Goal: Task Accomplishment & Management: Use online tool/utility

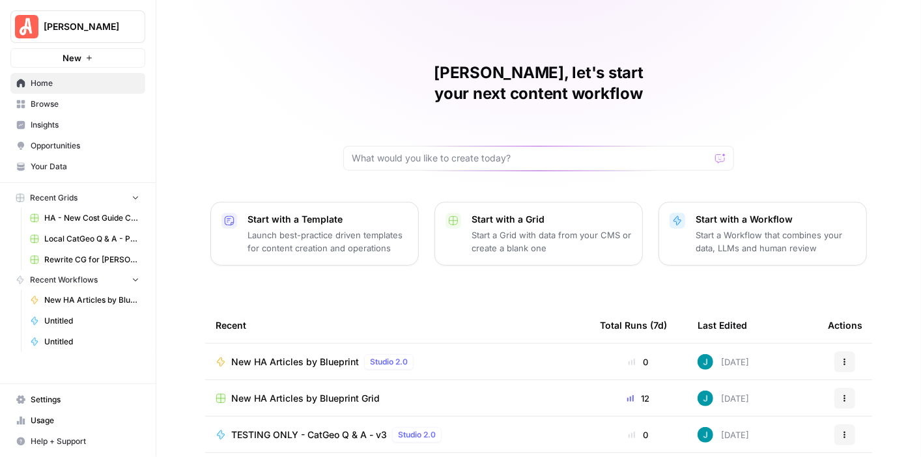
click at [103, 294] on span "New HA Articles by Blueprint" at bounding box center [91, 300] width 95 height 12
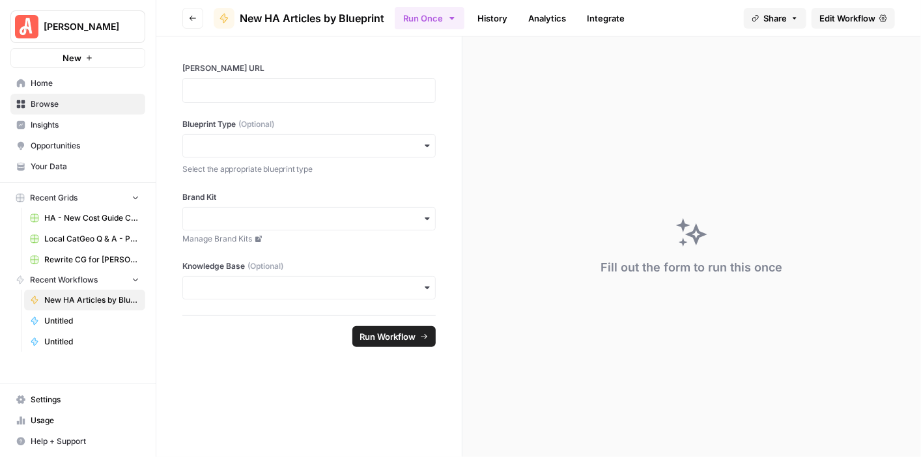
click at [839, 18] on span "Edit Workflow" at bounding box center [847, 18] width 56 height 13
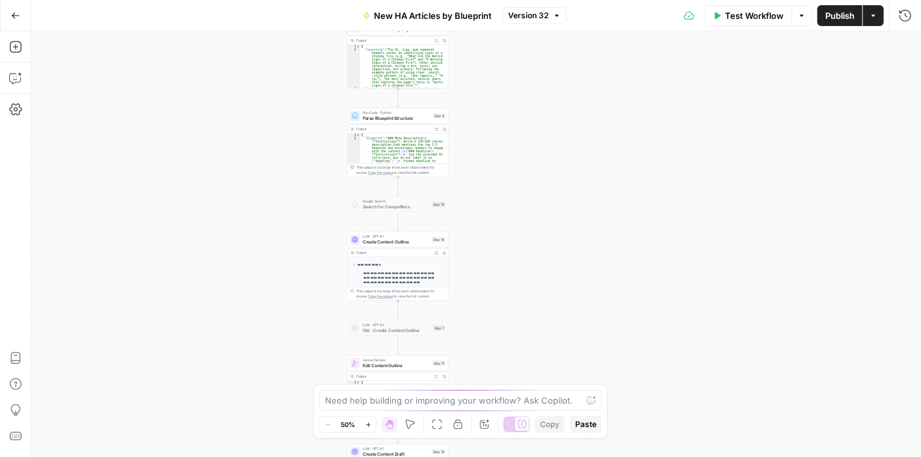
click at [558, 16] on icon "button" at bounding box center [557, 16] width 8 height 8
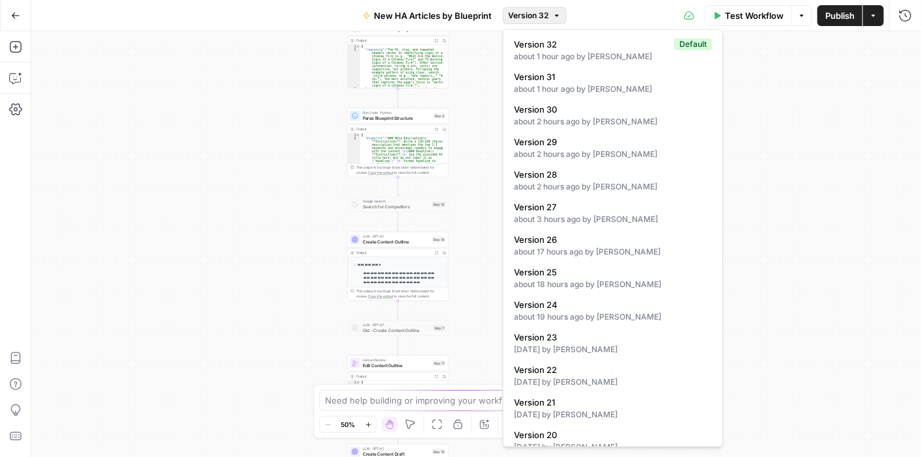
click at [624, 1] on div "Test Workflow Options Publish Actions Run History" at bounding box center [743, 15] width 355 height 31
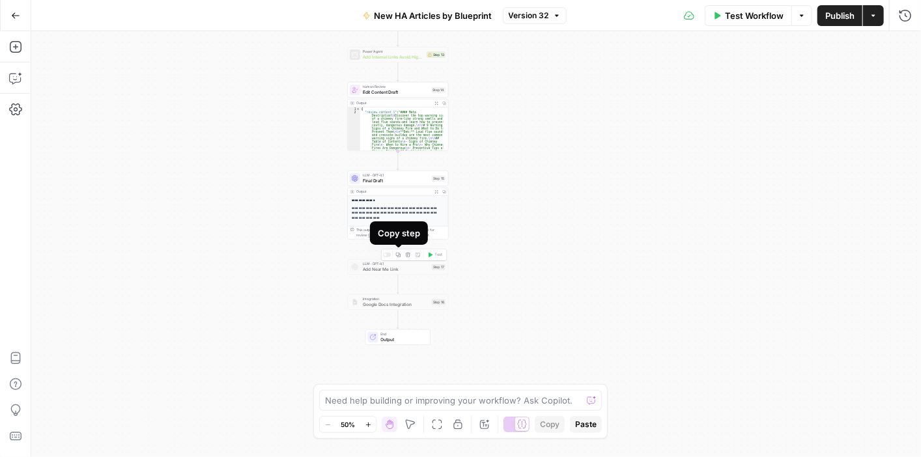
click at [396, 255] on icon "button" at bounding box center [398, 255] width 5 height 5
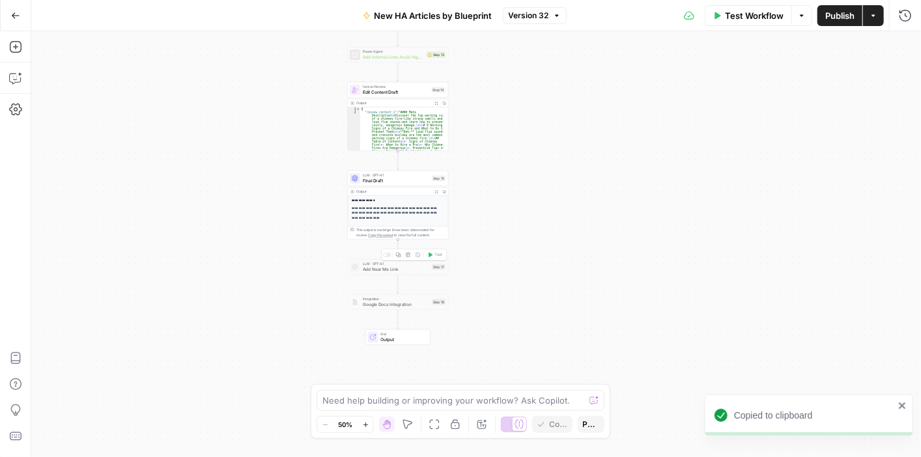
click at [384, 253] on div at bounding box center [387, 255] width 8 height 5
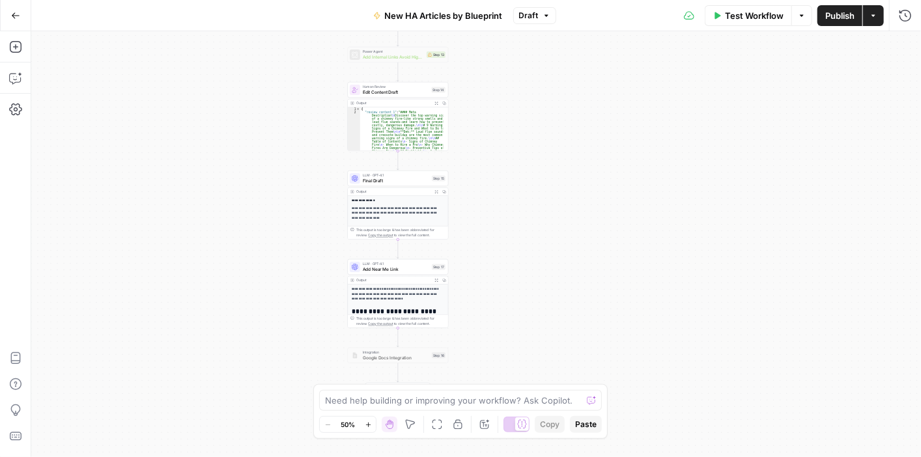
click at [362, 423] on button "Zoom In" at bounding box center [368, 425] width 16 height 16
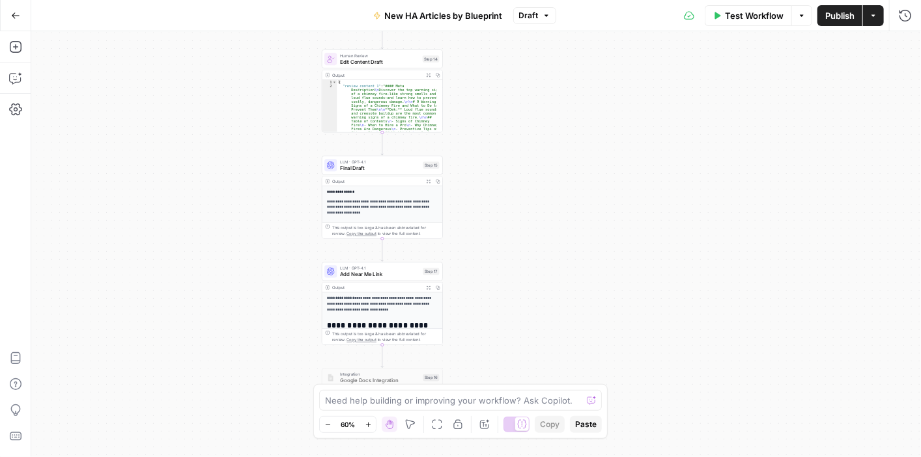
click at [362, 423] on button "Zoom In" at bounding box center [368, 425] width 16 height 16
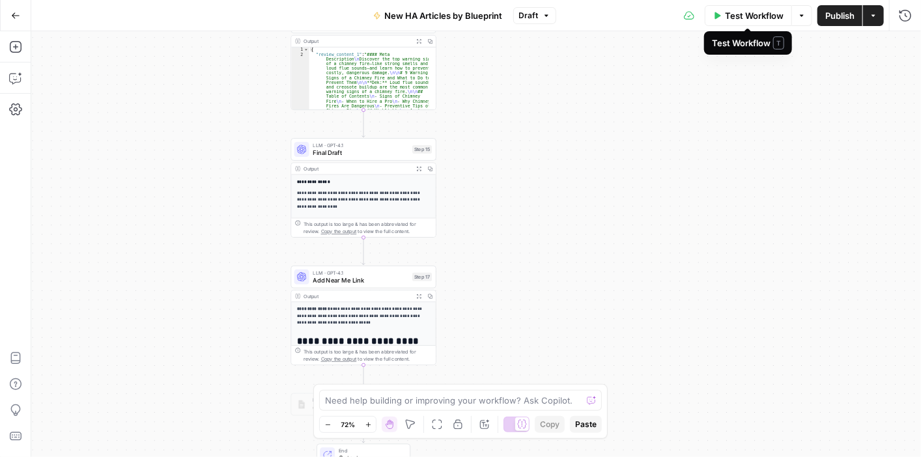
click at [743, 7] on button "Test Workflow" at bounding box center [747, 15] width 87 height 21
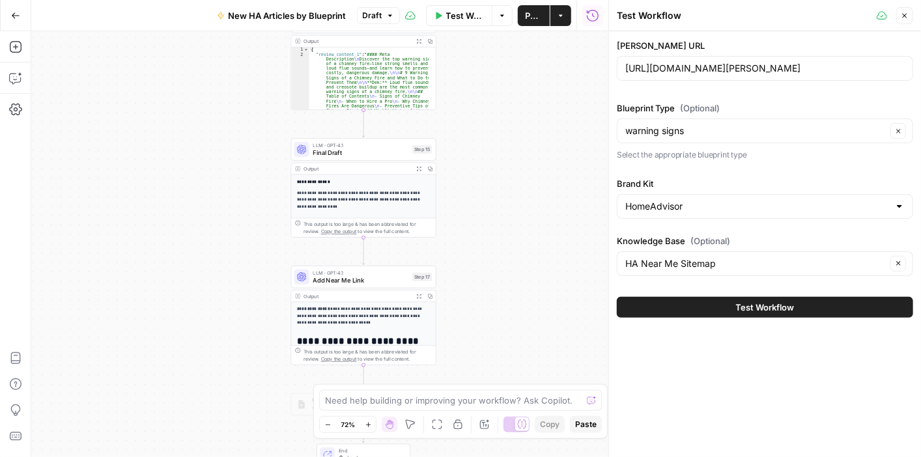
click at [791, 307] on span "Test Workflow" at bounding box center [765, 307] width 59 height 13
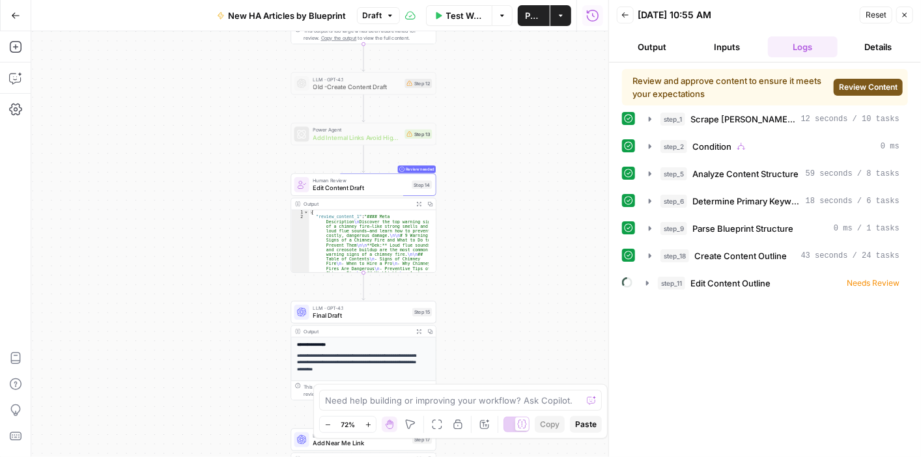
click at [865, 81] on span "Review Content" at bounding box center [868, 87] width 59 height 12
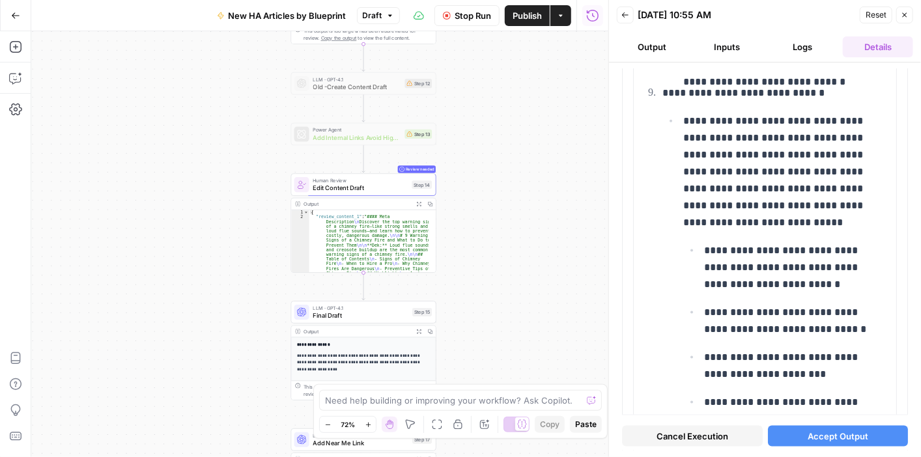
scroll to position [3468, 0]
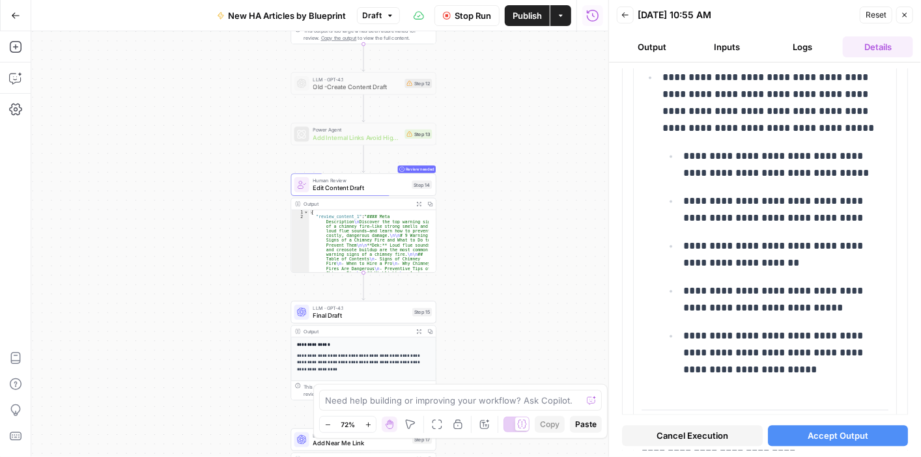
click at [840, 436] on span "Accept Output" at bounding box center [837, 436] width 61 height 13
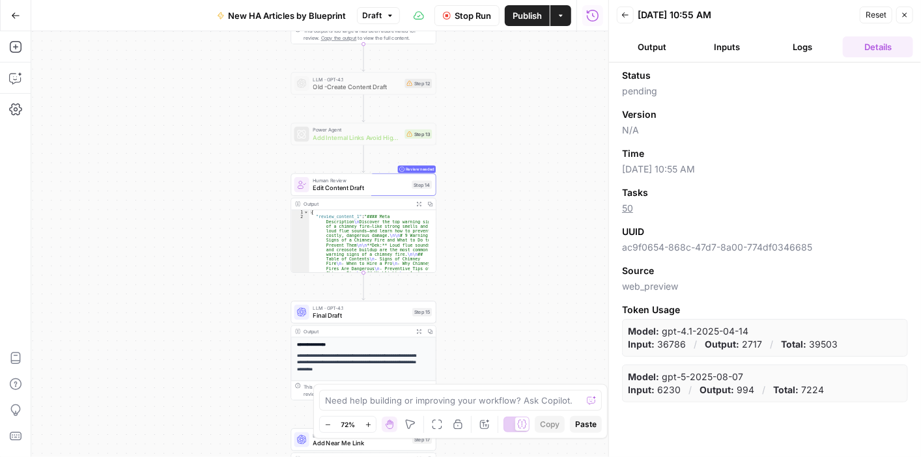
click at [802, 51] on button "Logs" at bounding box center [803, 46] width 70 height 21
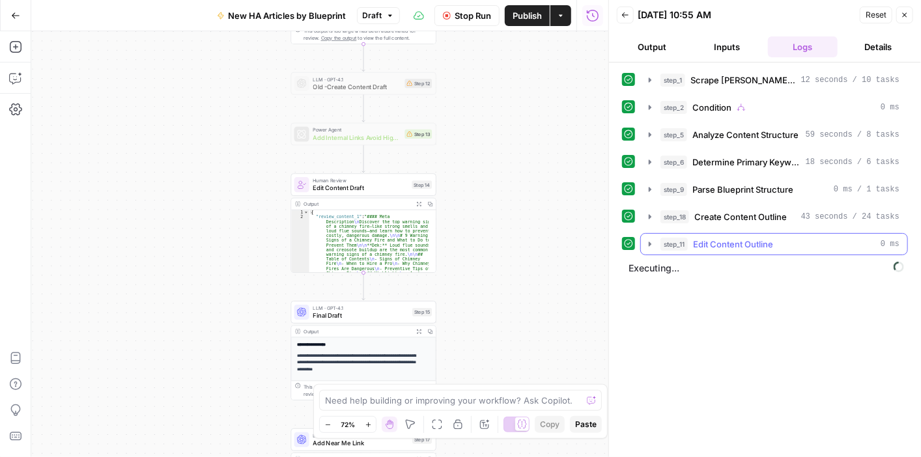
click at [646, 240] on icon "button" at bounding box center [650, 244] width 10 height 10
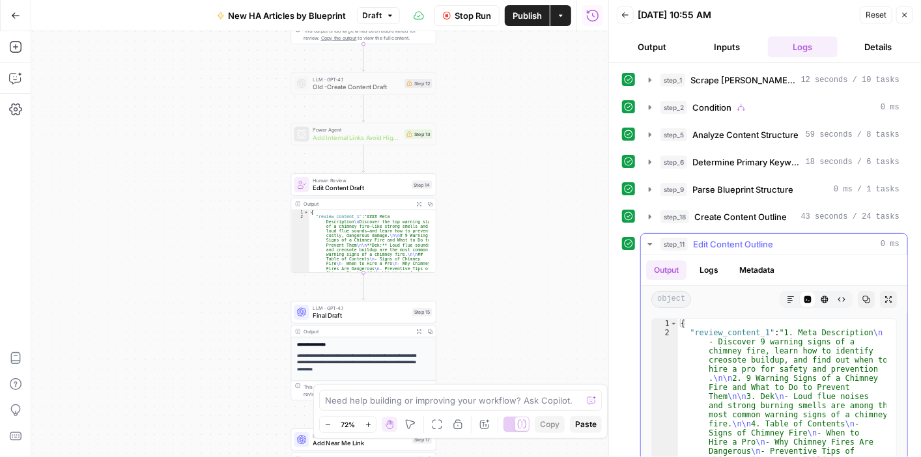
click at [650, 243] on icon "button" at bounding box center [649, 244] width 5 height 3
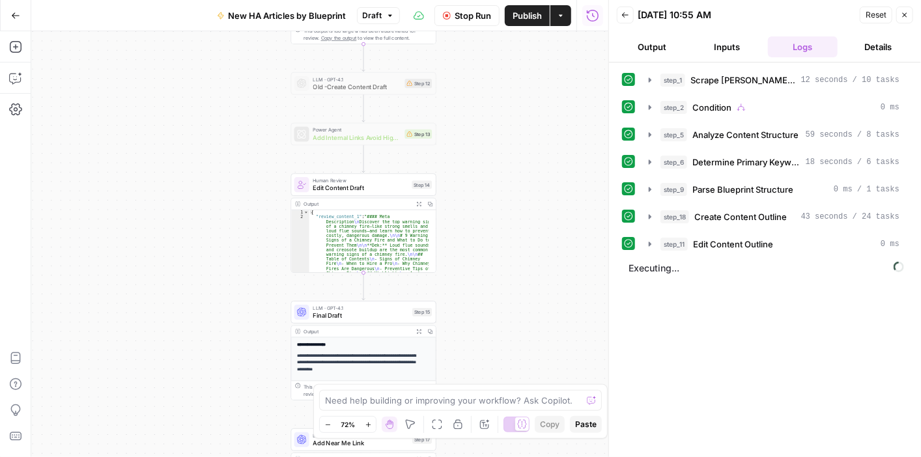
click at [846, 333] on div "step_1 Scrape Angi Article 12 seconds / 10 tasks step_2 Condition 0 ms step_5 A…" at bounding box center [765, 259] width 286 height 381
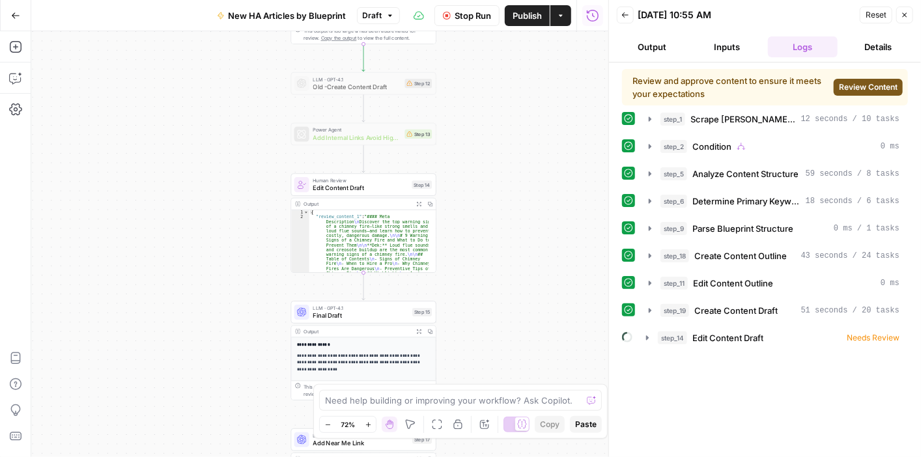
click at [649, 242] on div "step_1 Scrape Angi Article 12 seconds / 10 tasks step_2 Condition 0 ms step_5 A…" at bounding box center [765, 228] width 286 height 241
click at [872, 85] on span "Review Content" at bounding box center [868, 87] width 59 height 12
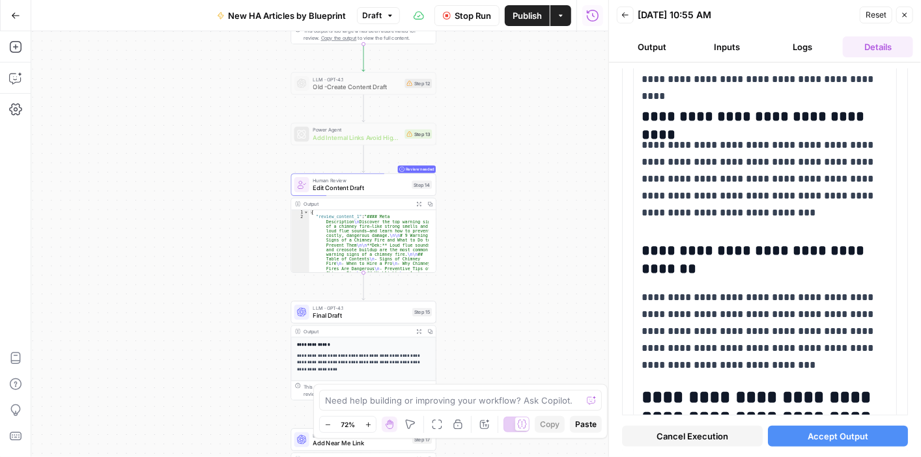
scroll to position [2757, 0]
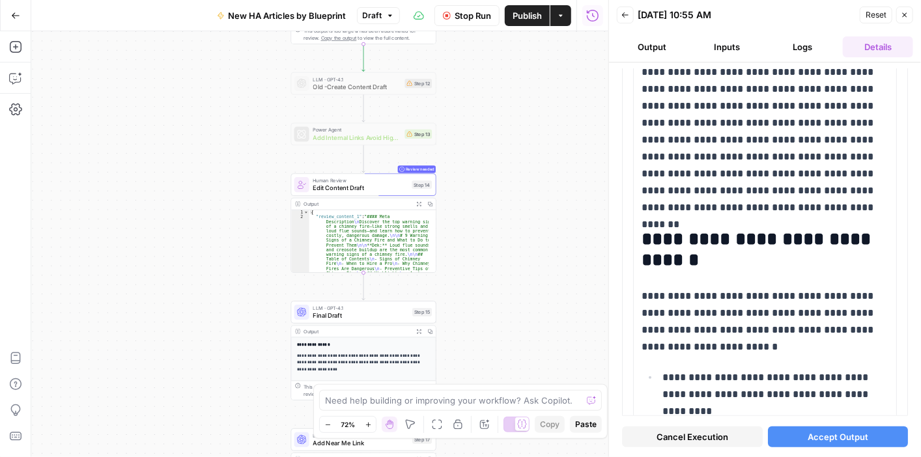
click at [820, 431] on span "Accept Output" at bounding box center [837, 436] width 61 height 13
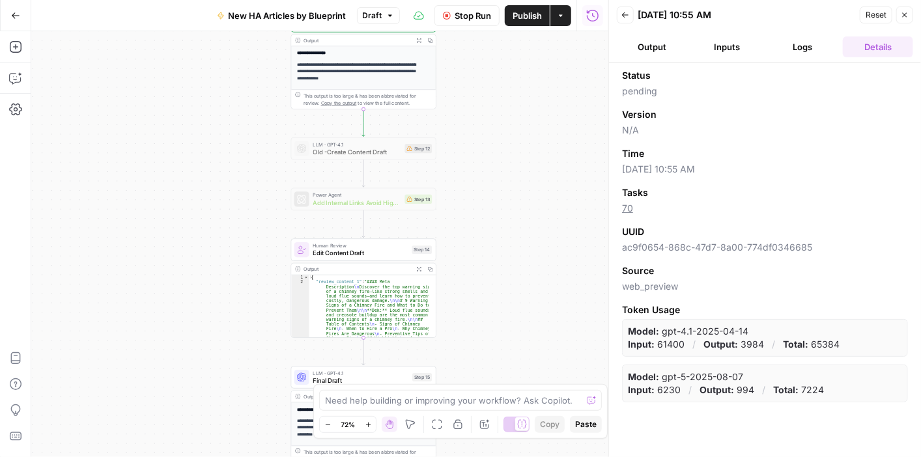
click at [365, 149] on span "Old -Create Content Draft" at bounding box center [356, 151] width 88 height 9
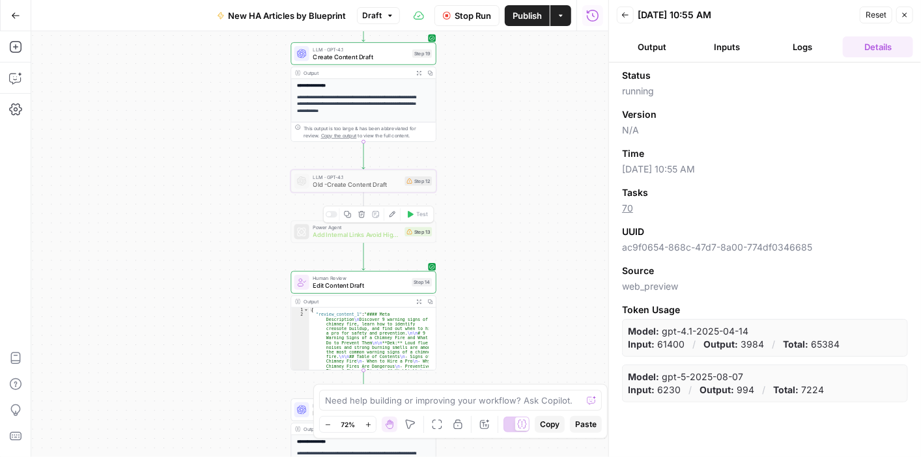
click at [359, 236] on span "Add Internal Links Avoid Highlights - Fork" at bounding box center [356, 234] width 88 height 9
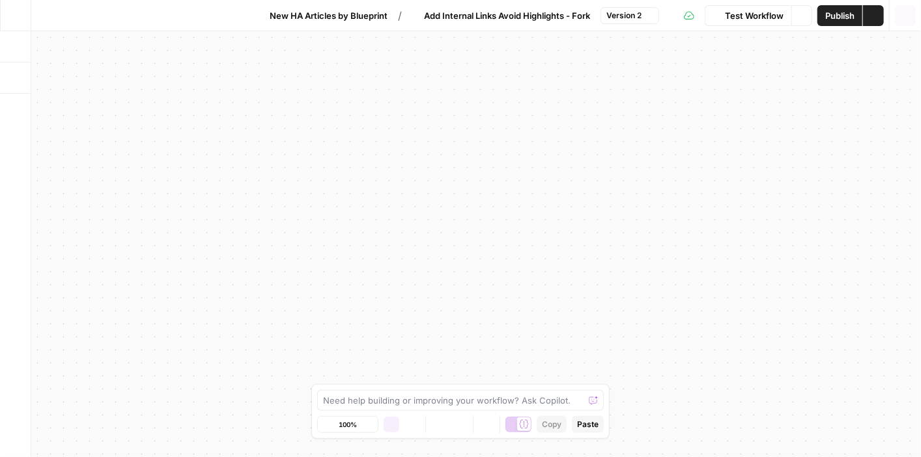
click at [904, 18] on icon "button" at bounding box center [904, 15] width 13 height 13
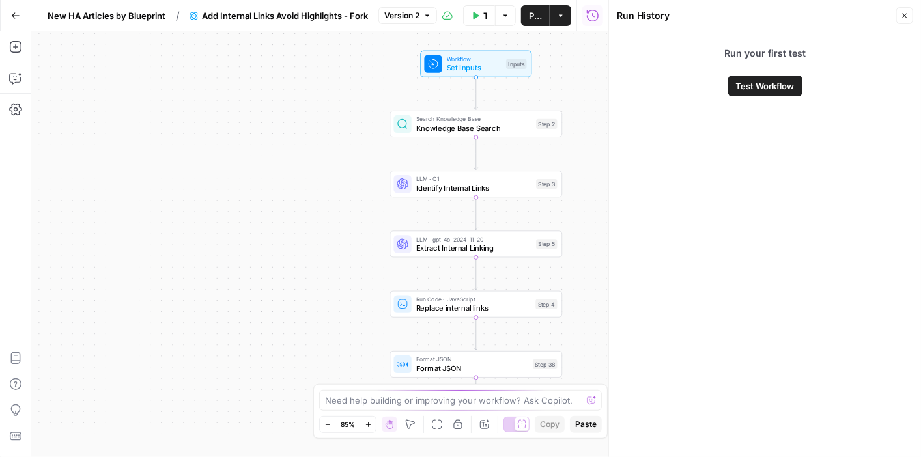
click at [19, 14] on icon "button" at bounding box center [15, 15] width 9 height 9
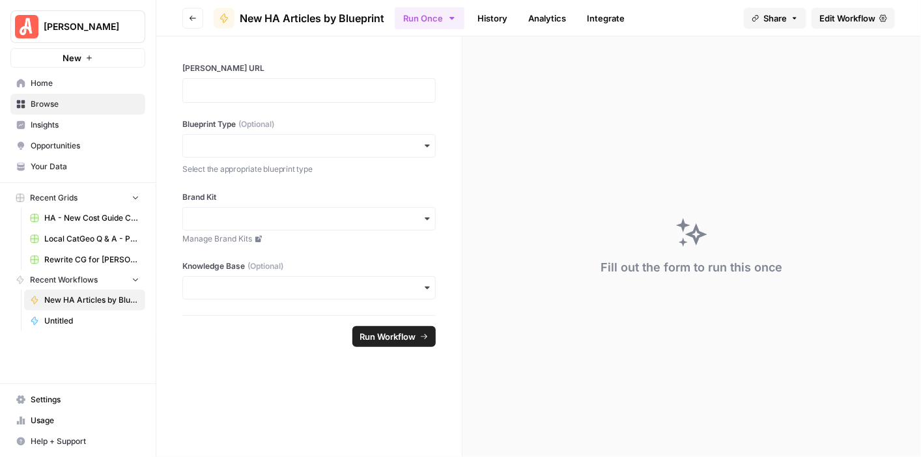
click at [848, 21] on span "Edit Workflow" at bounding box center [847, 18] width 56 height 13
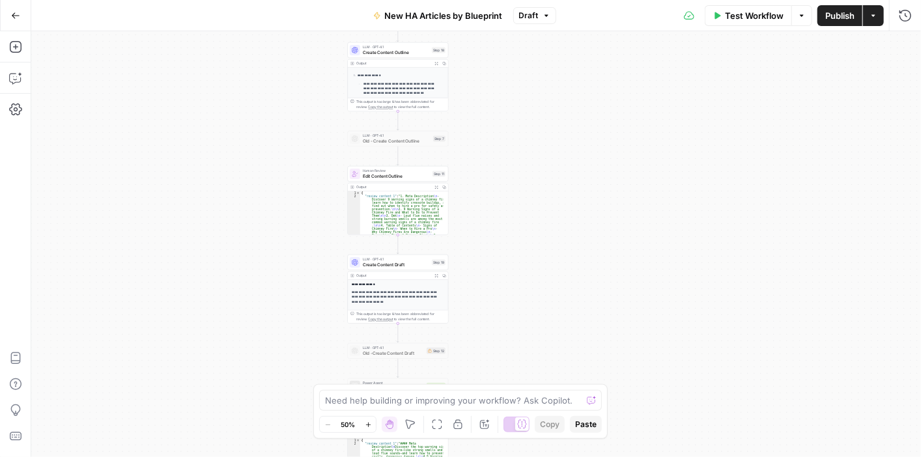
click at [367, 428] on icon "button" at bounding box center [368, 424] width 7 height 7
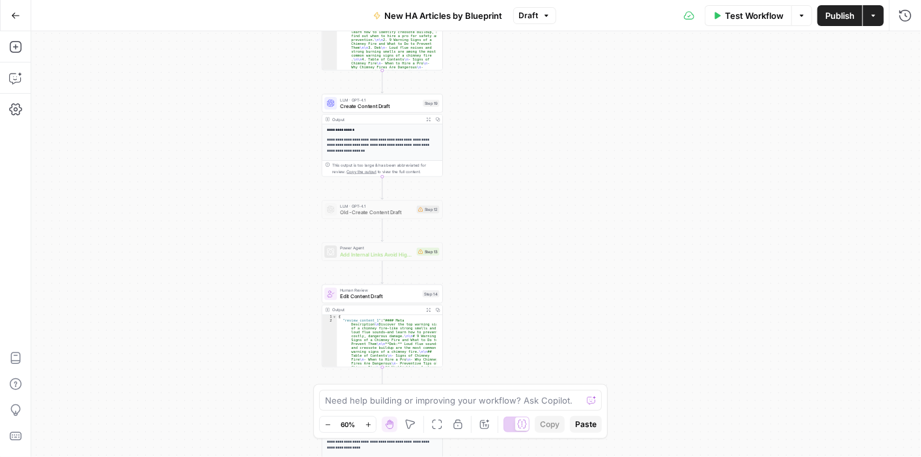
click at [355, 234] on div "**********" at bounding box center [475, 244] width 889 height 426
click at [411, 421] on icon "button" at bounding box center [410, 424] width 10 height 10
click at [354, 253] on span "Add Internal Links Avoid Highlights - Fork" at bounding box center [377, 255] width 74 height 8
click at [354, 237] on div at bounding box center [353, 237] width 4 height 4
click at [851, 262] on div "**********" at bounding box center [475, 244] width 889 height 426
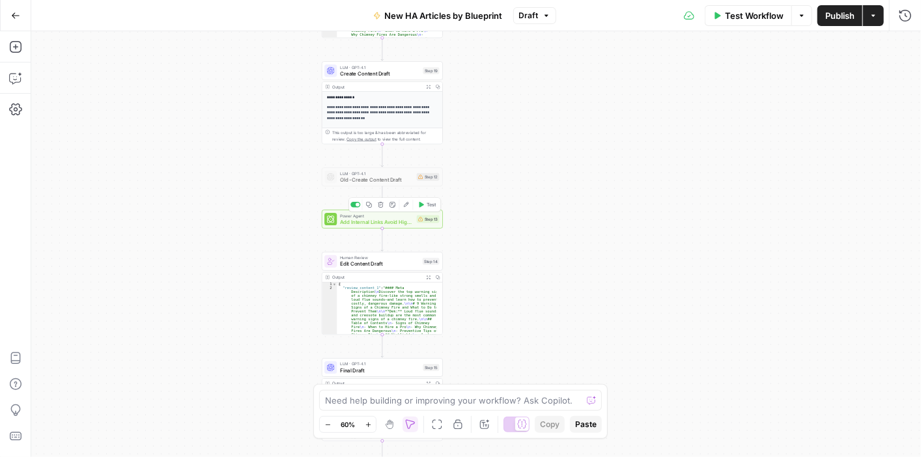
click at [401, 226] on div "Power Agent Add Internal Links Avoid Highlights - Fork Step 13 Copy step Delete…" at bounding box center [382, 219] width 121 height 19
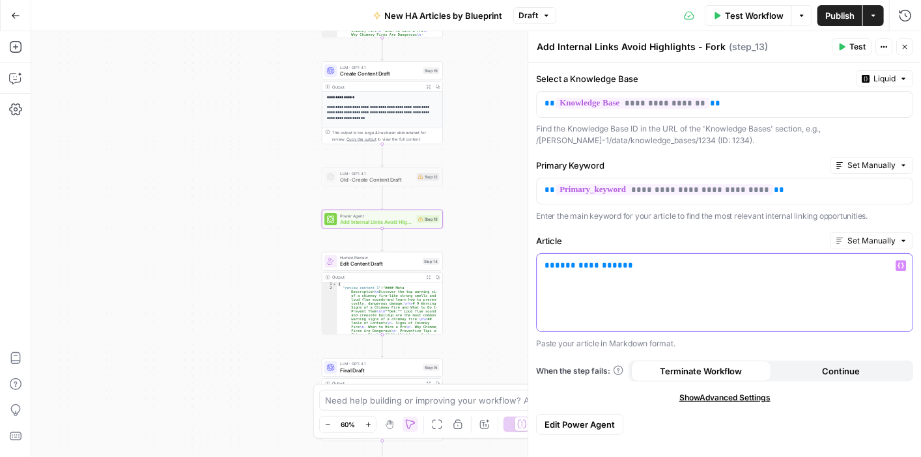
click at [578, 261] on span "**********" at bounding box center [589, 265] width 68 height 8
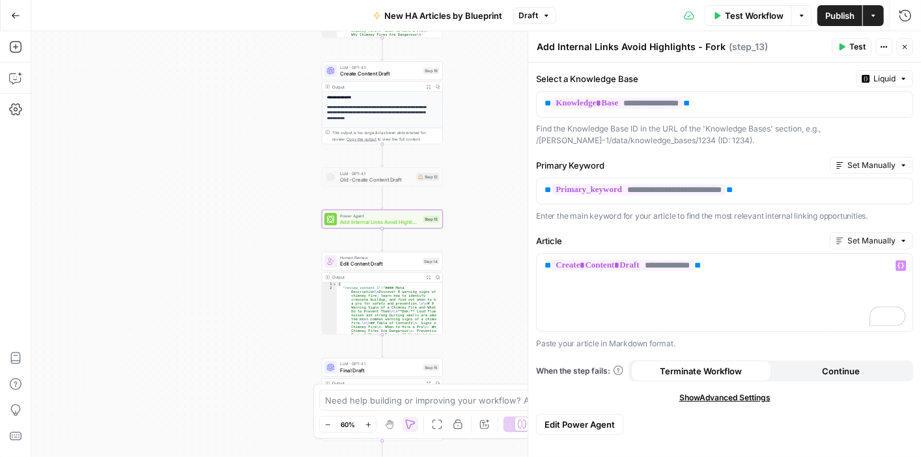
click at [852, 45] on span "Test" at bounding box center [857, 47] width 16 height 12
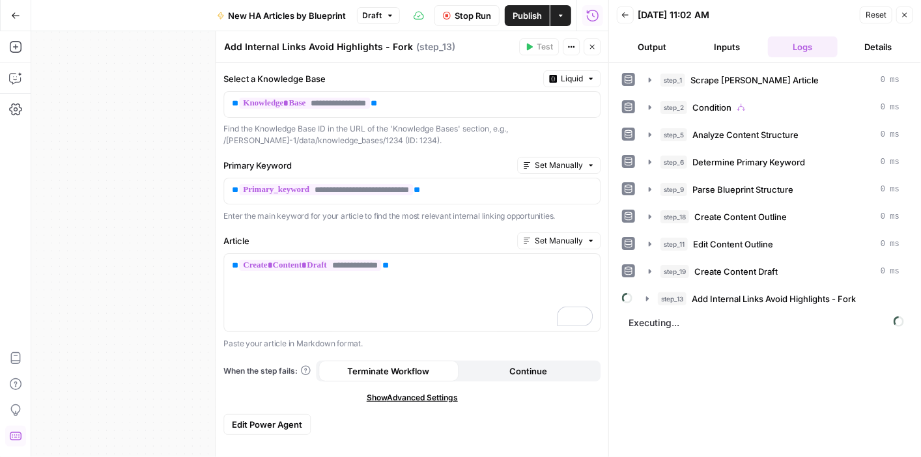
click at [852, 401] on div "step_1 Scrape Angi Article 0 ms step_2 Condition 0 ms step_5 Analyze Content St…" at bounding box center [765, 259] width 286 height 381
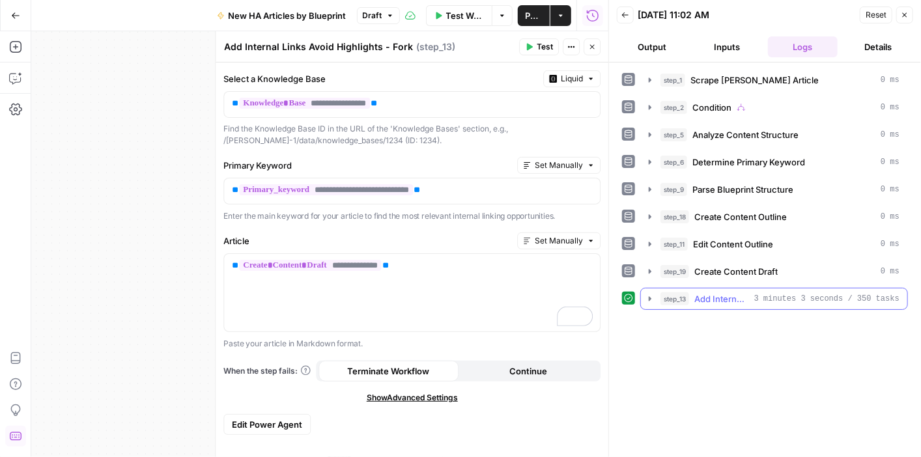
click at [646, 294] on icon "button" at bounding box center [650, 299] width 10 height 10
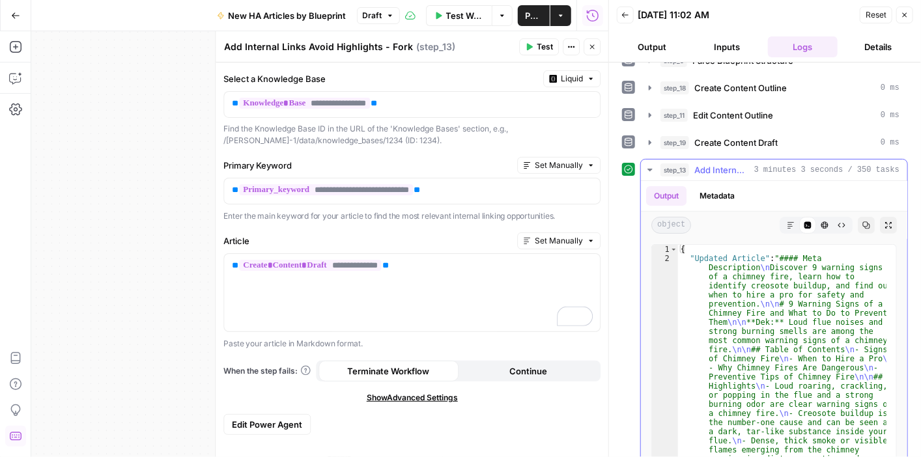
scroll to position [128, 0]
click at [648, 170] on icon "button" at bounding box center [650, 171] width 10 height 10
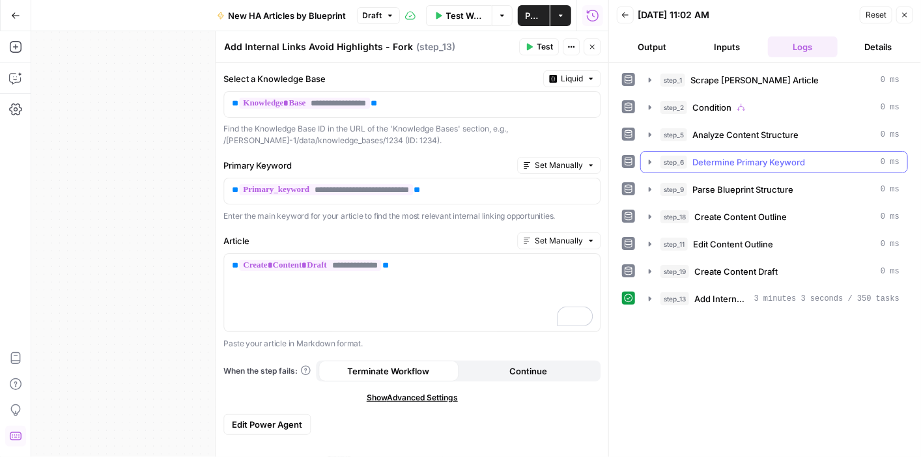
scroll to position [0, 0]
click at [656, 297] on button "step_13 Add Internal Links Avoid Highlights - Fork 3 minutes 3 seconds / 350 ta…" at bounding box center [774, 298] width 266 height 21
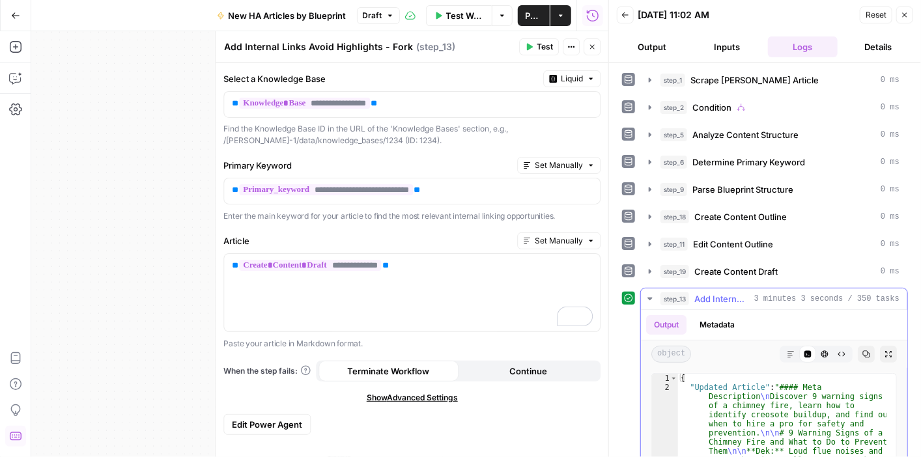
click at [782, 346] on button "Markdown" at bounding box center [790, 354] width 17 height 17
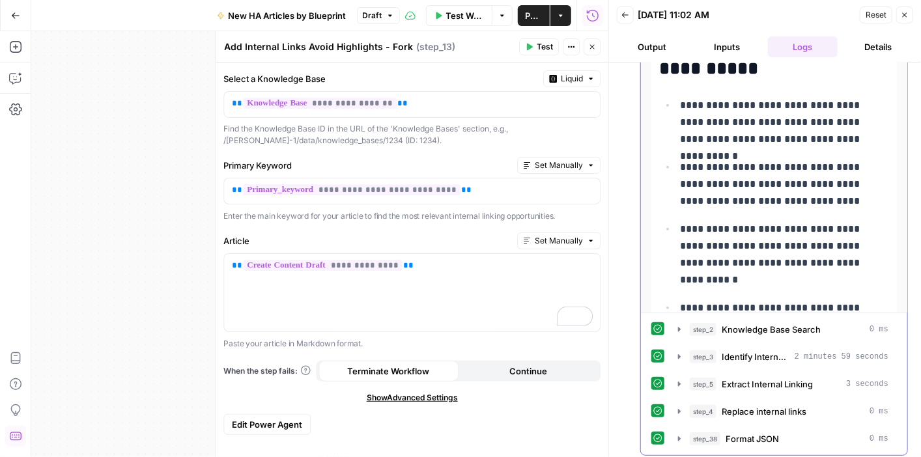
scroll to position [477, 0]
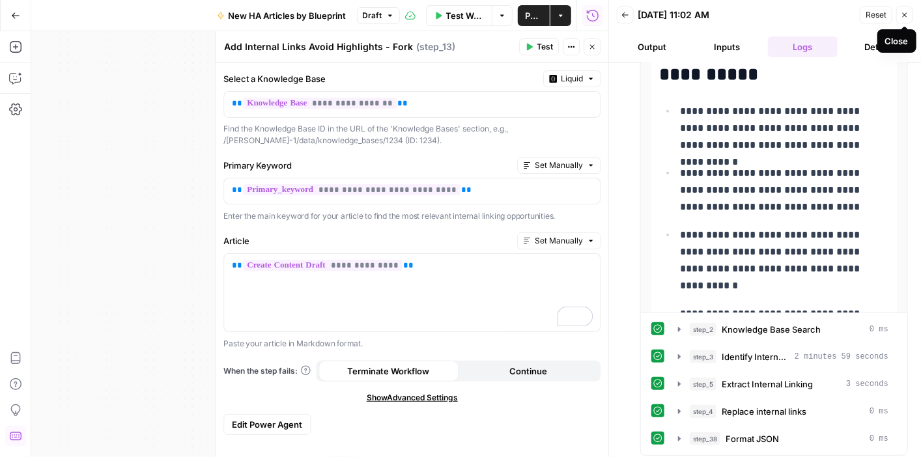
click at [902, 14] on icon "button" at bounding box center [904, 15] width 8 height 8
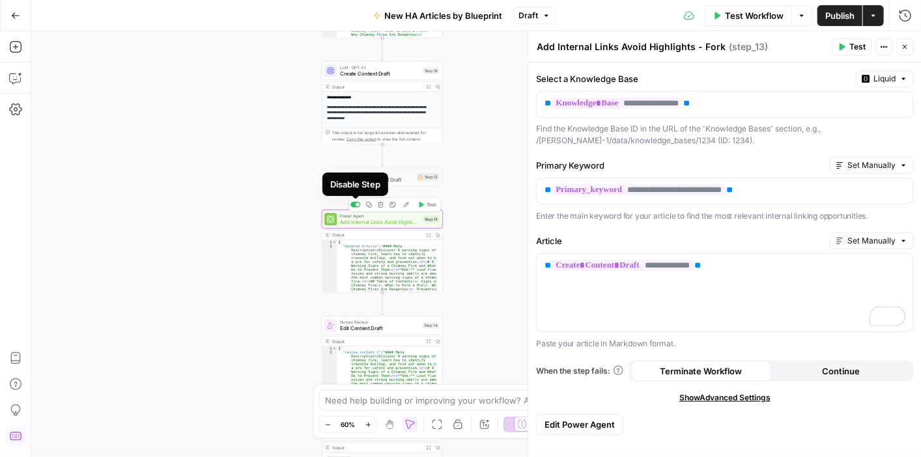
click at [357, 202] on div at bounding box center [357, 204] width 4 height 4
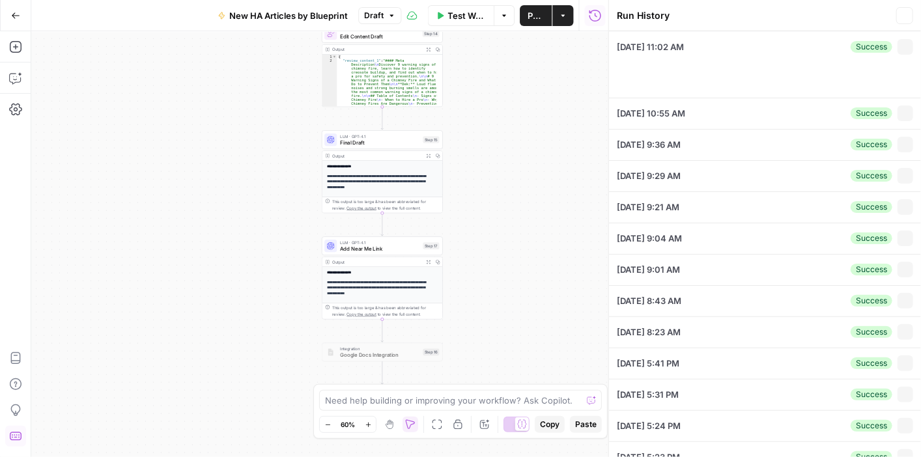
type input "https://www.angi.com/articles/chimney-fire-signs.htm"
type input "warning signs"
type input "HomeAdvisor"
type input "HA Near Me Sitemap"
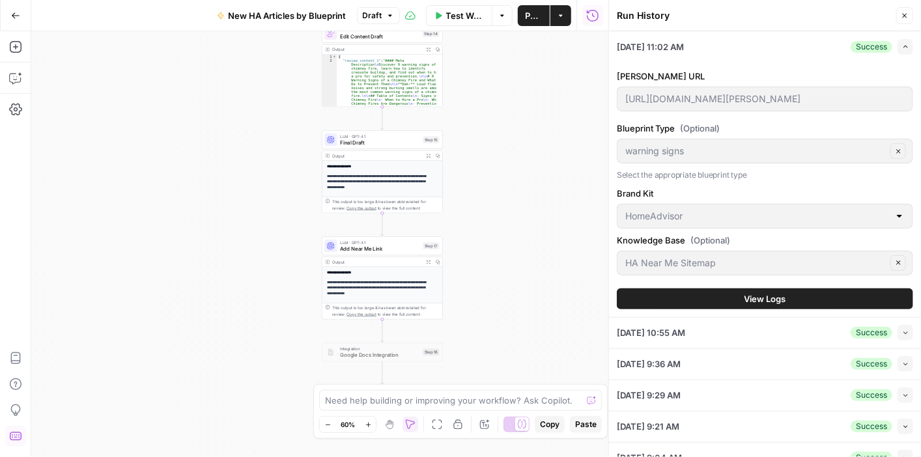
click at [772, 299] on span "View Logs" at bounding box center [765, 298] width 42 height 13
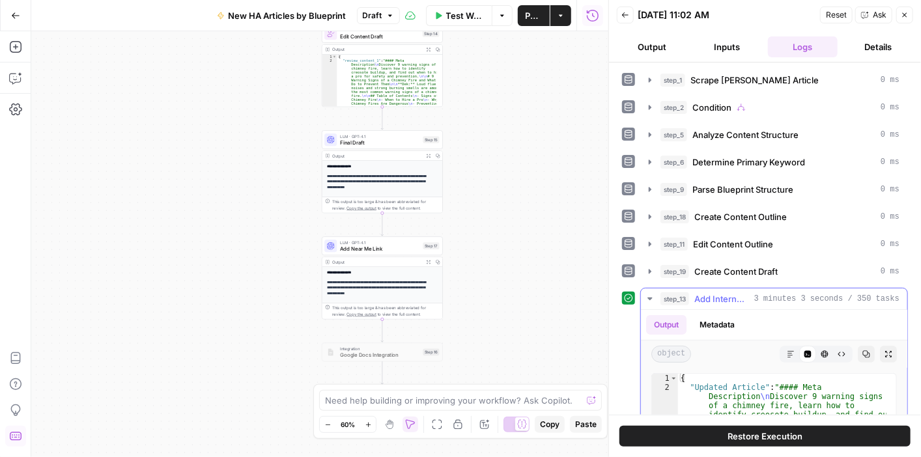
click at [651, 296] on icon "button" at bounding box center [650, 299] width 10 height 10
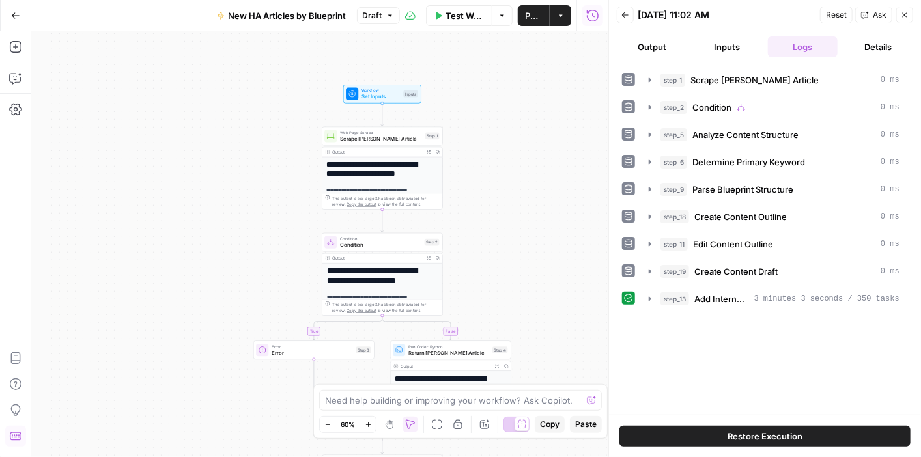
click at [405, 96] on div "Inputs" at bounding box center [410, 93] width 14 height 7
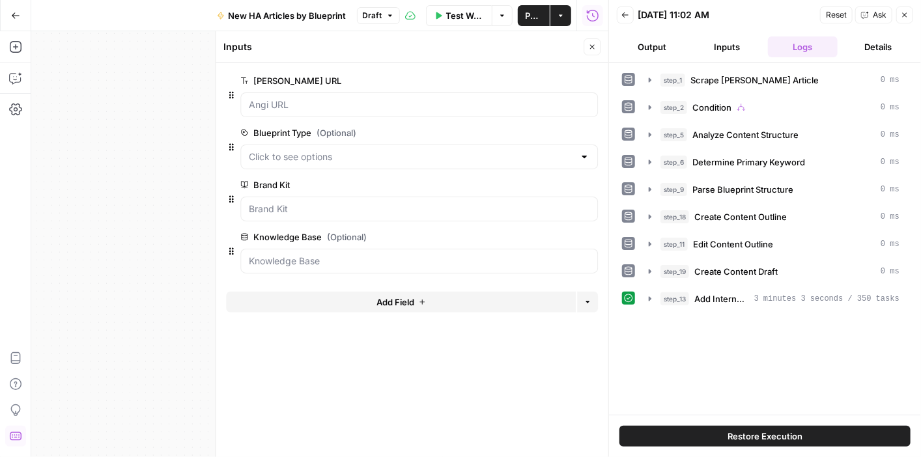
click at [407, 303] on span "Add Field" at bounding box center [395, 302] width 38 height 13
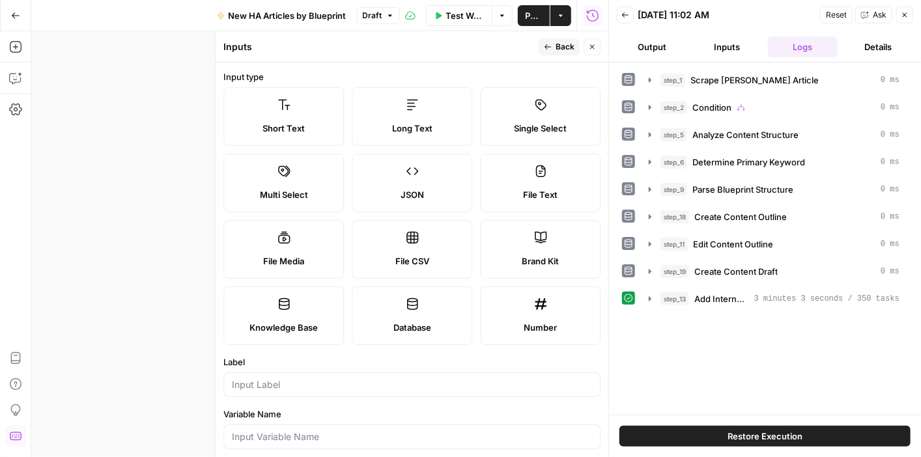
click at [305, 311] on label "Knowledge Base" at bounding box center [283, 315] width 120 height 59
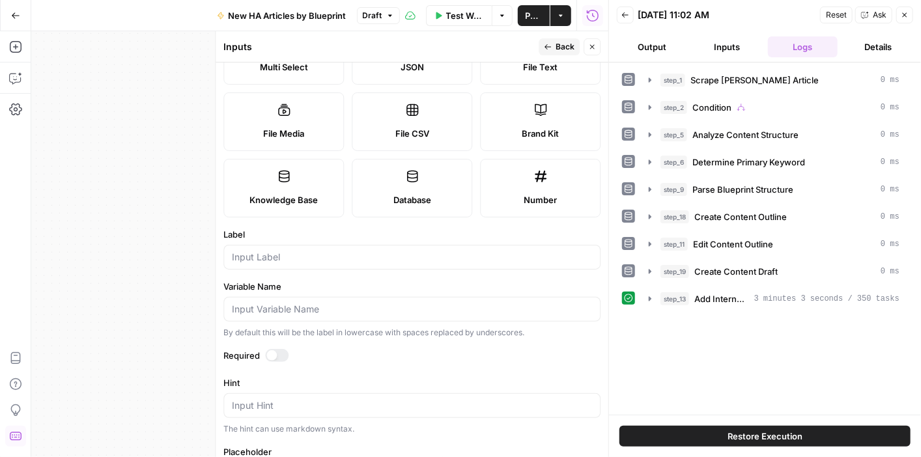
scroll to position [130, 0]
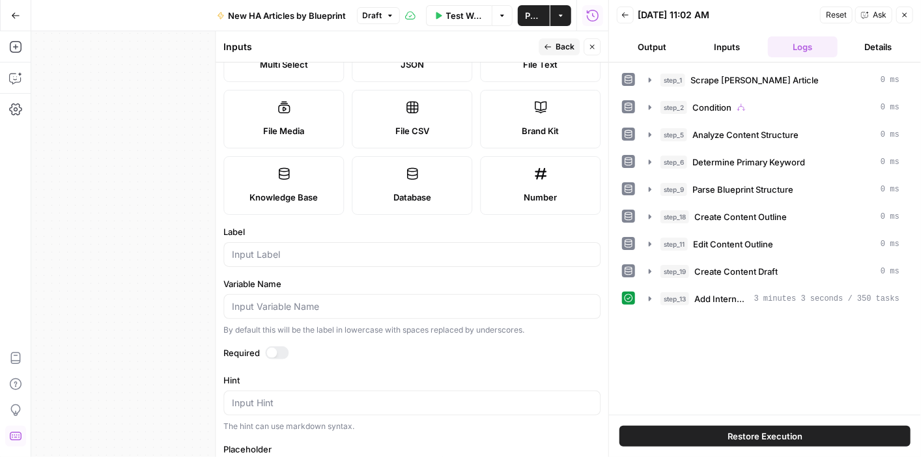
click at [557, 43] on span "Back" at bounding box center [564, 47] width 19 height 12
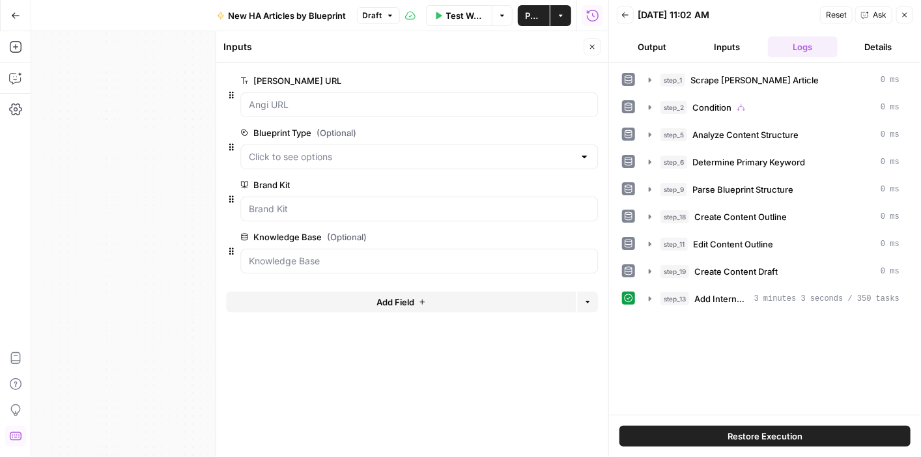
click at [549, 232] on span "edit field" at bounding box center [548, 237] width 29 height 10
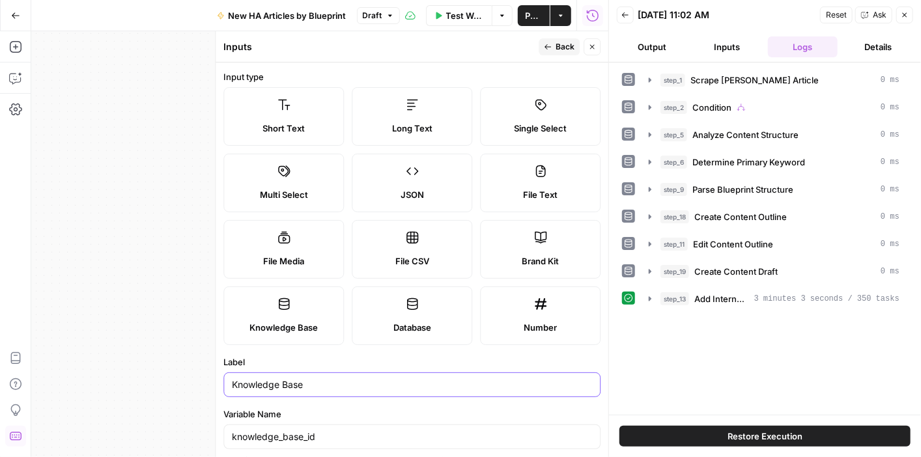
drag, startPoint x: 323, startPoint y: 384, endPoint x: 219, endPoint y: 384, distance: 103.5
click at [216, 385] on div "Inputs Back Close Input type Short Text Long Text Single Select Multi Select JS…" at bounding box center [411, 244] width 393 height 426
click at [565, 45] on span "Back" at bounding box center [564, 47] width 19 height 12
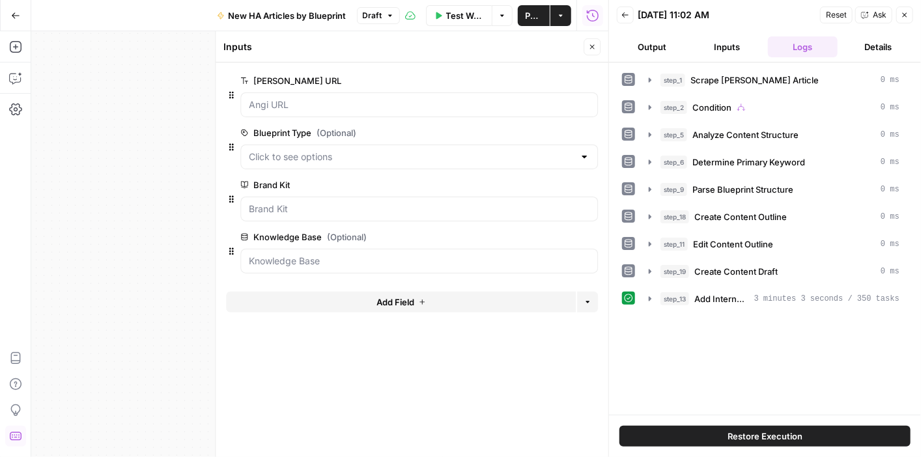
click at [393, 299] on span "Add Field" at bounding box center [395, 302] width 38 height 13
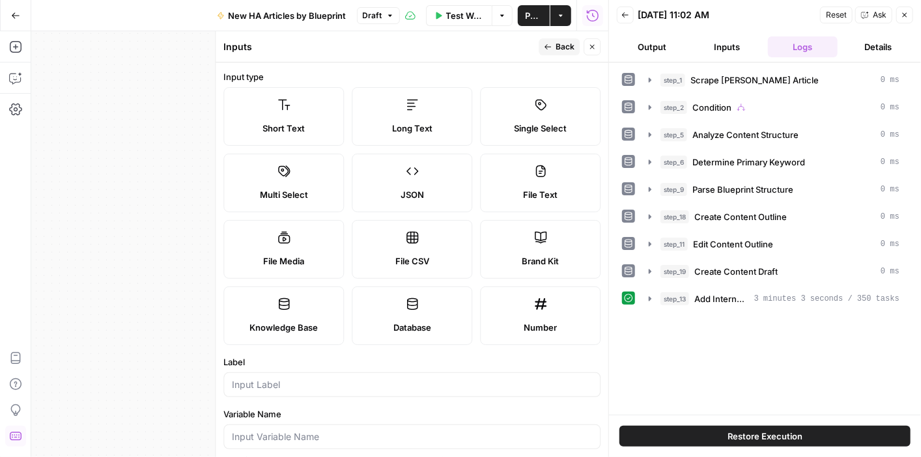
click at [288, 324] on span "Knowledge Base" at bounding box center [283, 327] width 68 height 13
click at [313, 382] on input "Label" at bounding box center [412, 384] width 360 height 13
click at [326, 430] on input "Variable Name" at bounding box center [412, 436] width 360 height 13
paste input "Knowledge Base"
type input "Knowledge Base"
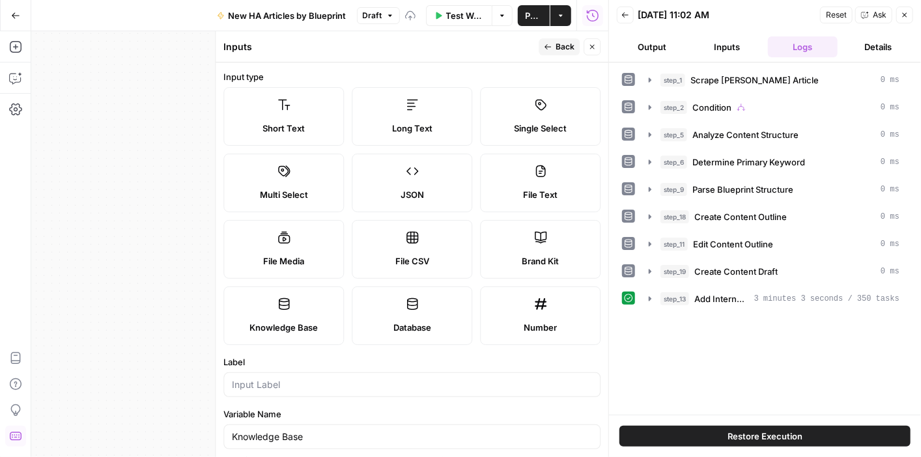
click at [288, 394] on div at bounding box center [411, 384] width 377 height 25
paste input "Knowledge Base"
type input "Knowledge Base"
drag, startPoint x: 331, startPoint y: 432, endPoint x: 221, endPoint y: 439, distance: 109.6
click at [222, 441] on form "Input type Short Text Long Text Single Select Multi Select JSON File Text File …" at bounding box center [411, 259] width 393 height 395
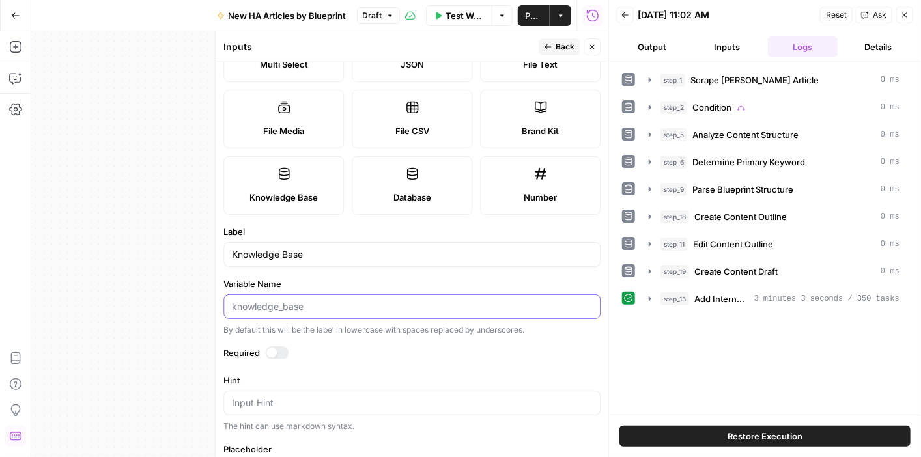
click at [341, 311] on input "Variable Name" at bounding box center [412, 306] width 360 height 13
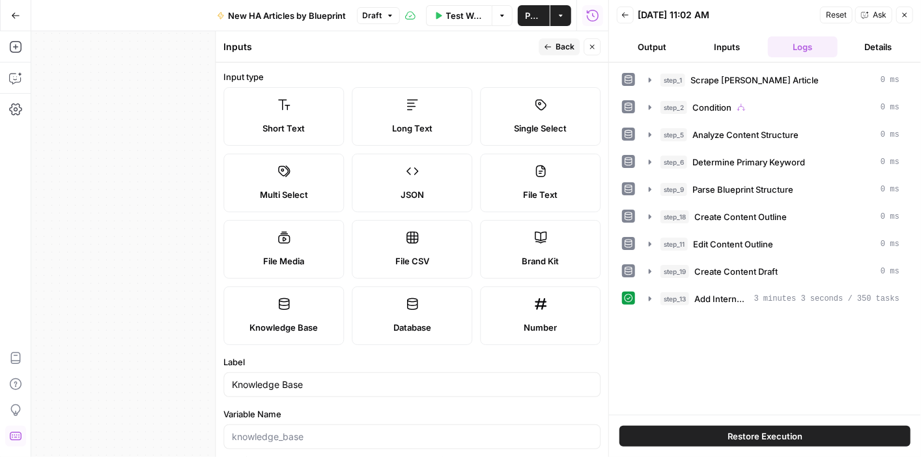
scroll to position [130, 0]
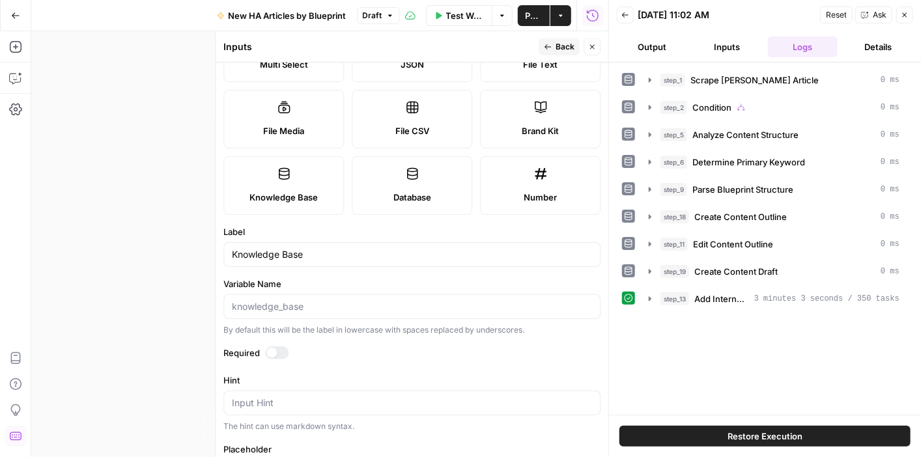
click at [327, 301] on input "Variable Name" at bounding box center [412, 306] width 360 height 13
type input "knowledge_base_id"
click at [592, 46] on icon "button" at bounding box center [592, 47] width 8 height 8
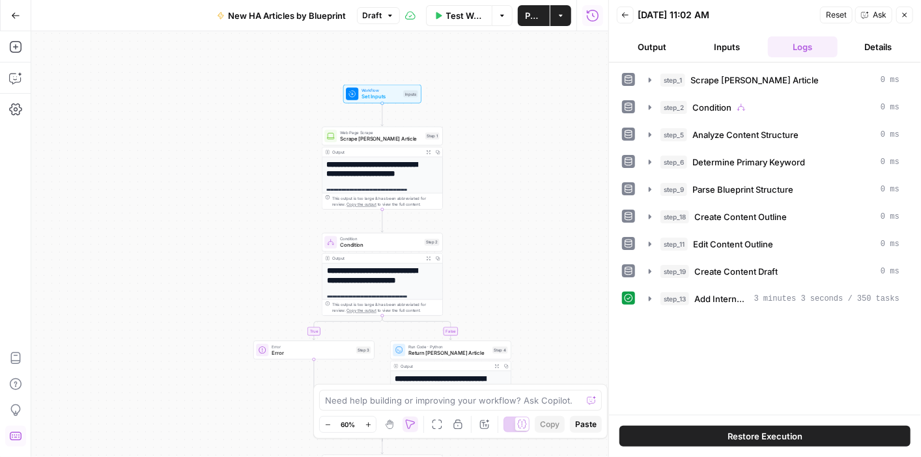
click at [373, 88] on span "Workflow" at bounding box center [380, 90] width 38 height 7
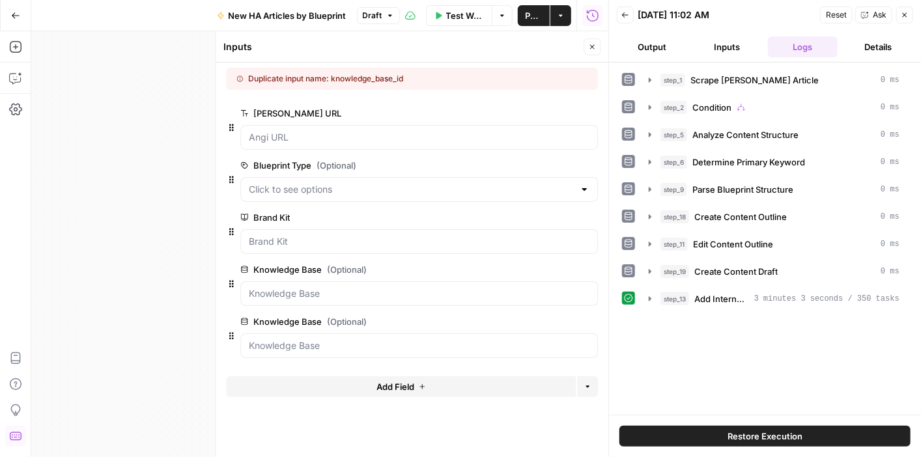
click at [542, 262] on button "edit field" at bounding box center [554, 270] width 50 height 16
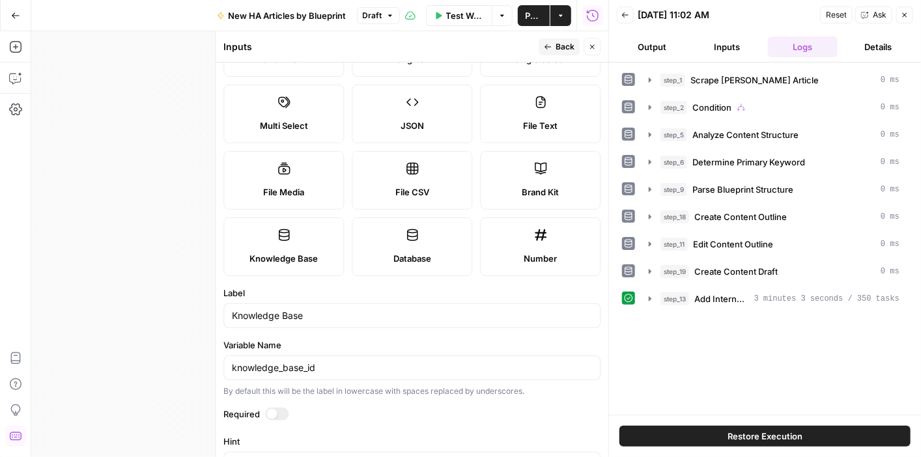
scroll to position [0, 0]
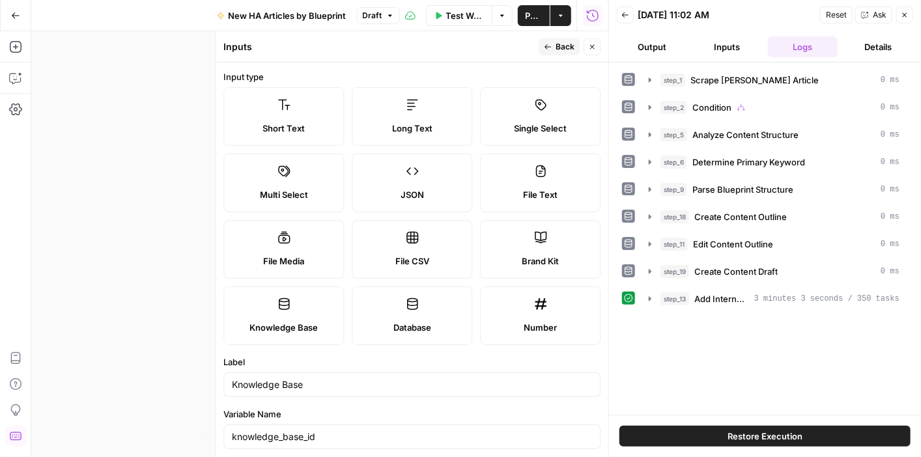
click at [546, 42] on button "Back" at bounding box center [558, 46] width 41 height 17
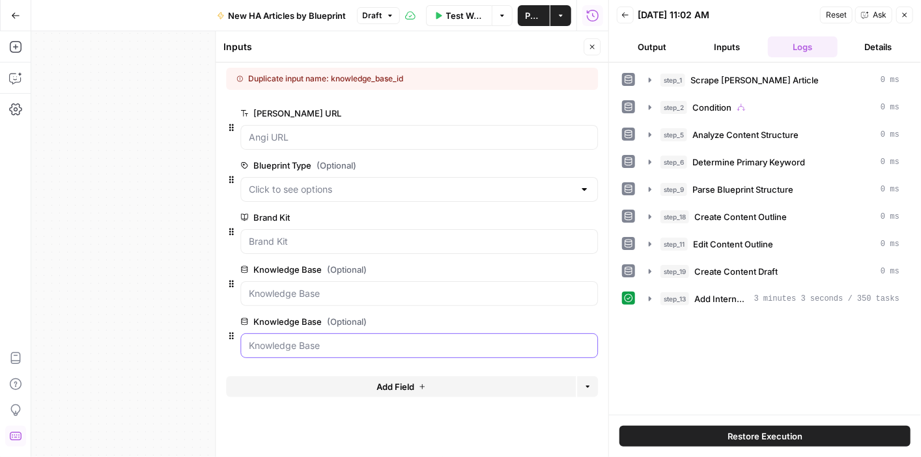
click at [475, 342] on Base "Knowledge Base (Optional)" at bounding box center [419, 345] width 340 height 13
click at [544, 318] on span "edit field" at bounding box center [548, 321] width 29 height 10
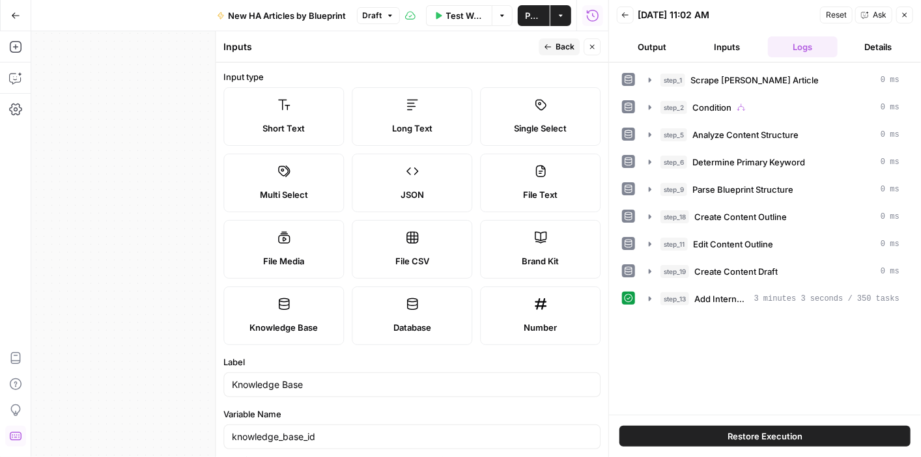
click at [590, 49] on icon "button" at bounding box center [592, 47] width 8 height 8
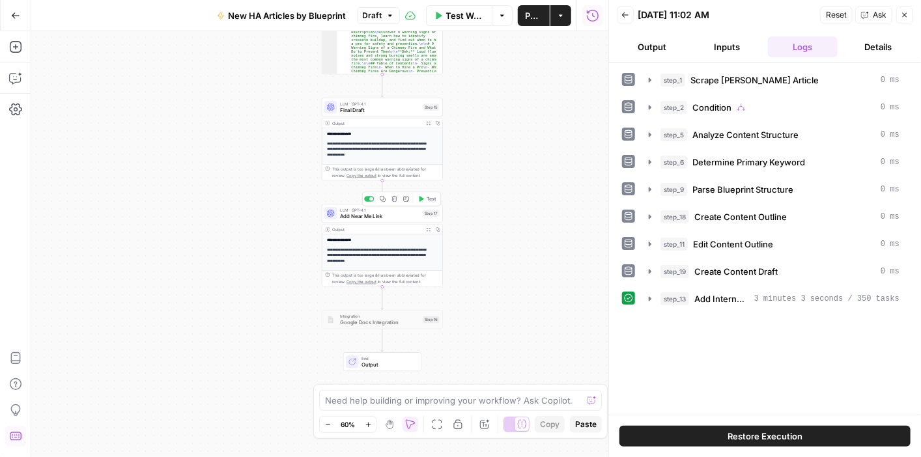
click at [426, 198] on span "Test" at bounding box center [430, 198] width 9 height 7
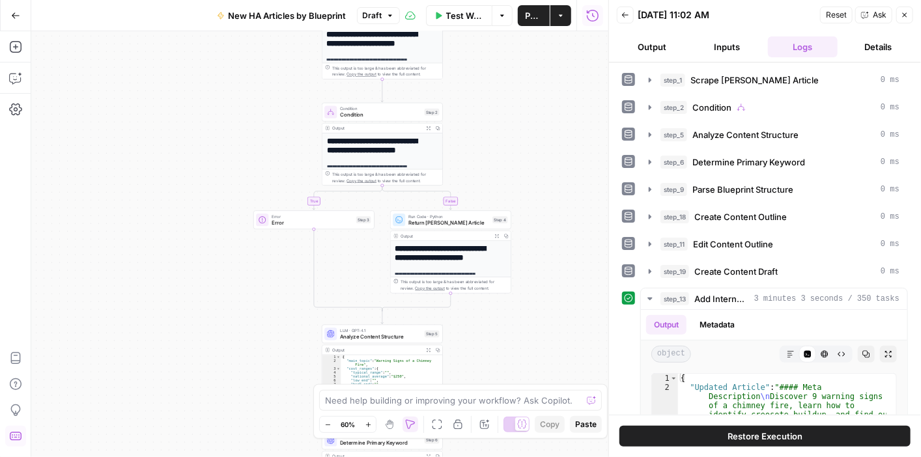
click at [829, 14] on span "Reset" at bounding box center [835, 15] width 21 height 12
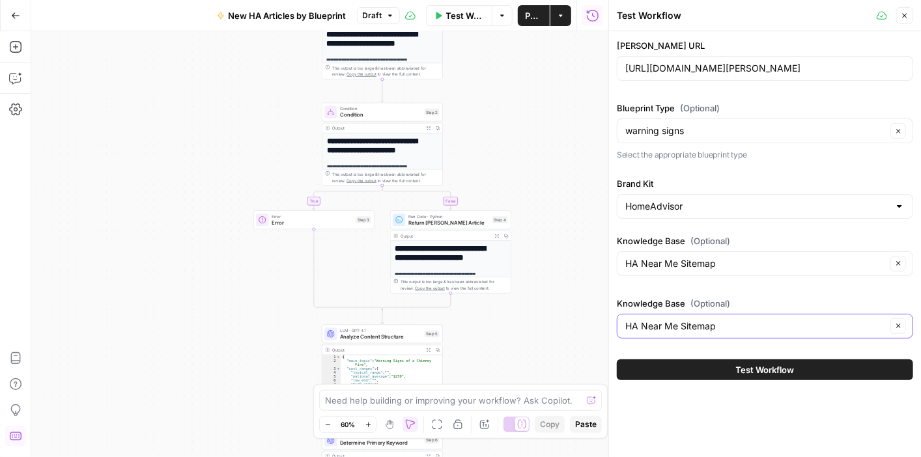
click at [900, 319] on button "Clear" at bounding box center [898, 326] width 16 height 16
click at [895, 324] on div at bounding box center [899, 326] width 10 height 13
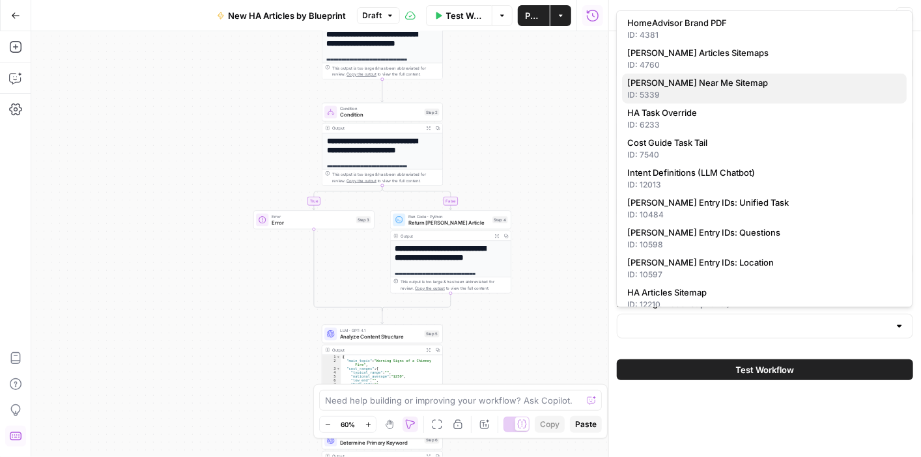
scroll to position [133, 0]
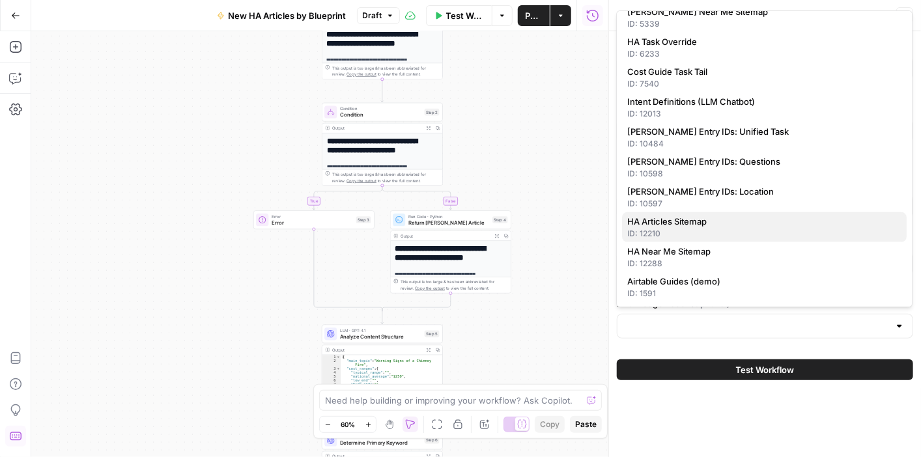
click at [750, 229] on div "ID: 12210" at bounding box center [764, 234] width 274 height 12
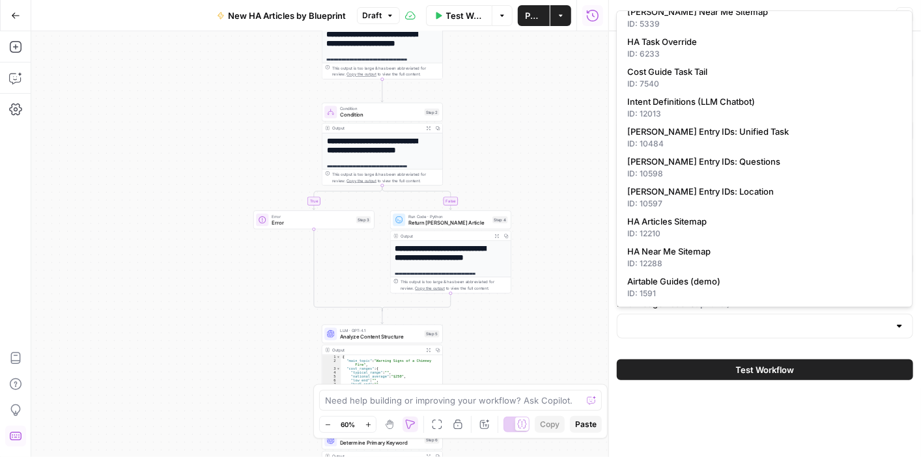
type input "HA Articles Sitemap"
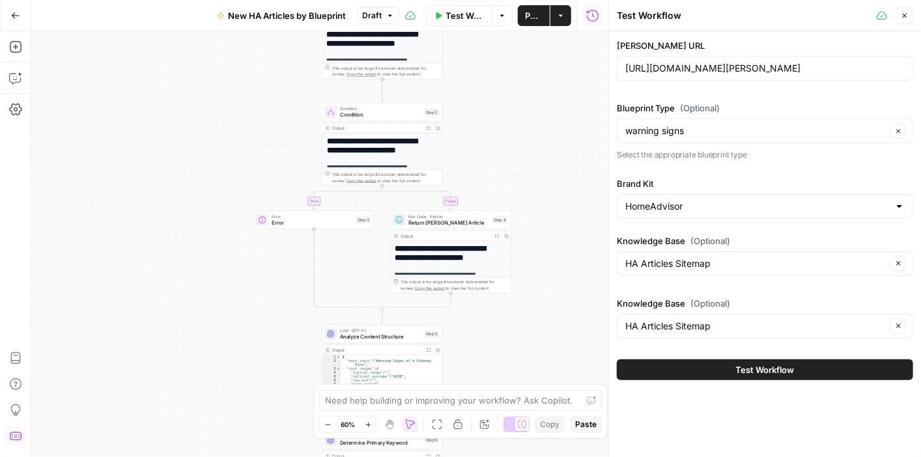
click at [822, 255] on div "HA Articles Sitemap Clear" at bounding box center [765, 263] width 296 height 25
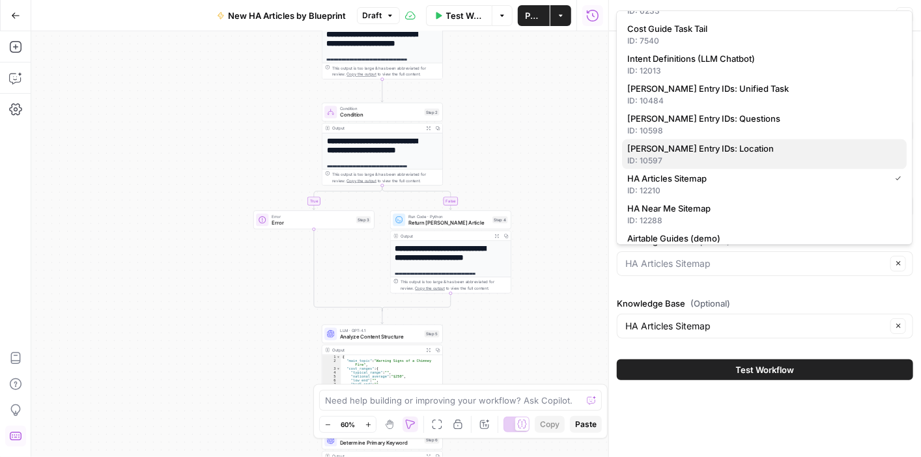
scroll to position [196, 0]
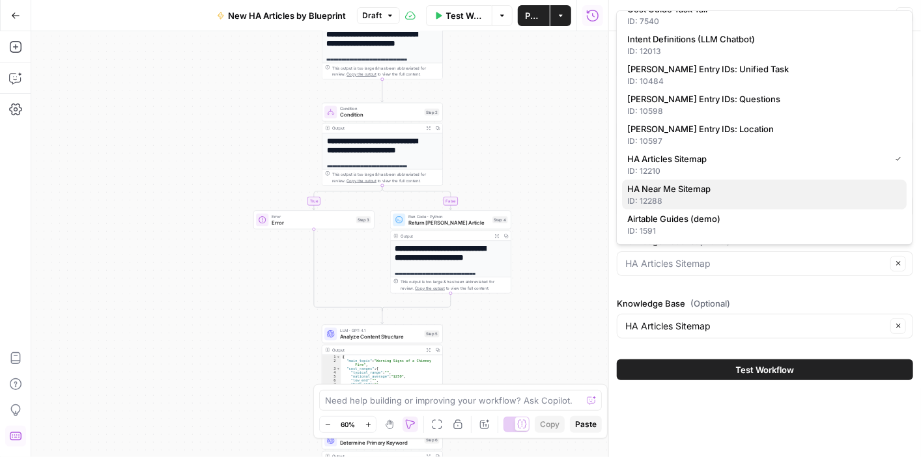
click at [721, 188] on span "HA Near Me Sitemap" at bounding box center [761, 188] width 269 height 13
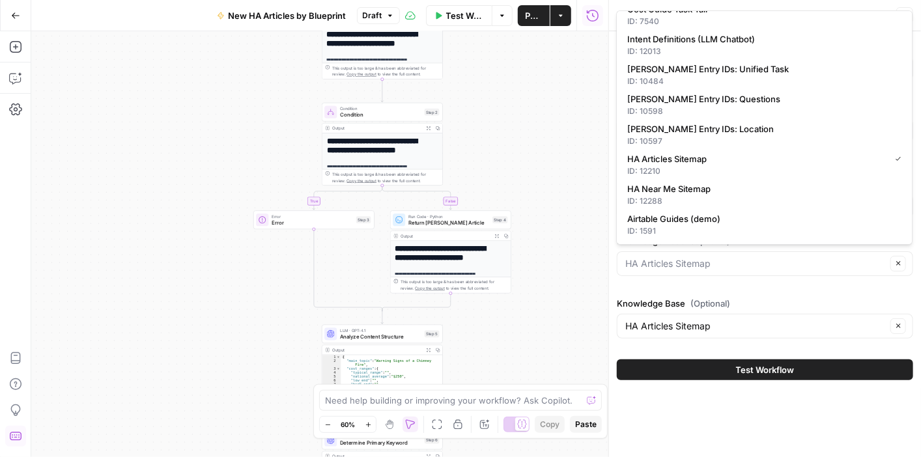
type input "HA Near Me Sitemap"
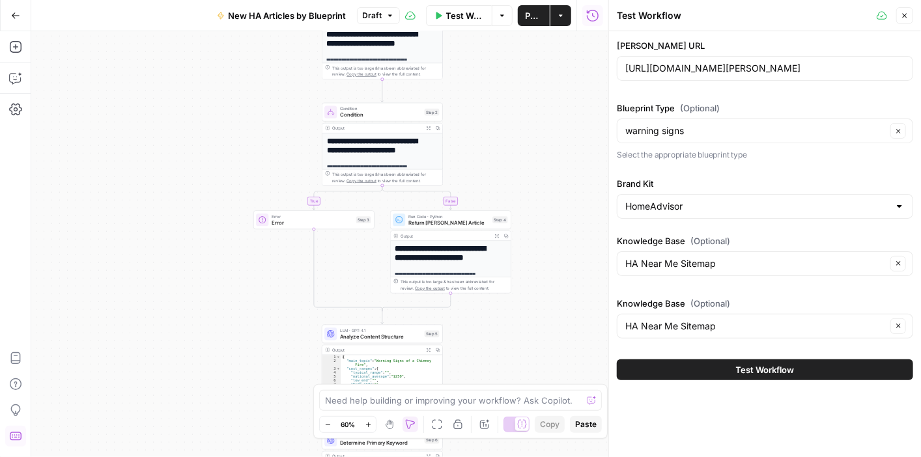
click at [901, 15] on icon "button" at bounding box center [904, 16] width 8 height 8
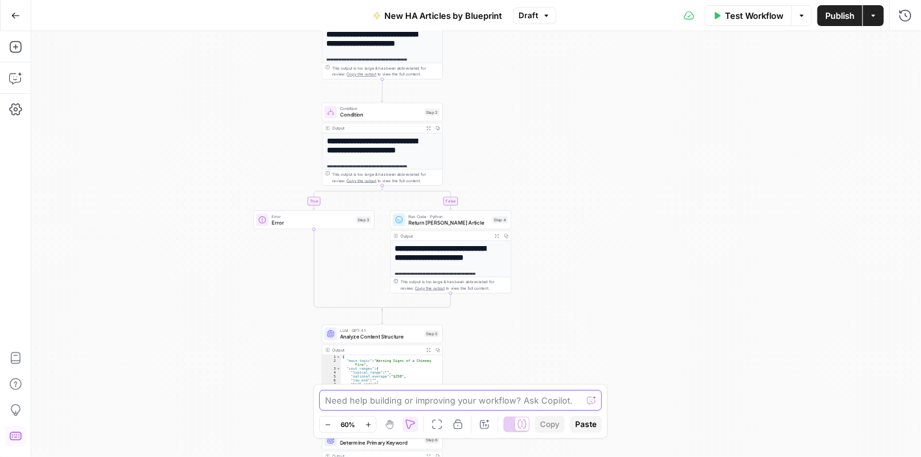
click at [481, 402] on textarea at bounding box center [453, 400] width 257 height 13
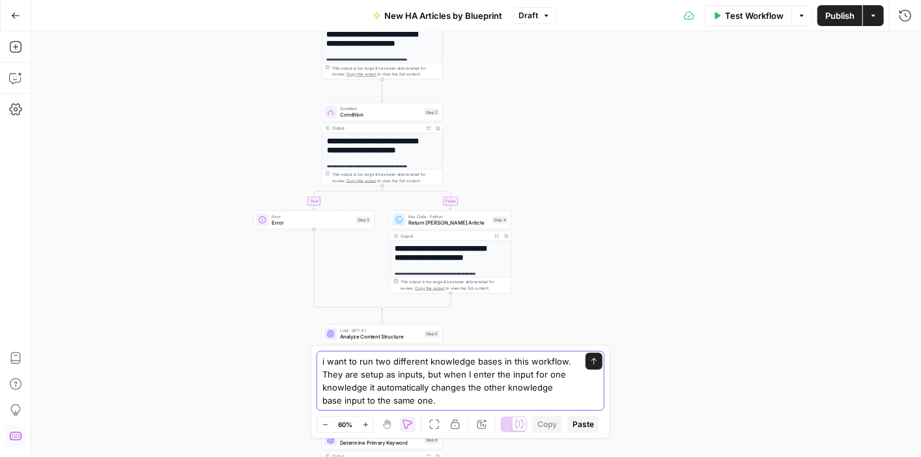
type textarea "i want to run two different knowledge bases in this workflow. They are setup as…"
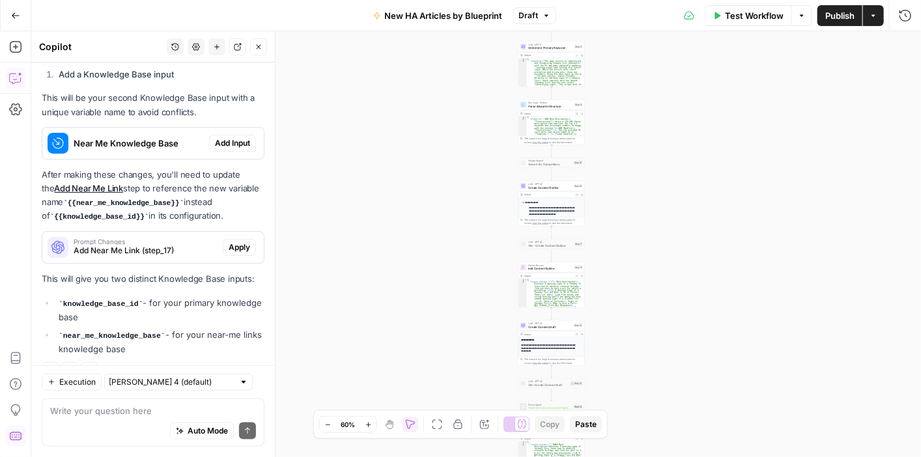
scroll to position [548, 0]
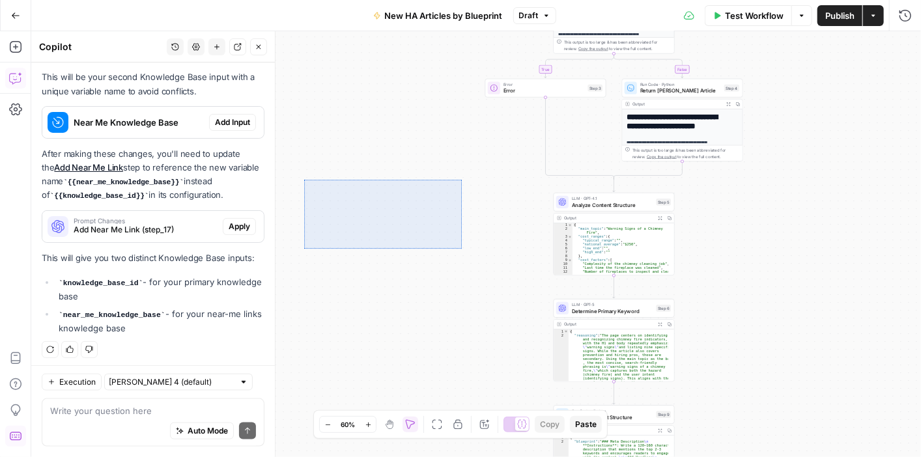
drag, startPoint x: 382, startPoint y: 217, endPoint x: 404, endPoint y: 247, distance: 36.9
click at [305, 248] on div "**********" at bounding box center [475, 244] width 889 height 426
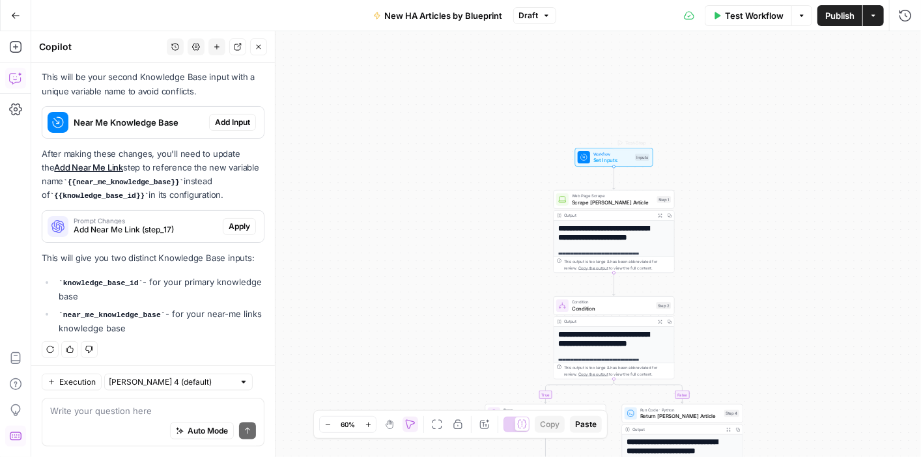
click at [597, 148] on div "Workflow Set Inputs Inputs Test Step" at bounding box center [614, 157] width 78 height 19
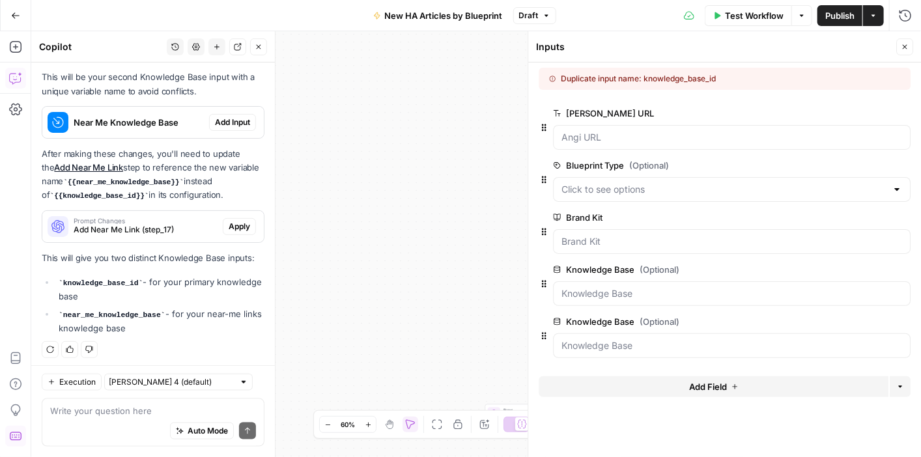
click at [858, 321] on span "edit field" at bounding box center [861, 321] width 29 height 10
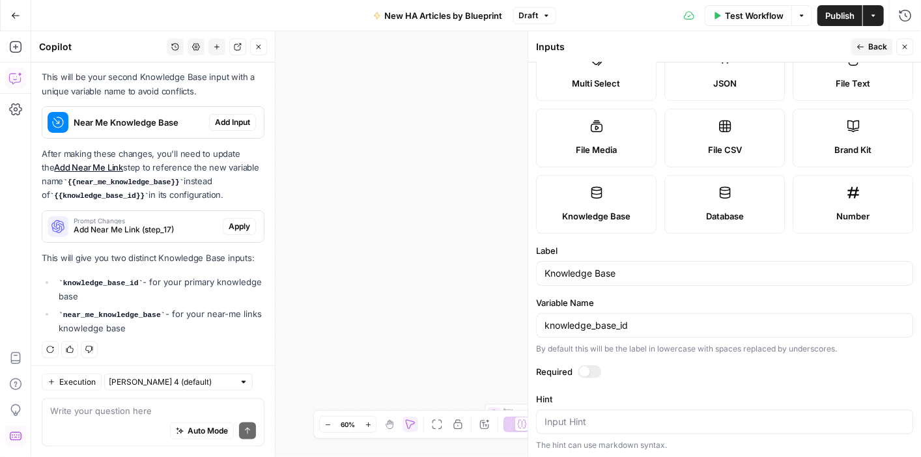
scroll to position [130, 0]
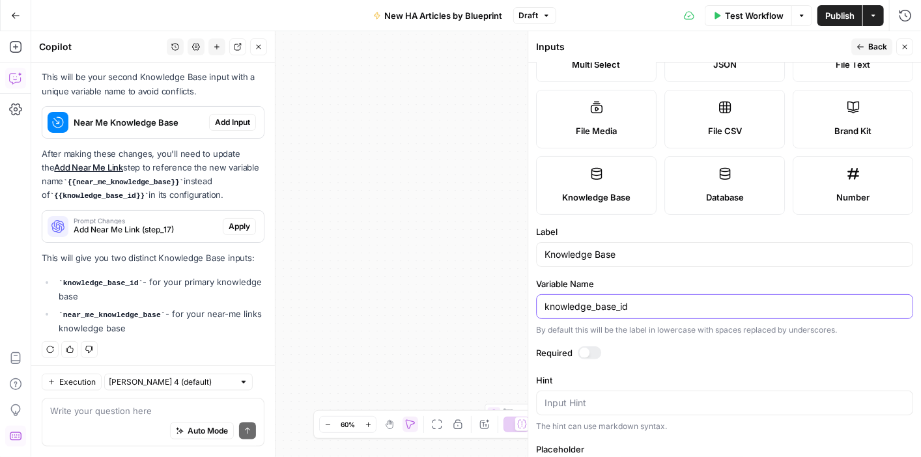
click at [545, 305] on input "knowledge_base_id" at bounding box center [724, 306] width 360 height 13
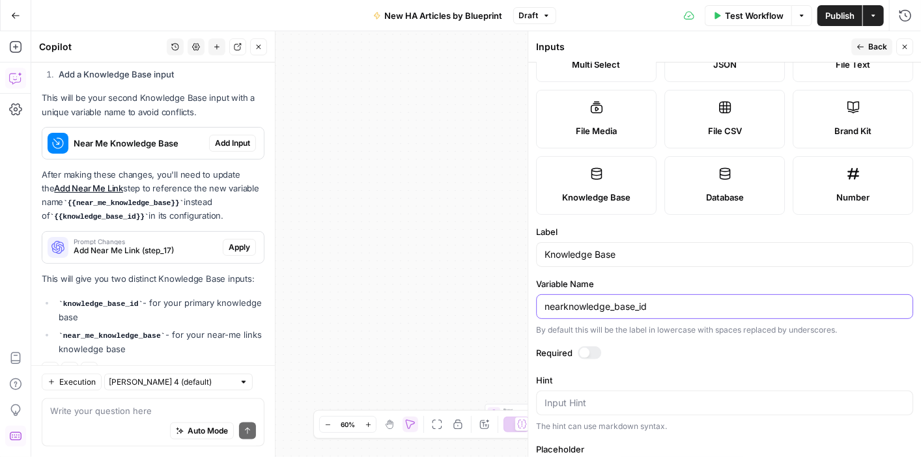
scroll to position [568, 0]
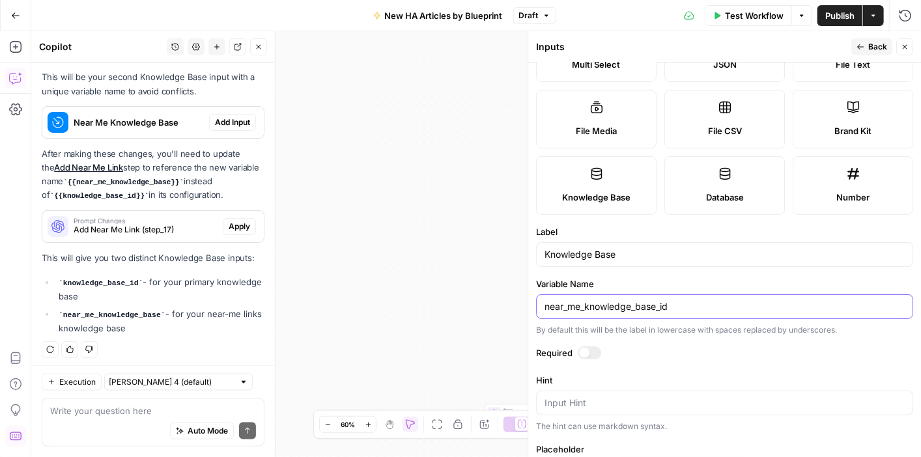
type input "near_me_knowledge_base_id"
click at [541, 251] on div "Knowledge Base" at bounding box center [724, 254] width 377 height 25
click at [549, 248] on input "Knowledge Base" at bounding box center [724, 254] width 360 height 13
type input "Near Me Knowledge Base"
click at [906, 49] on icon "button" at bounding box center [904, 47] width 8 height 8
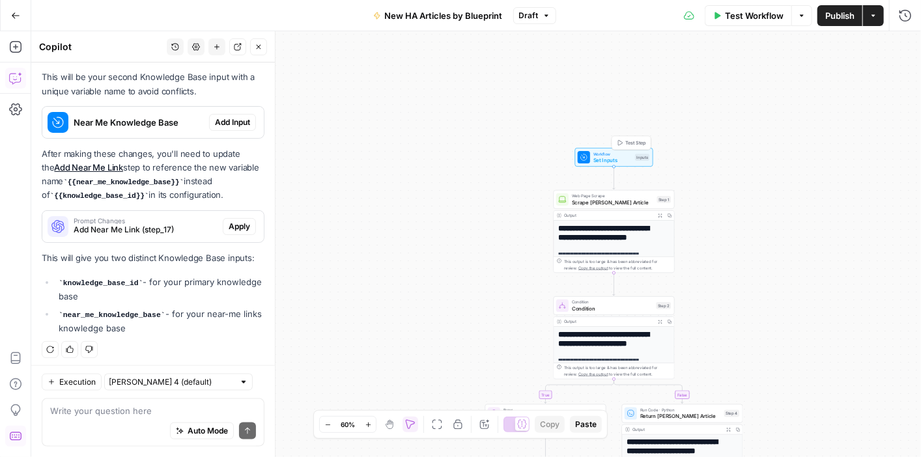
click at [620, 153] on span "Workflow" at bounding box center [612, 153] width 38 height 7
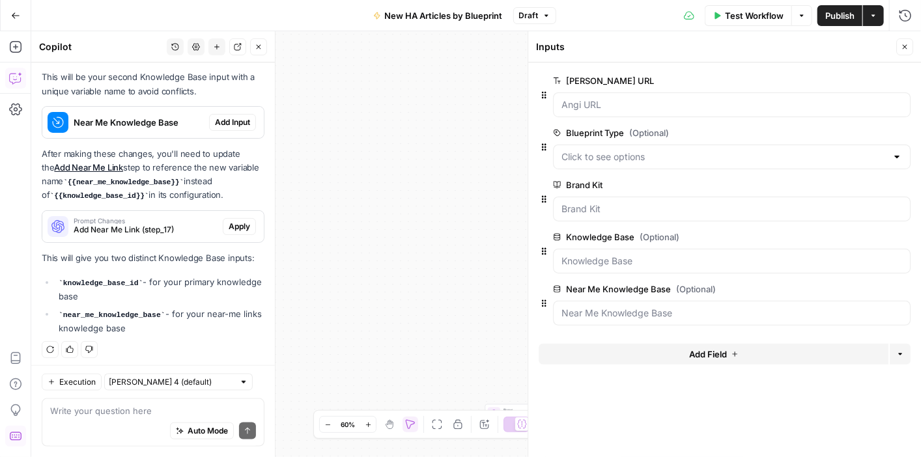
click at [857, 236] on span "edit field" at bounding box center [861, 237] width 29 height 10
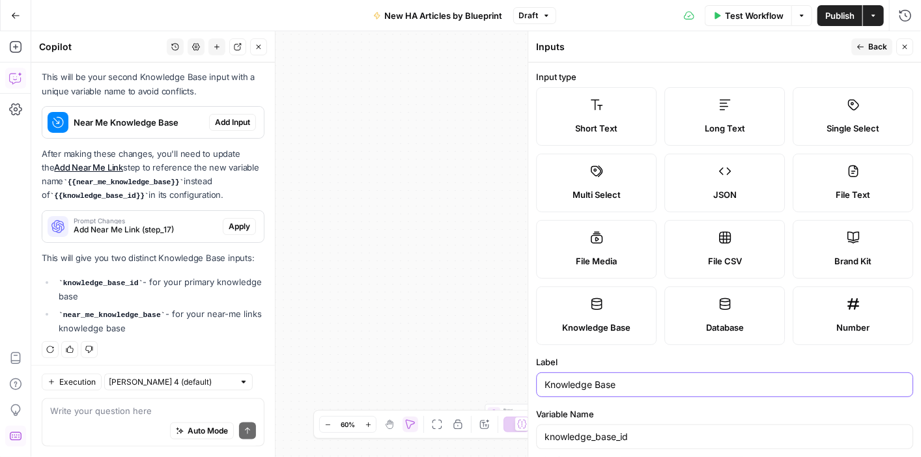
click at [544, 380] on input "Knowledge Base" at bounding box center [724, 384] width 360 height 13
type input "Sitemap Knowledge Base"
click at [900, 48] on icon "button" at bounding box center [904, 47] width 8 height 8
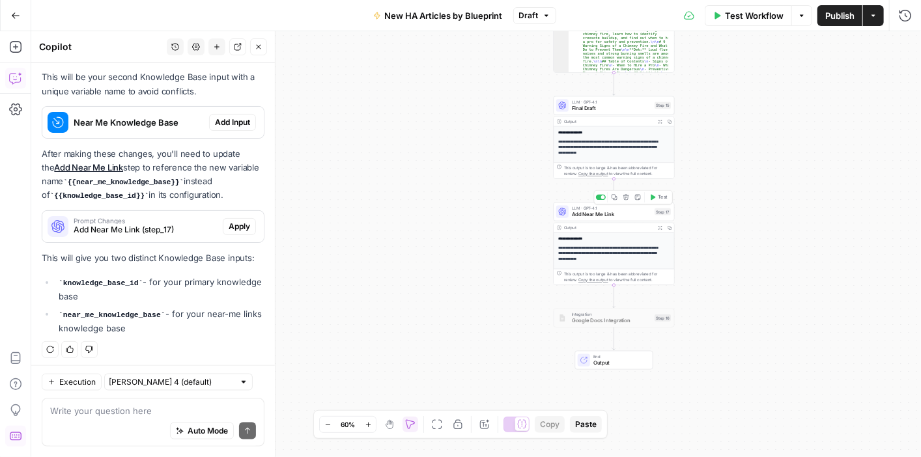
click at [624, 211] on span "Add Near Me Link" at bounding box center [611, 214] width 79 height 8
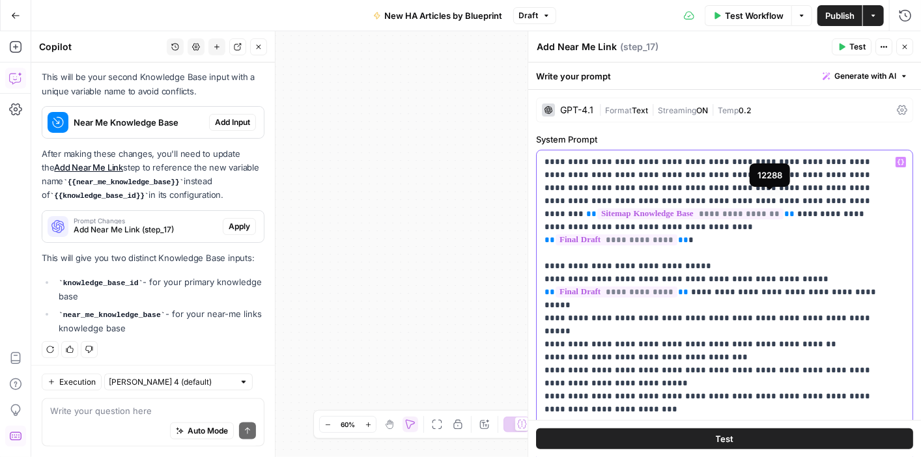
click at [783, 208] on span "**********" at bounding box center [690, 213] width 186 height 11
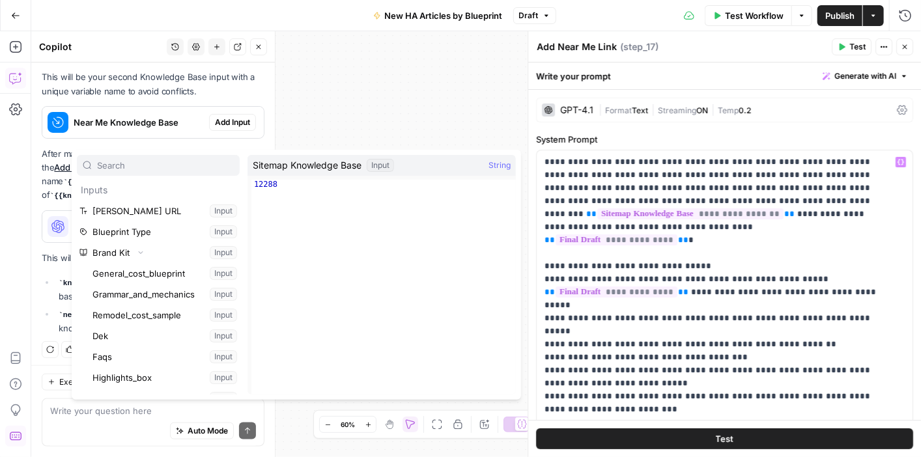
scroll to position [1111, 0]
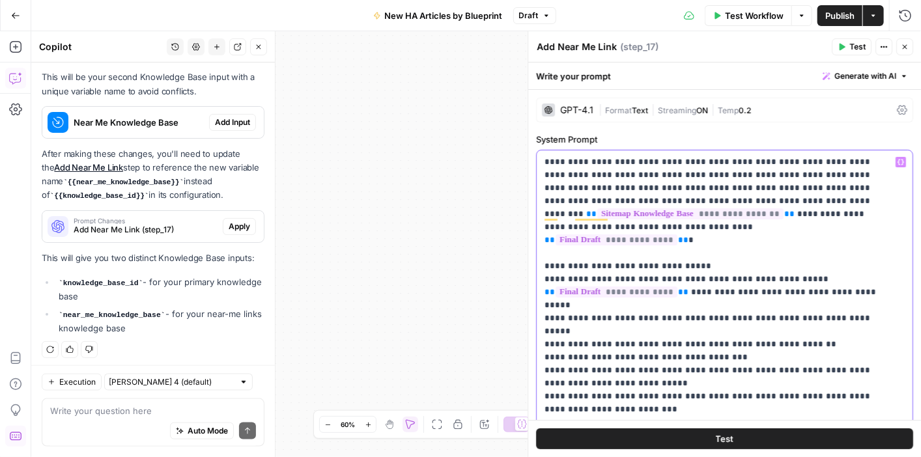
click at [794, 210] on span "**" at bounding box center [789, 214] width 10 height 8
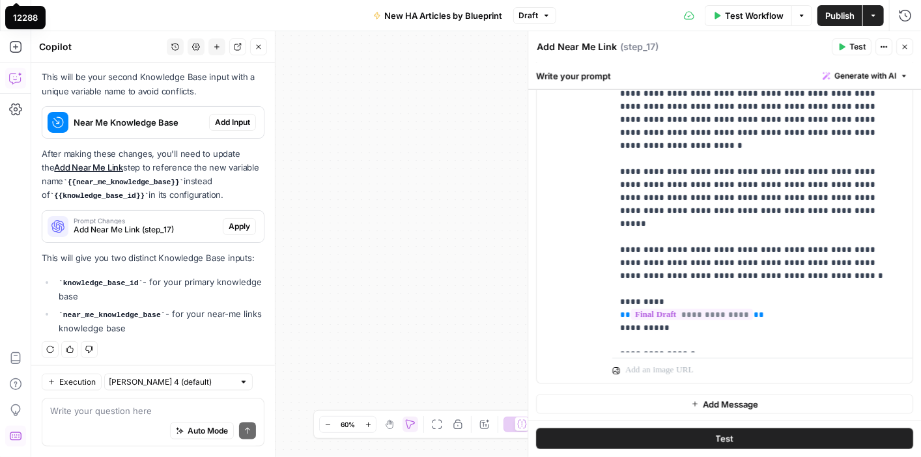
scroll to position [745, 0]
click at [818, 327] on p "**********" at bounding box center [757, 158] width 275 height 378
click at [738, 337] on p "**********" at bounding box center [757, 158] width 275 height 378
click at [262, 49] on icon "button" at bounding box center [259, 47] width 8 height 8
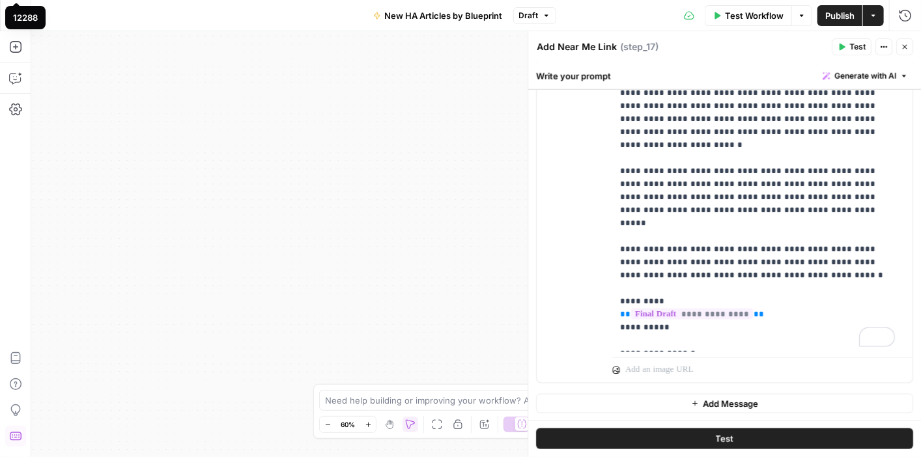
click at [849, 44] on span "Test" at bounding box center [857, 47] width 16 height 12
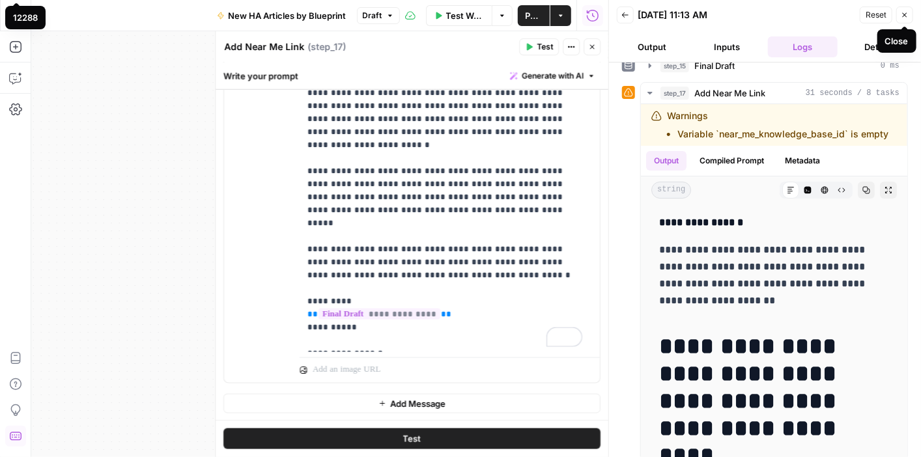
click at [901, 18] on icon "button" at bounding box center [904, 15] width 8 height 8
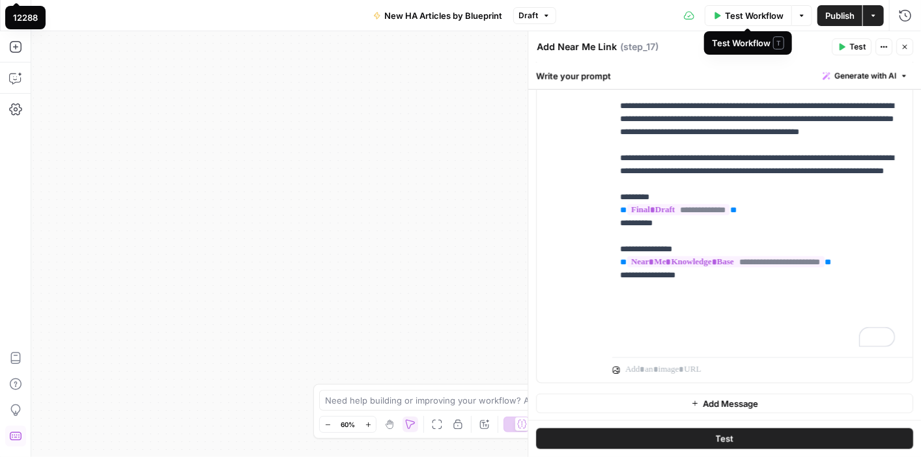
click at [734, 14] on span "Test Workflow" at bounding box center [754, 15] width 59 height 13
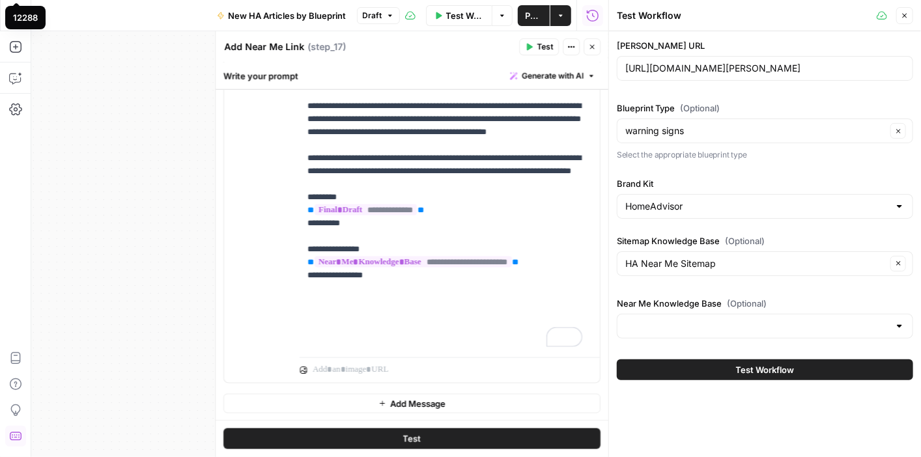
click at [898, 321] on div at bounding box center [899, 326] width 10 height 13
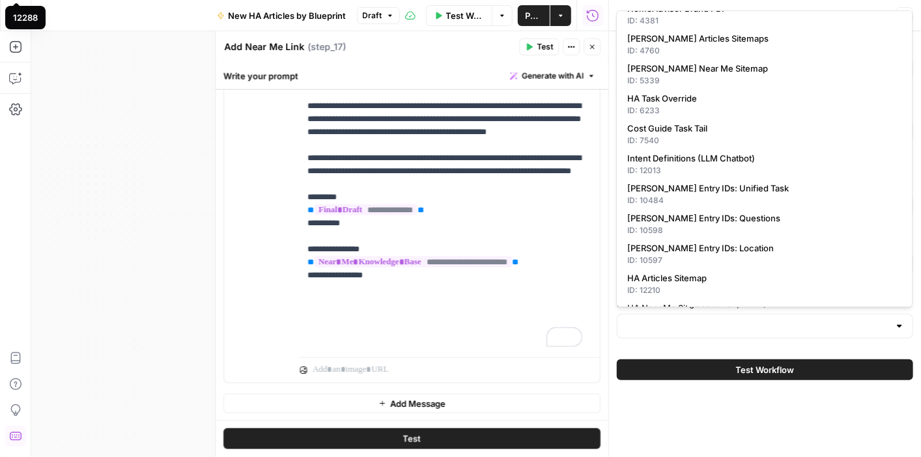
scroll to position [133, 0]
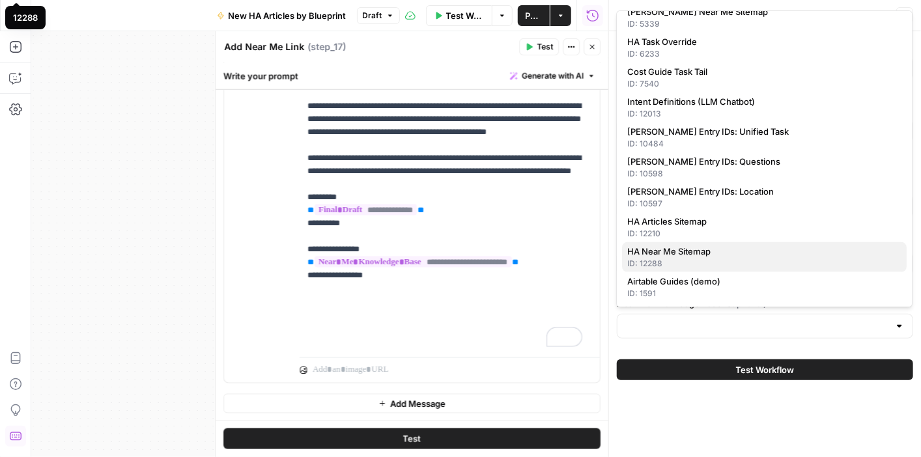
click at [766, 249] on span "HA Near Me Sitemap" at bounding box center [761, 251] width 269 height 13
type input "HA Near Me Sitemap"
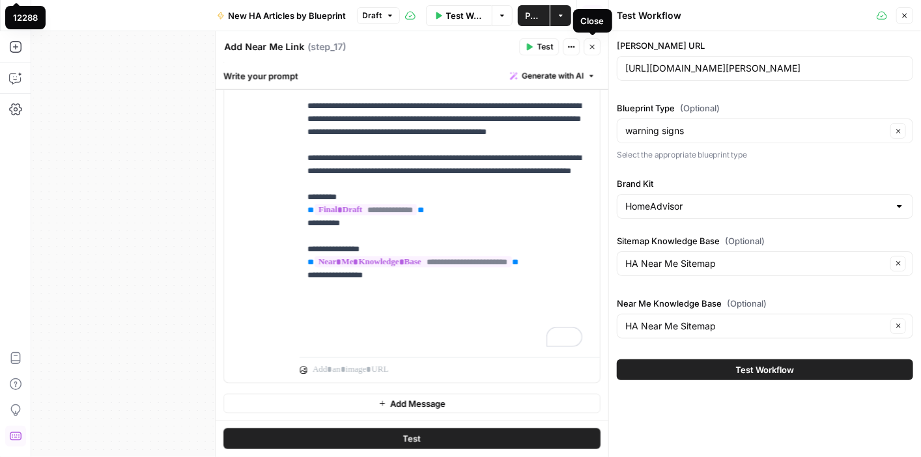
click at [590, 46] on icon "button" at bounding box center [592, 47] width 8 height 8
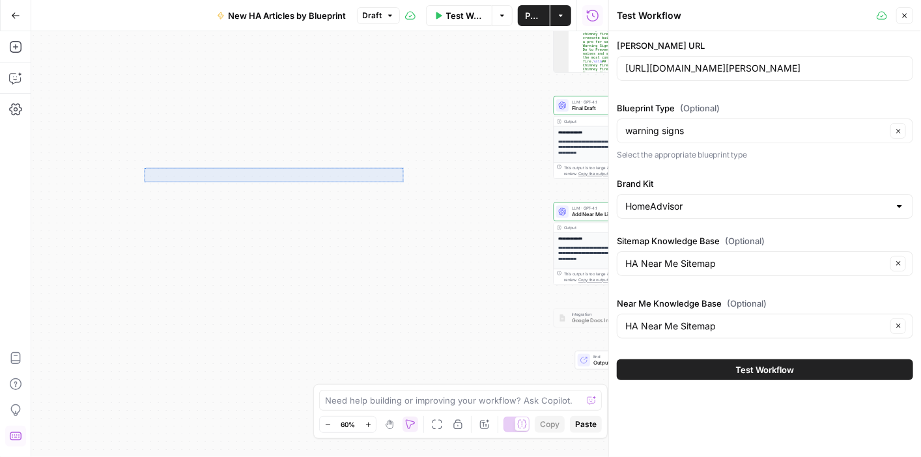
drag, startPoint x: 201, startPoint y: 175, endPoint x: 144, endPoint y: 167, distance: 57.2
click at [144, 167] on div "**********" at bounding box center [319, 244] width 577 height 426
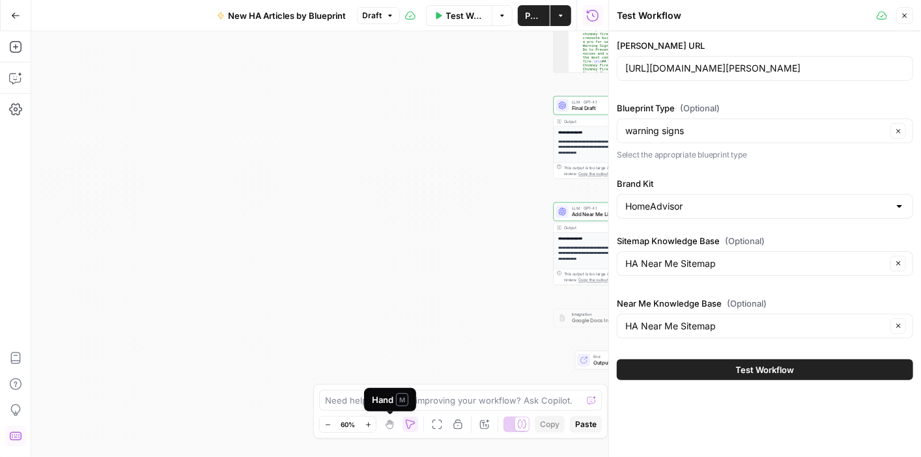
click at [391, 422] on icon "button" at bounding box center [390, 422] width 1 height 3
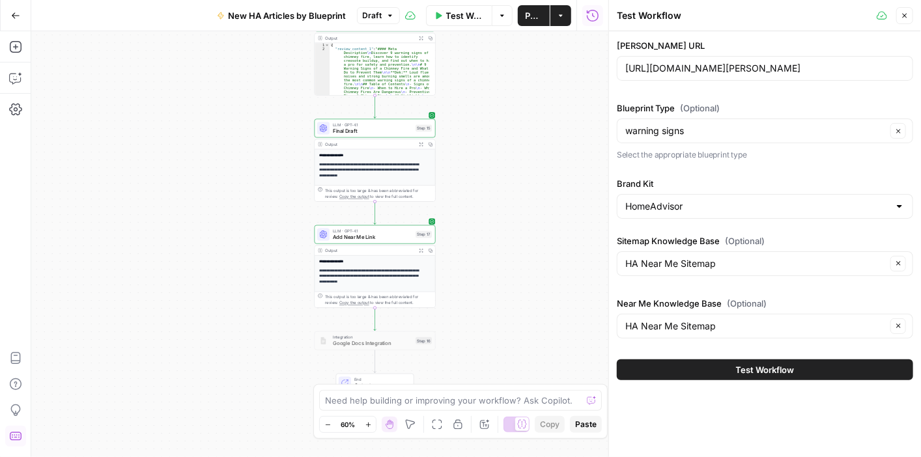
drag, startPoint x: 417, startPoint y: 258, endPoint x: 178, endPoint y: 281, distance: 240.0
click at [178, 281] on div "**********" at bounding box center [319, 244] width 577 height 426
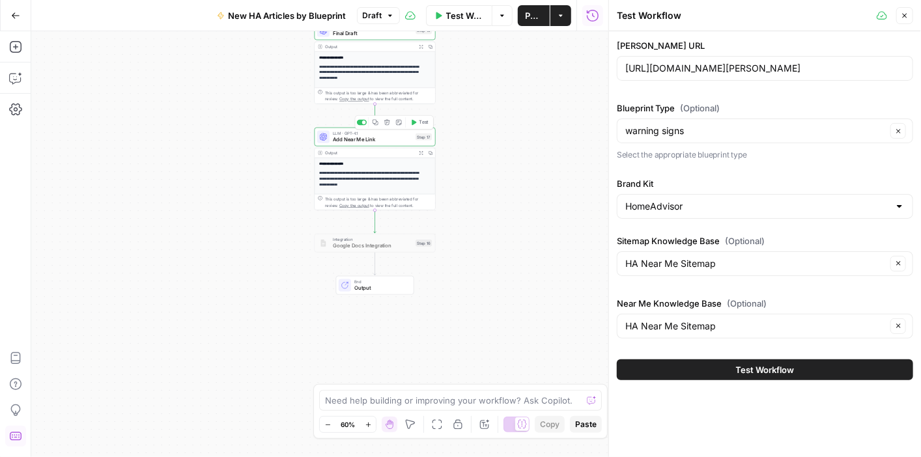
click at [417, 120] on button "Test" at bounding box center [419, 122] width 24 height 10
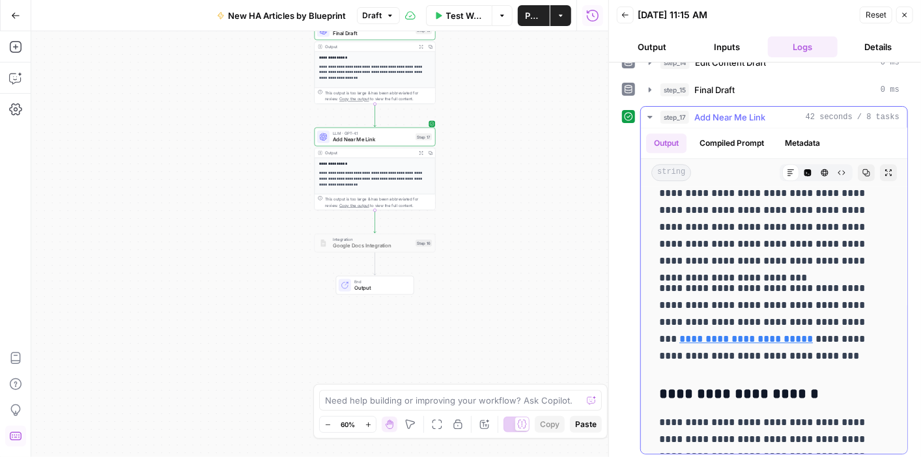
scroll to position [1628, 0]
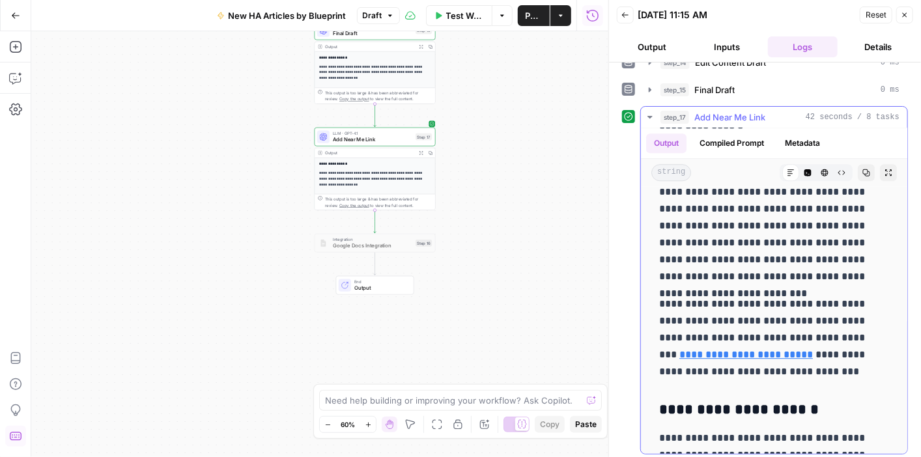
click at [647, 115] on icon "button" at bounding box center [650, 117] width 10 height 10
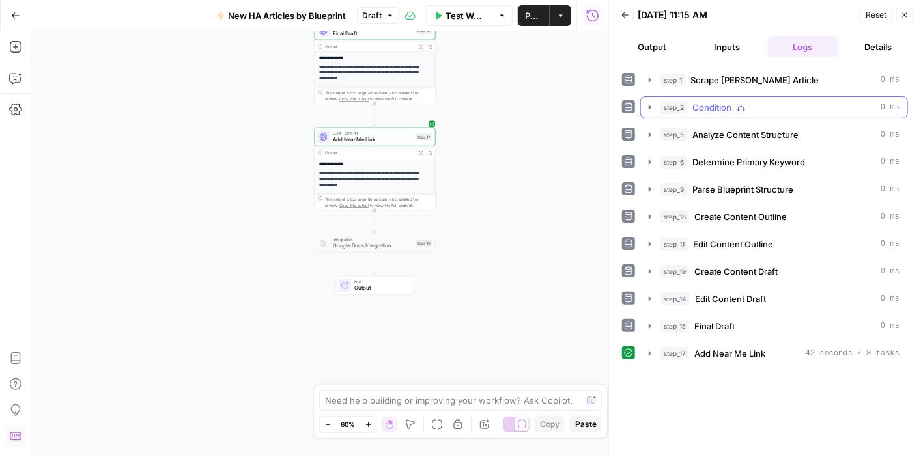
scroll to position [0, 0]
click at [501, 401] on textarea at bounding box center [453, 400] width 257 height 13
type textarea "s"
click at [904, 16] on icon "button" at bounding box center [904, 15] width 8 height 8
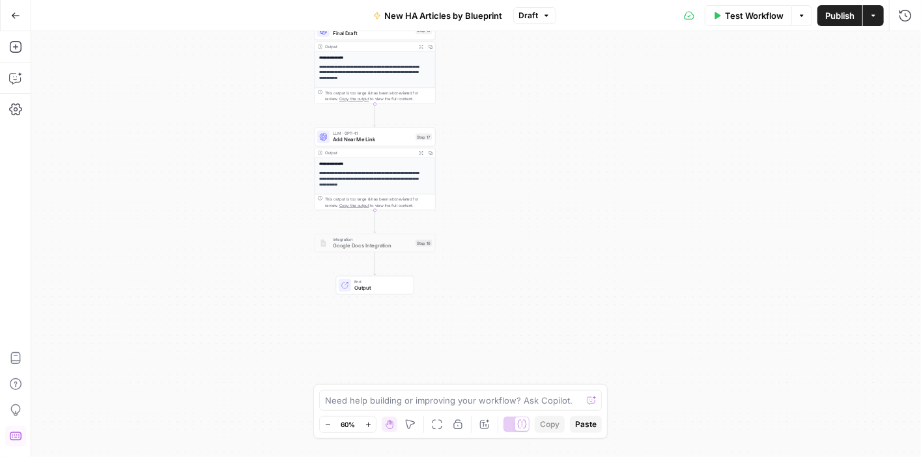
click at [743, 14] on span "Test Workflow" at bounding box center [754, 15] width 59 height 13
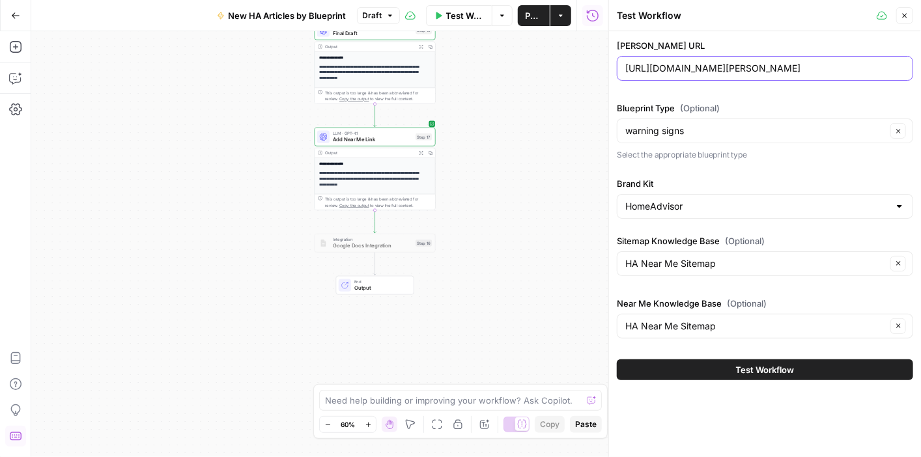
click at [763, 72] on input "https://www.angi.com/articles/chimney-fire-signs.htm" at bounding box center [764, 68] width 279 height 13
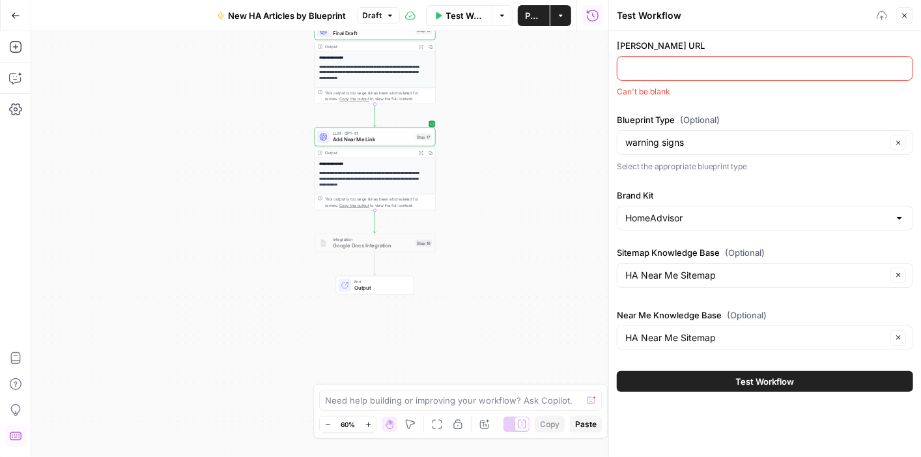
paste input "https://www.angi.com/articles/childproofing-checklist.htm"
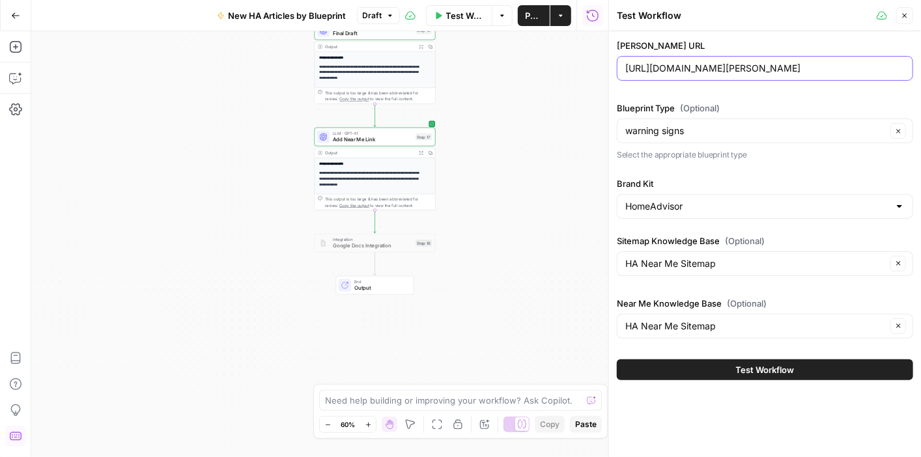
type input "https://www.angi.com/articles/childproofing-checklist.htm"
click at [768, 131] on input "Blueprint Type (Optional)" at bounding box center [755, 130] width 261 height 13
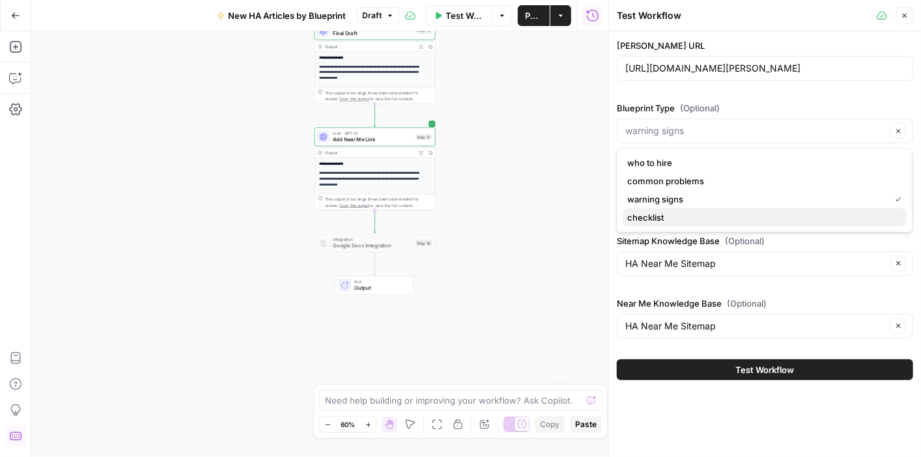
click at [702, 215] on span "checklist" at bounding box center [761, 217] width 269 height 13
type input "checklist"
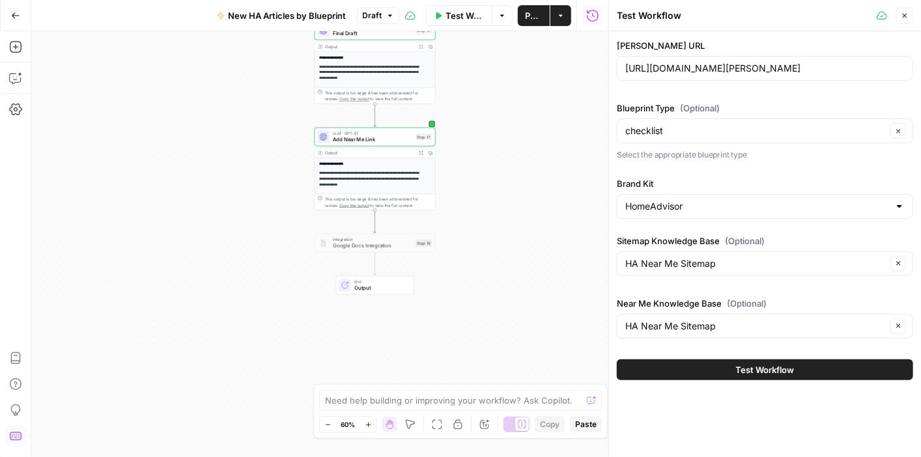
click at [773, 368] on span "Test Workflow" at bounding box center [765, 369] width 59 height 13
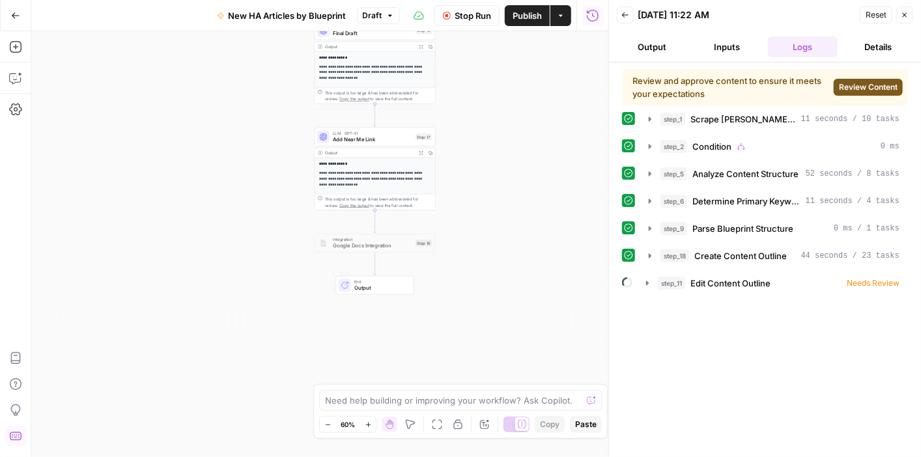
click at [865, 88] on span "Review Content" at bounding box center [868, 87] width 59 height 12
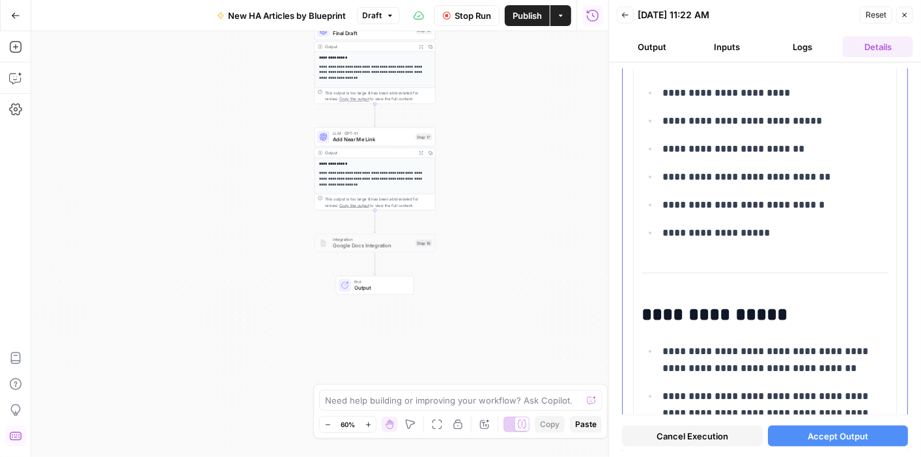
scroll to position [716, 0]
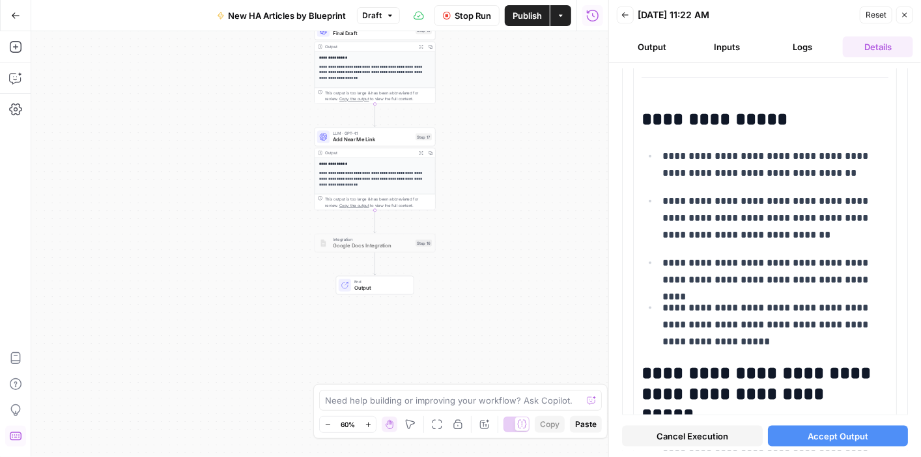
click at [844, 436] on span "Accept Output" at bounding box center [837, 436] width 61 height 13
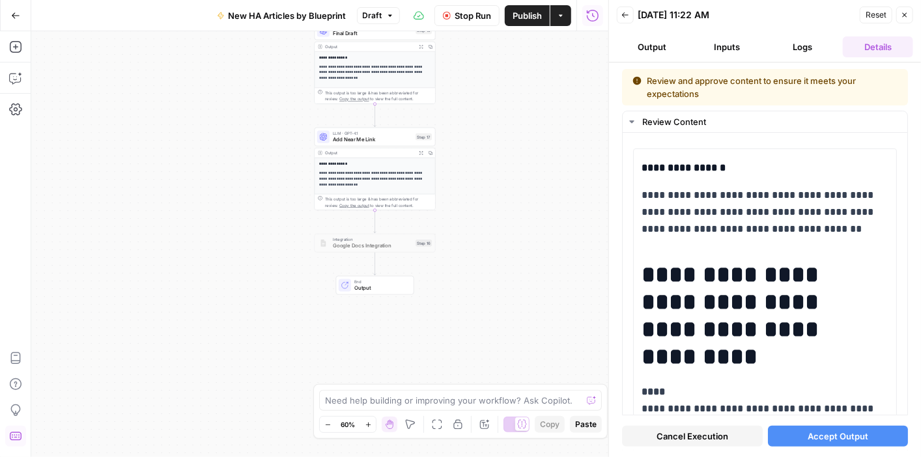
click at [856, 441] on span "Accept Output" at bounding box center [837, 436] width 61 height 13
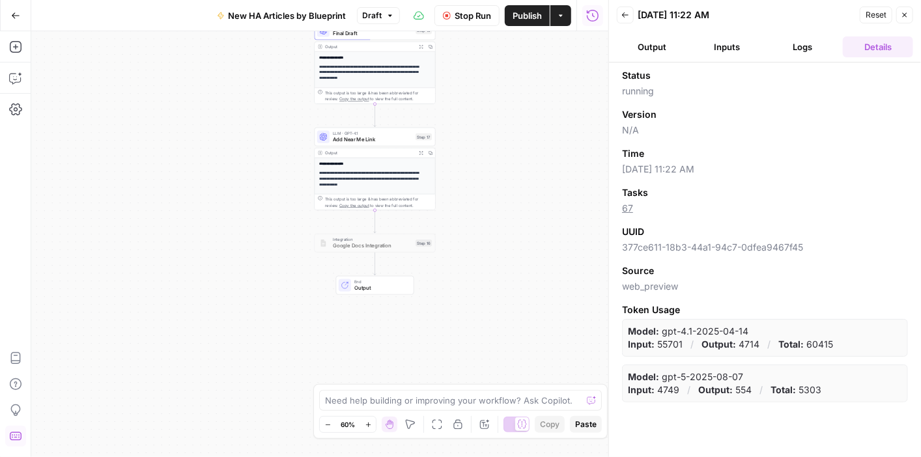
click at [797, 44] on button "Logs" at bounding box center [803, 46] width 70 height 21
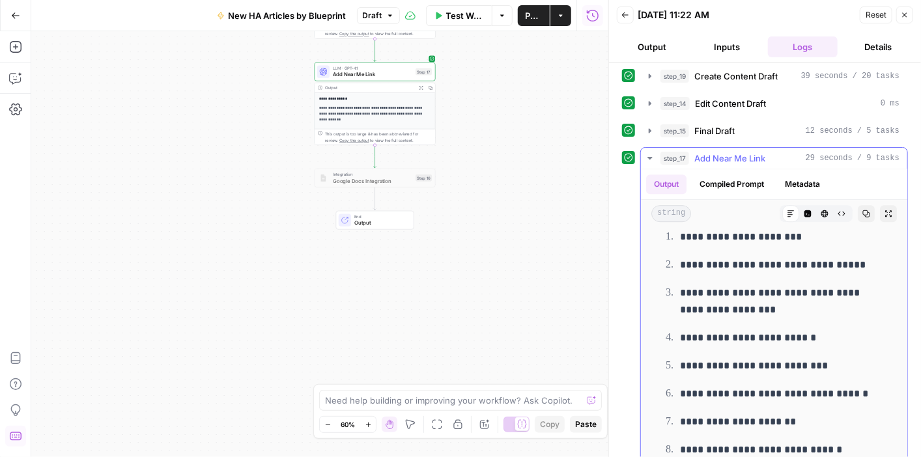
scroll to position [1693, 0]
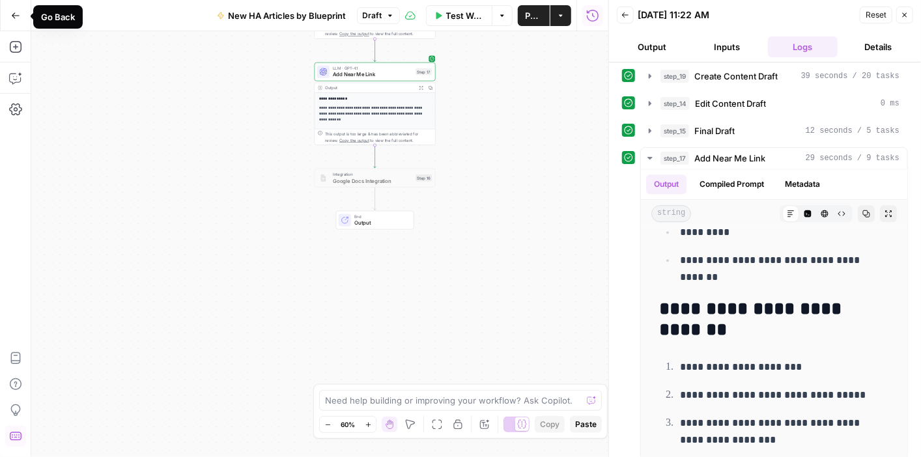
click at [18, 13] on icon "button" at bounding box center [15, 15] width 9 height 9
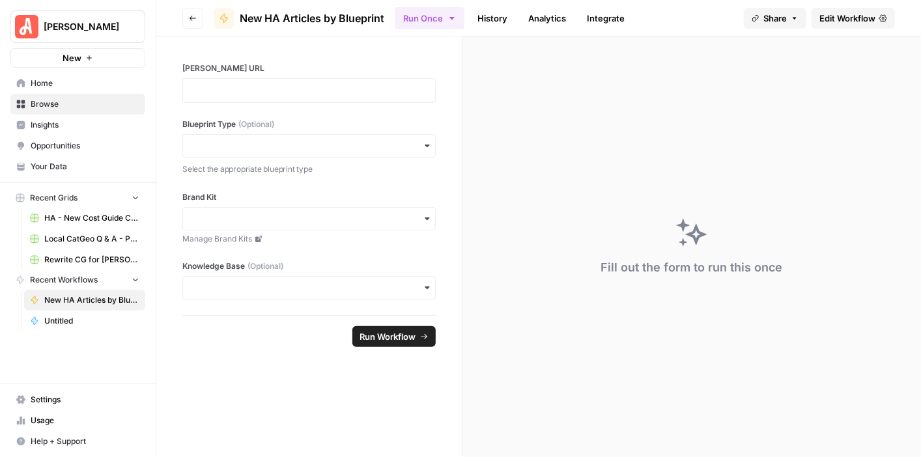
click at [61, 100] on span "Browse" at bounding box center [85, 104] width 109 height 12
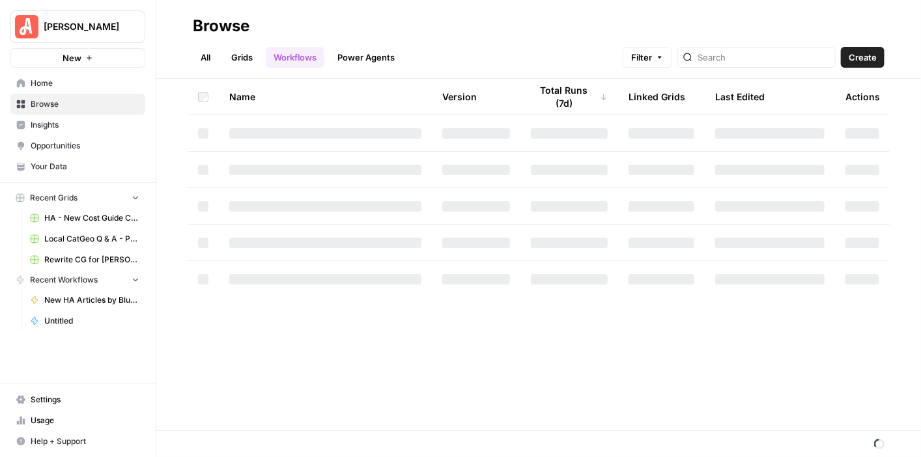
click at [247, 52] on link "Grids" at bounding box center [241, 57] width 37 height 21
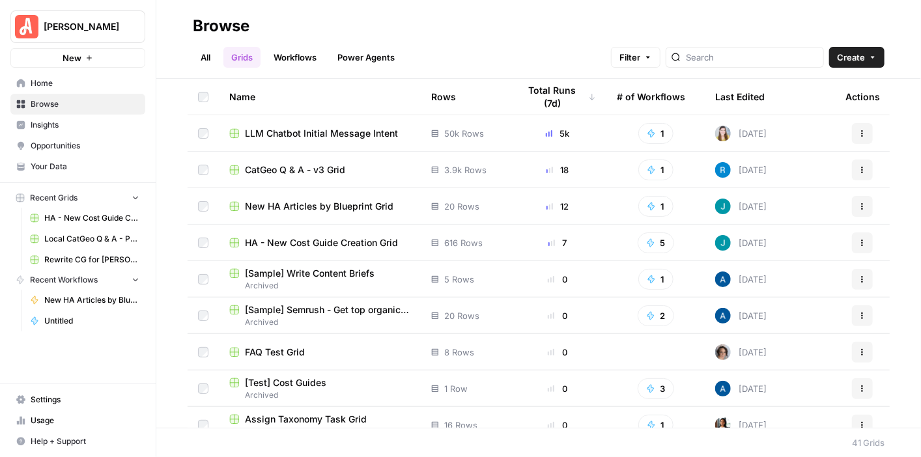
click at [352, 204] on span "New HA Articles by Blueprint Grid" at bounding box center [319, 206] width 148 height 13
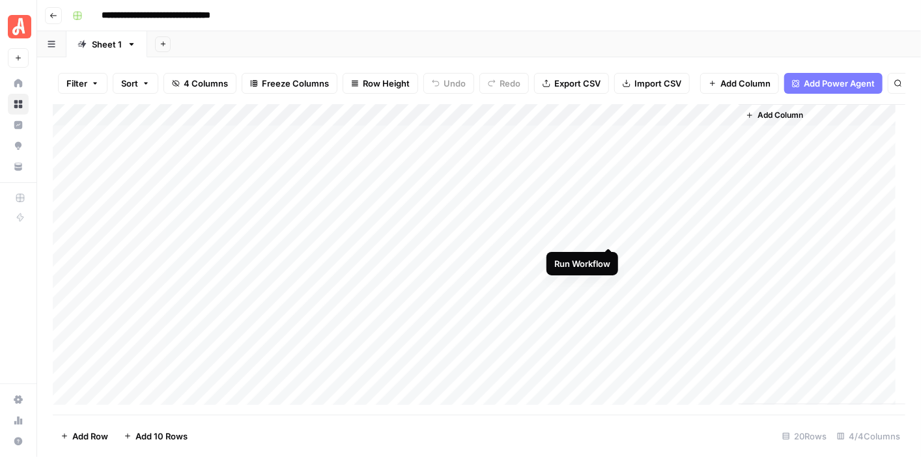
click at [608, 235] on div "Add Column" at bounding box center [479, 254] width 852 height 301
click at [609, 256] on div "Add Column" at bounding box center [479, 254] width 852 height 301
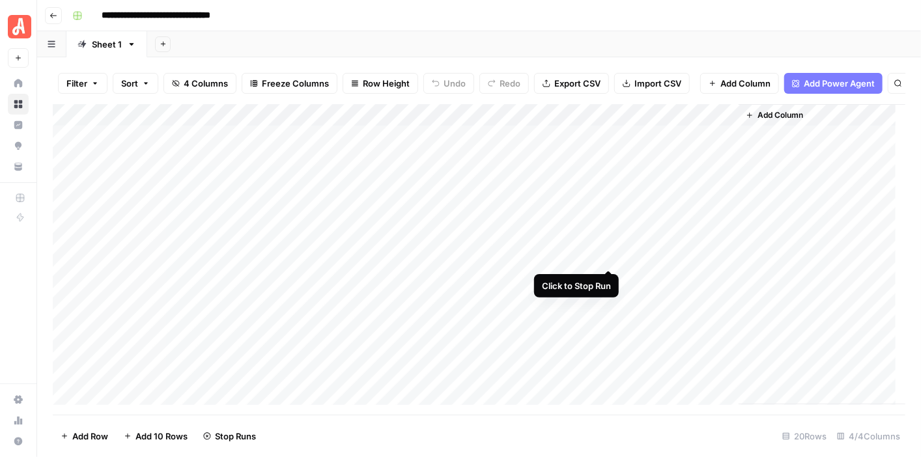
click at [607, 256] on div "Add Column" at bounding box center [479, 254] width 852 height 301
click at [609, 277] on div "Add Column" at bounding box center [479, 254] width 852 height 301
click at [346, 255] on div "Add Column" at bounding box center [479, 254] width 852 height 301
click at [346, 254] on div "Add Column" at bounding box center [479, 254] width 852 height 301
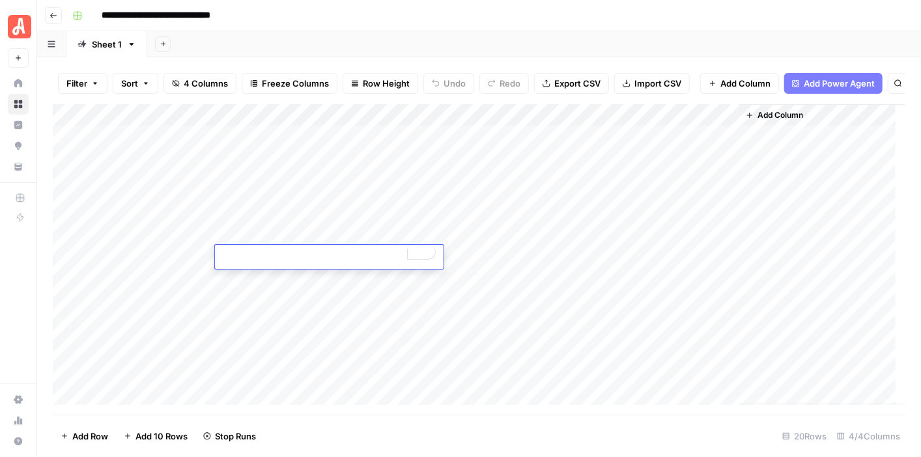
type textarea "**********"
click at [667, 14] on div "**********" at bounding box center [487, 15] width 840 height 21
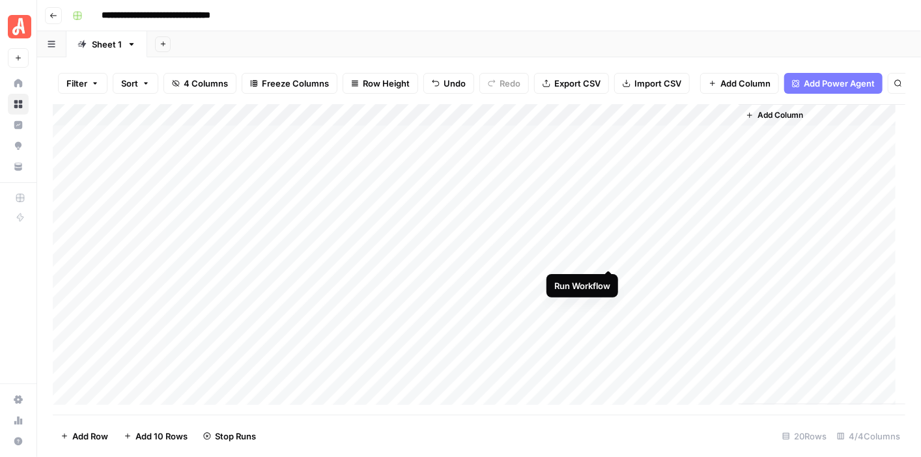
click at [607, 256] on div "Add Column" at bounding box center [479, 254] width 852 height 301
click at [607, 235] on div "Add Column" at bounding box center [479, 254] width 852 height 301
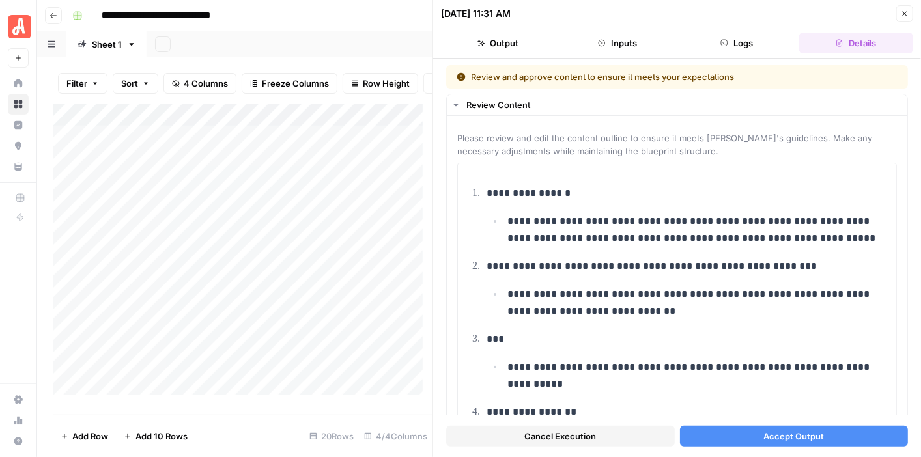
click at [570, 434] on span "Cancel Execution" at bounding box center [560, 436] width 72 height 13
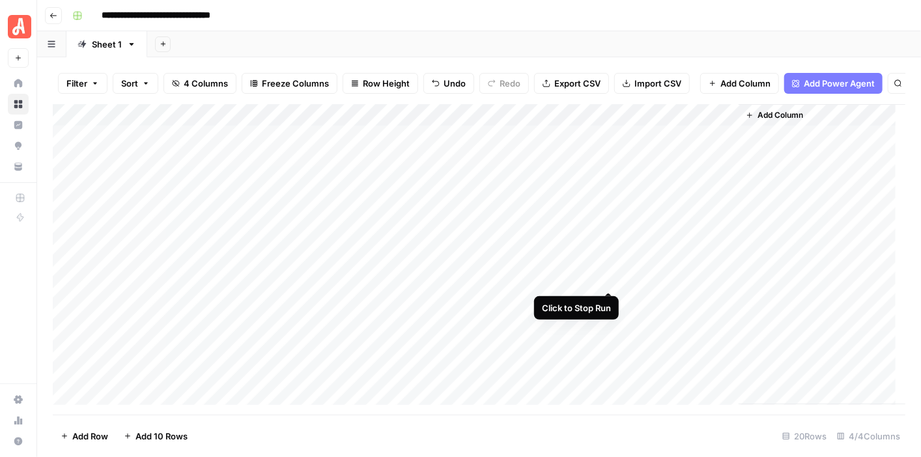
click at [609, 279] on div "Add Column" at bounding box center [479, 254] width 852 height 301
click at [602, 256] on div "Add Column" at bounding box center [479, 254] width 852 height 301
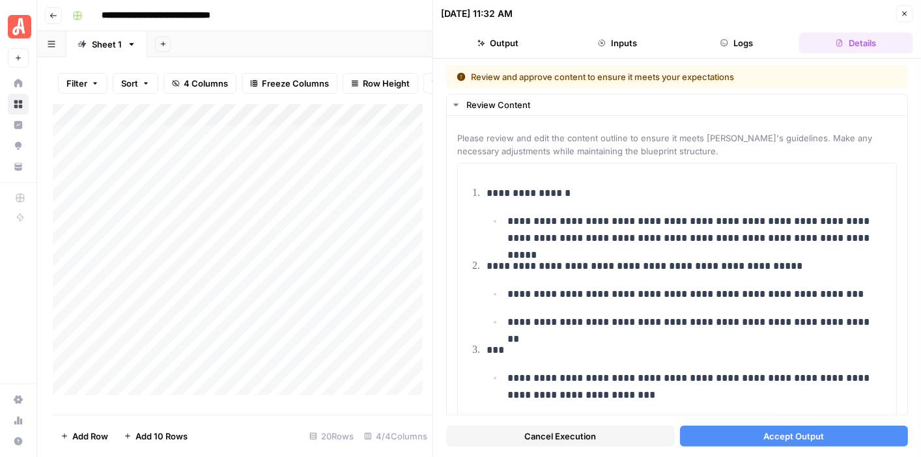
click at [587, 438] on span "Cancel Execution" at bounding box center [560, 436] width 72 height 13
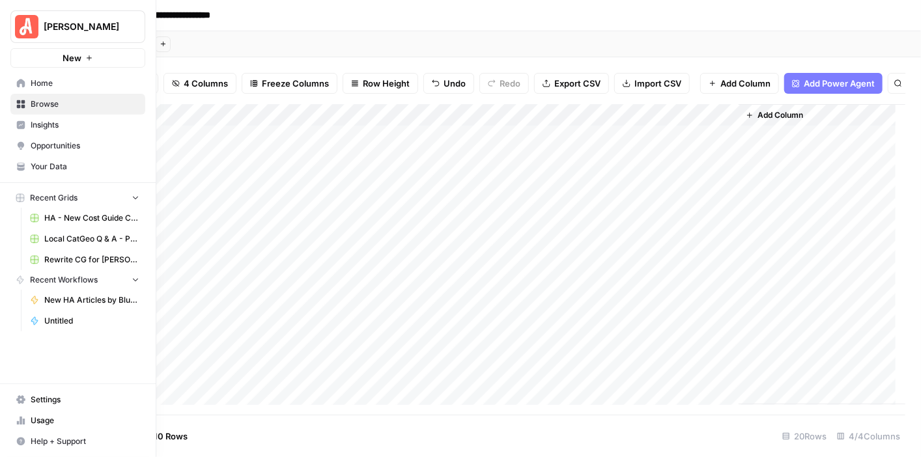
click at [77, 166] on span "Your Data" at bounding box center [85, 167] width 109 height 12
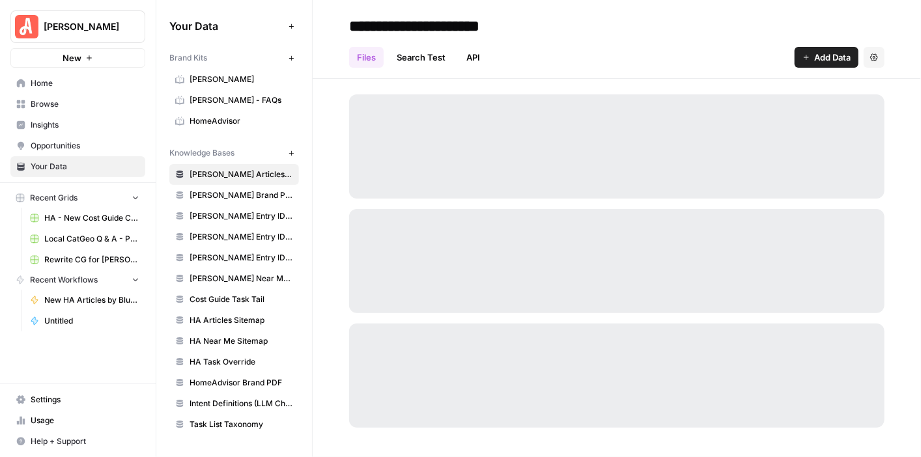
click at [203, 120] on span "HomeAdvisor" at bounding box center [241, 121] width 104 height 12
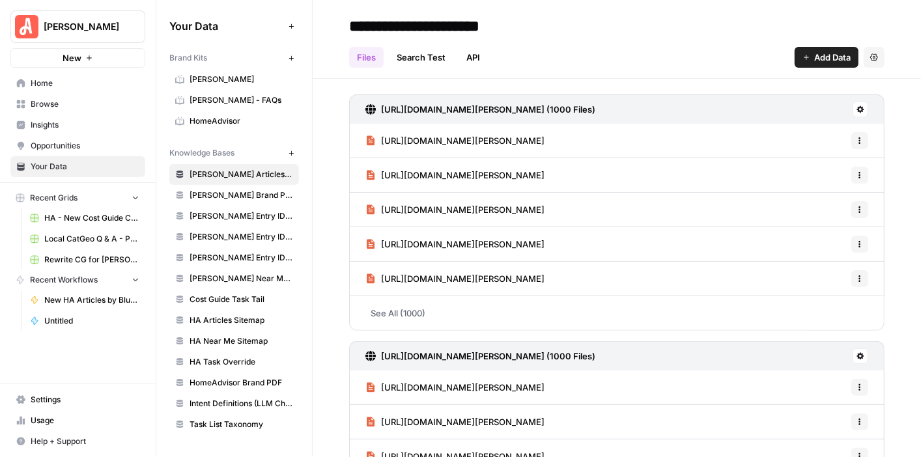
click at [207, 120] on span "HomeAdvisor" at bounding box center [241, 121] width 104 height 12
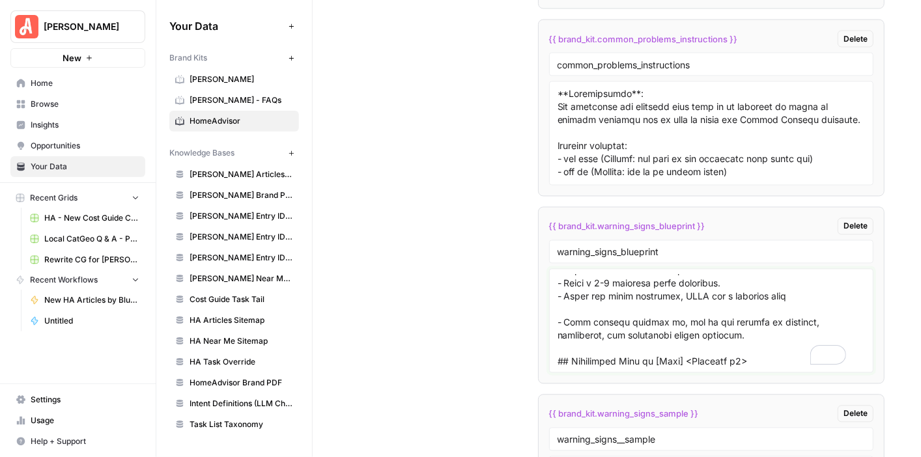
scroll to position [962, 0]
click at [559, 300] on textarea "To enrich screen reader interactions, please activate Accessibility in Grammarl…" at bounding box center [711, 321] width 308 height 92
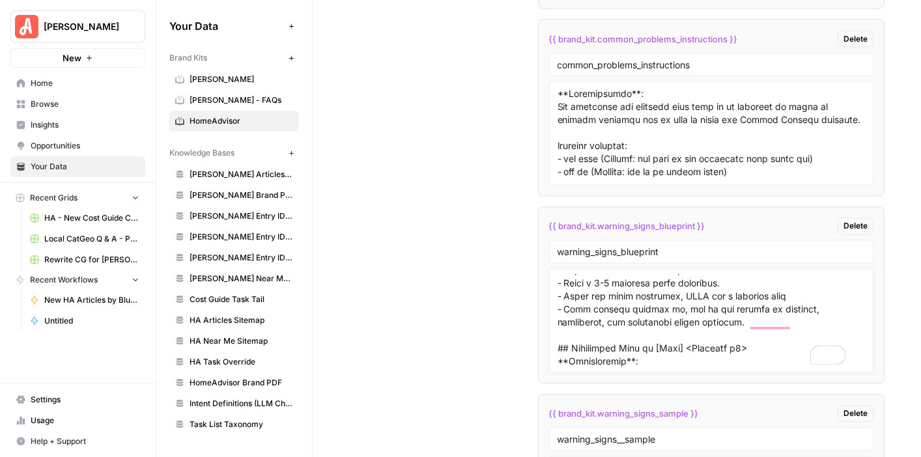
type textarea "### Meta Description **Instructions**: Write a 120–160 character description th…"
click at [60, 106] on span "Browse" at bounding box center [85, 104] width 109 height 12
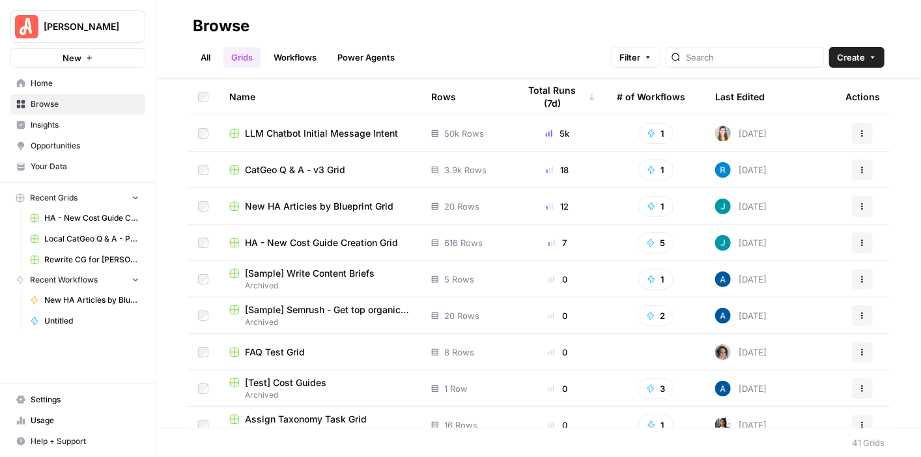
click at [349, 206] on span "New HA Articles by Blueprint Grid" at bounding box center [319, 206] width 148 height 13
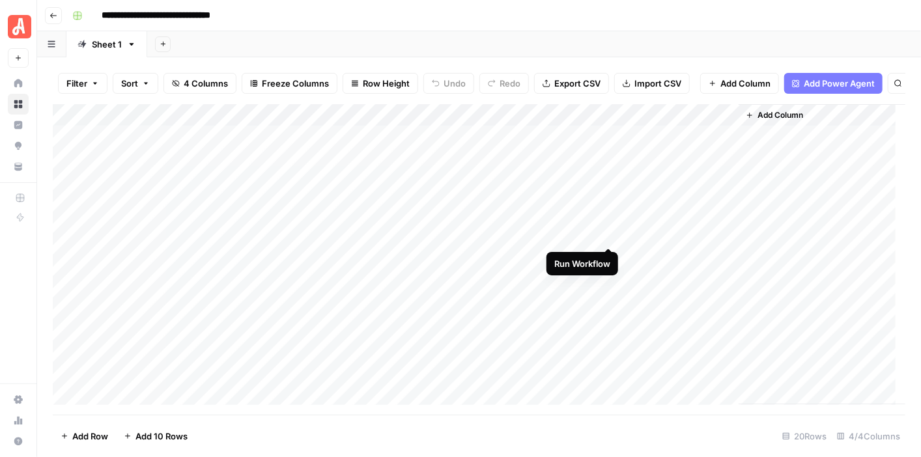
click at [606, 232] on div "Add Column" at bounding box center [479, 254] width 852 height 301
click at [609, 258] on div "Add Column" at bounding box center [479, 254] width 852 height 301
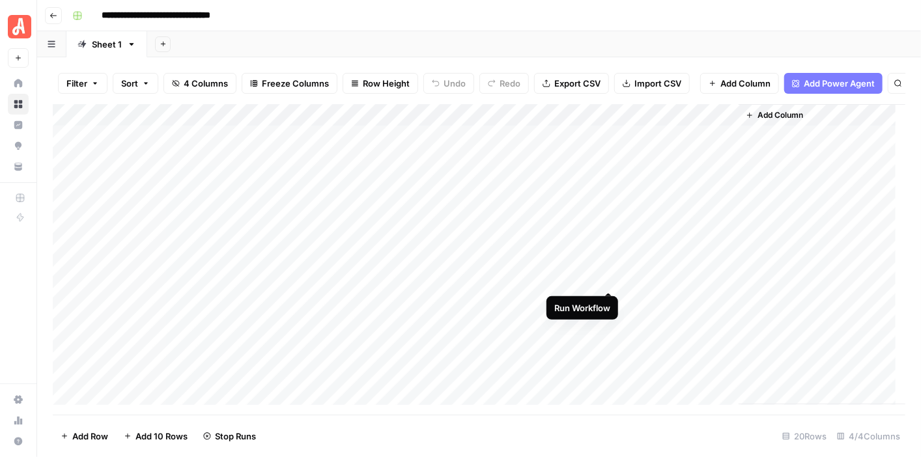
click at [609, 282] on div "Add Column" at bounding box center [479, 254] width 852 height 301
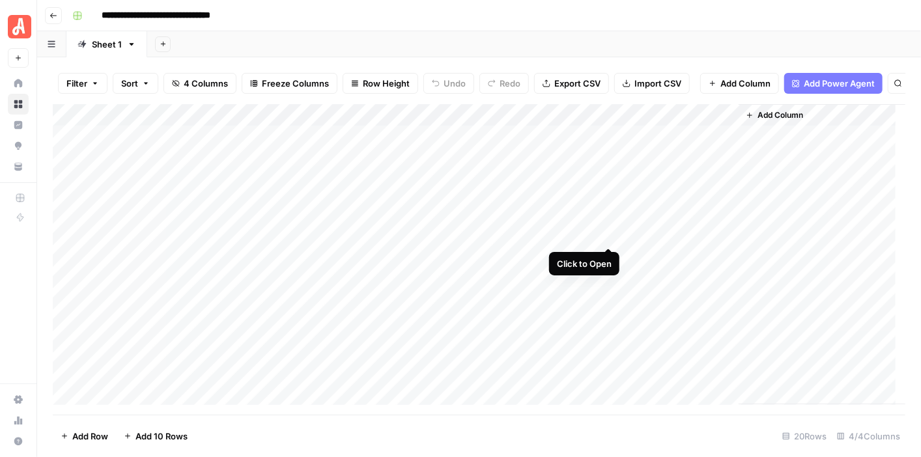
click at [610, 235] on div "Add Column" at bounding box center [479, 254] width 852 height 301
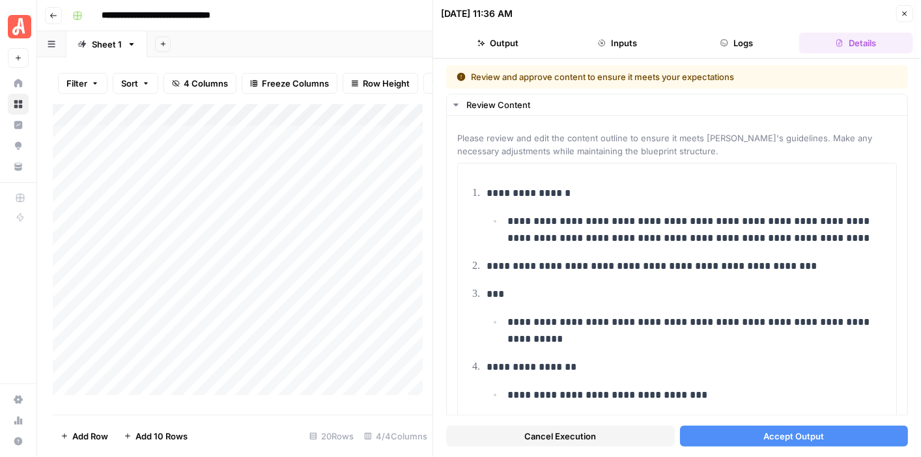
click at [798, 439] on span "Accept Output" at bounding box center [793, 436] width 61 height 13
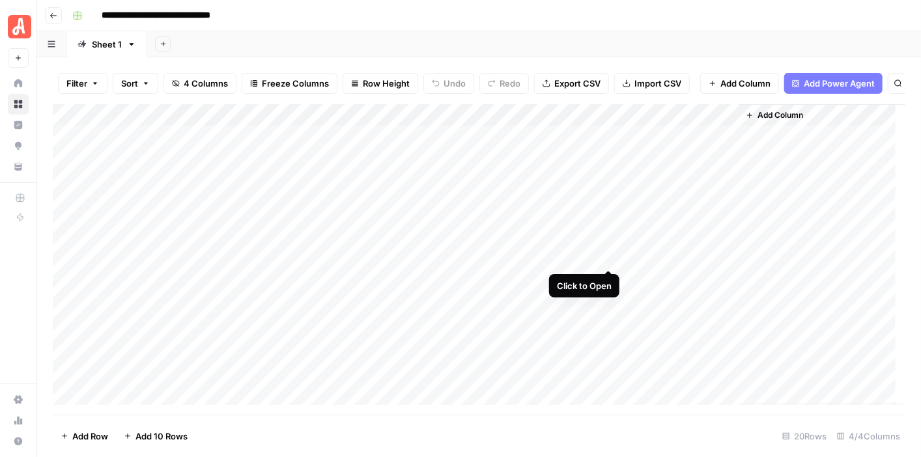
click at [607, 259] on div "Add Column" at bounding box center [479, 254] width 852 height 301
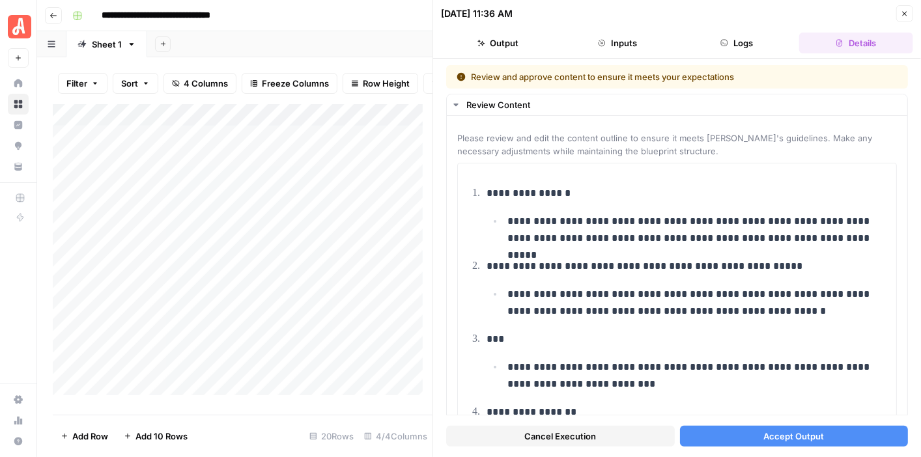
click at [789, 434] on span "Accept Output" at bounding box center [793, 436] width 61 height 13
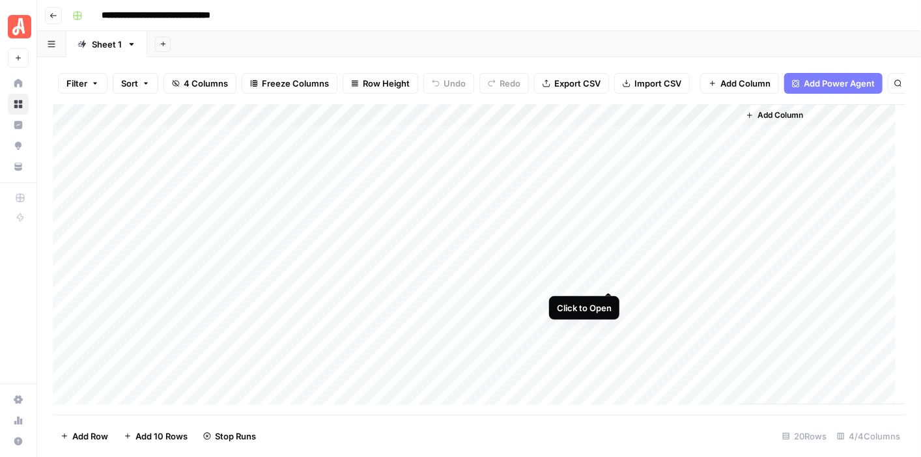
click at [608, 279] on div "Add Column" at bounding box center [479, 254] width 852 height 301
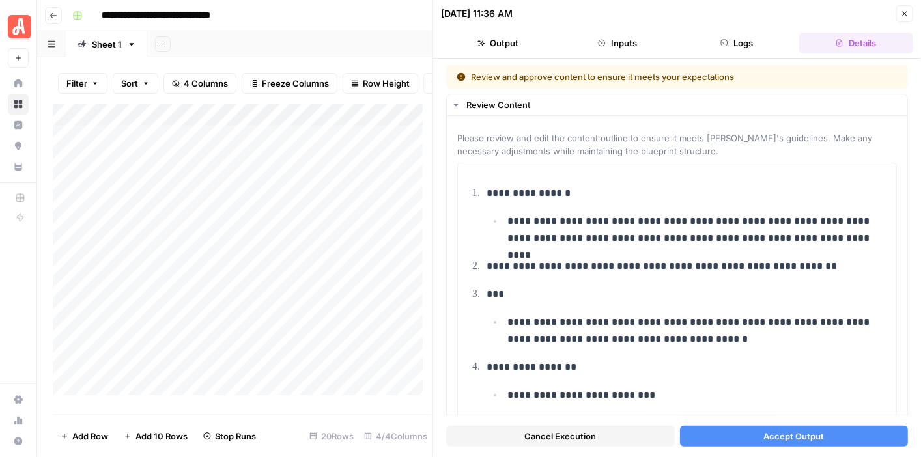
click at [790, 437] on span "Accept Output" at bounding box center [793, 436] width 61 height 13
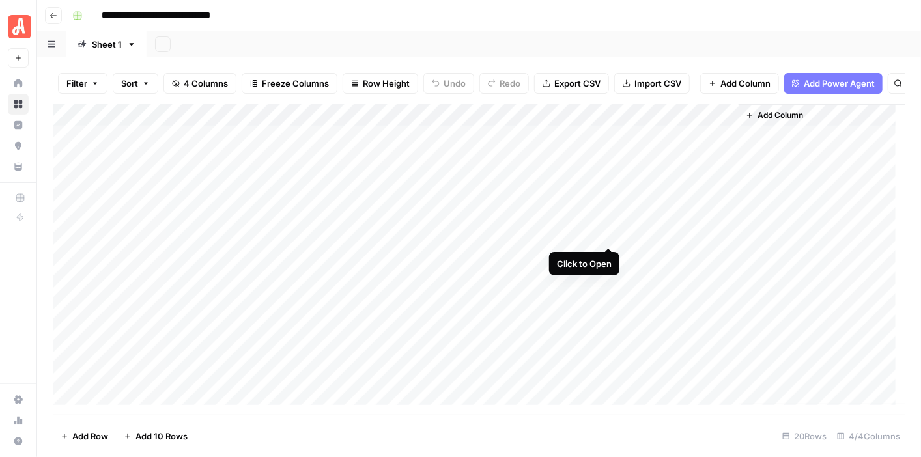
click at [611, 236] on div "Add Column" at bounding box center [479, 254] width 852 height 301
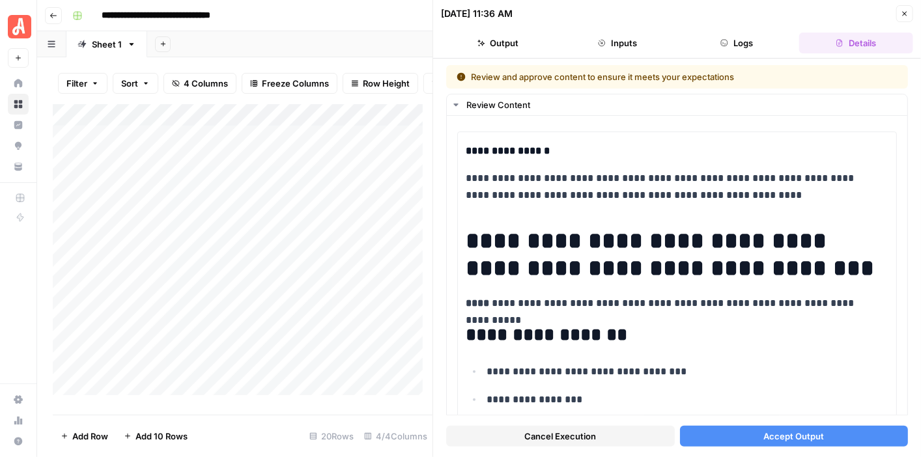
click at [792, 430] on span "Accept Output" at bounding box center [793, 436] width 61 height 13
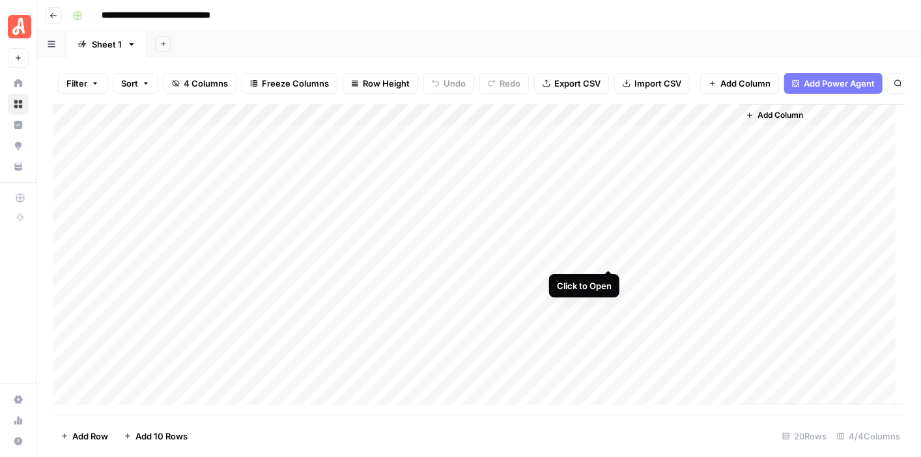
click at [607, 258] on div "Add Column" at bounding box center [479, 254] width 852 height 301
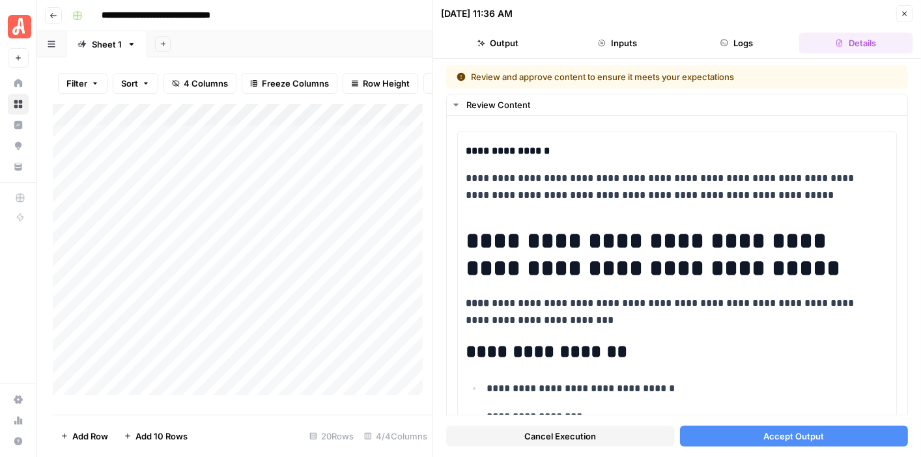
click at [784, 437] on span "Accept Output" at bounding box center [793, 436] width 61 height 13
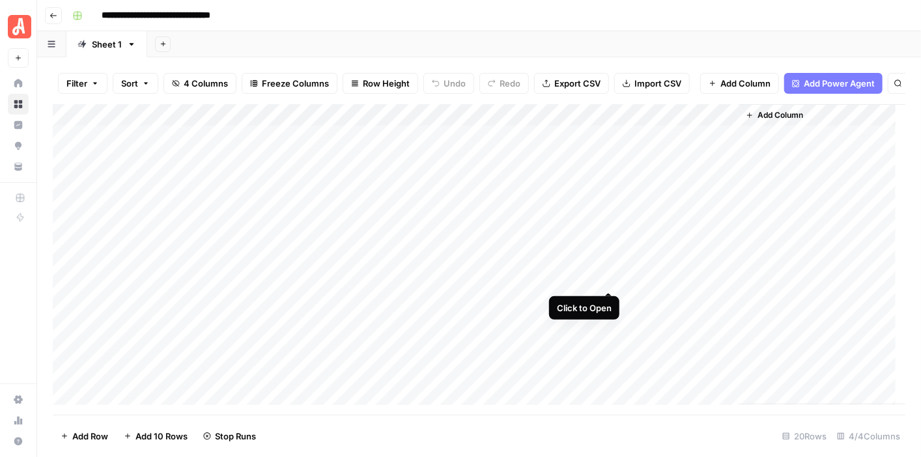
click at [610, 277] on div "Add Column" at bounding box center [479, 254] width 852 height 301
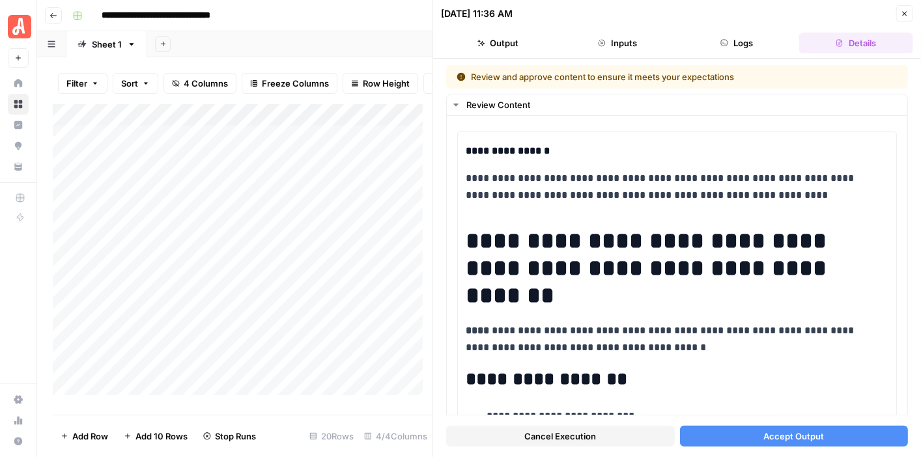
click at [783, 432] on span "Accept Output" at bounding box center [793, 436] width 61 height 13
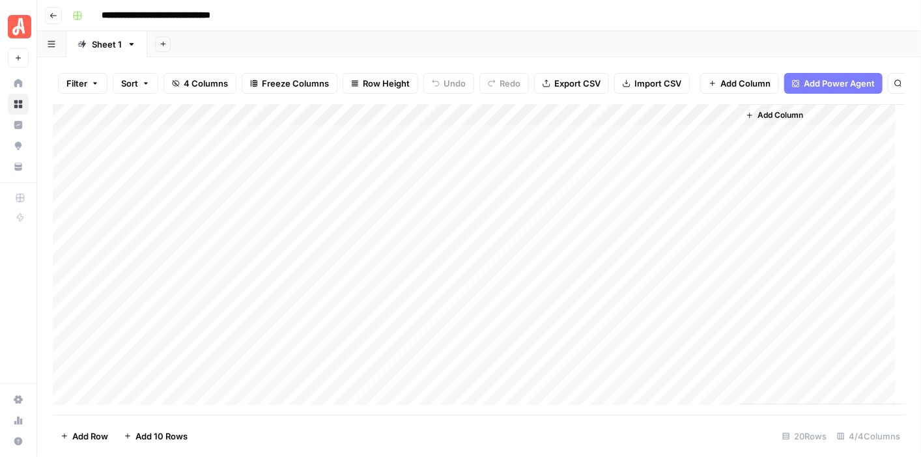
click at [592, 128] on div "Add Column" at bounding box center [479, 254] width 852 height 301
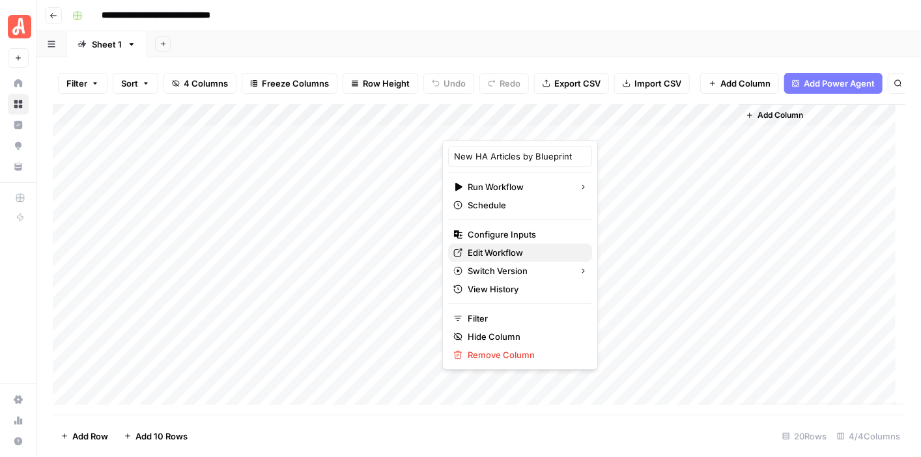
click at [540, 255] on span "Edit Workflow" at bounding box center [524, 252] width 114 height 13
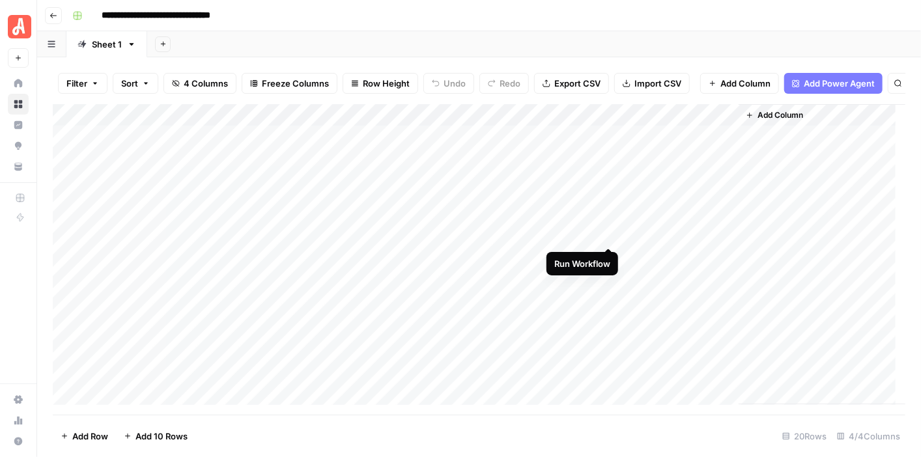
click at [607, 232] on div "Add Column" at bounding box center [479, 254] width 852 height 301
click at [609, 255] on div "Add Column" at bounding box center [479, 254] width 852 height 301
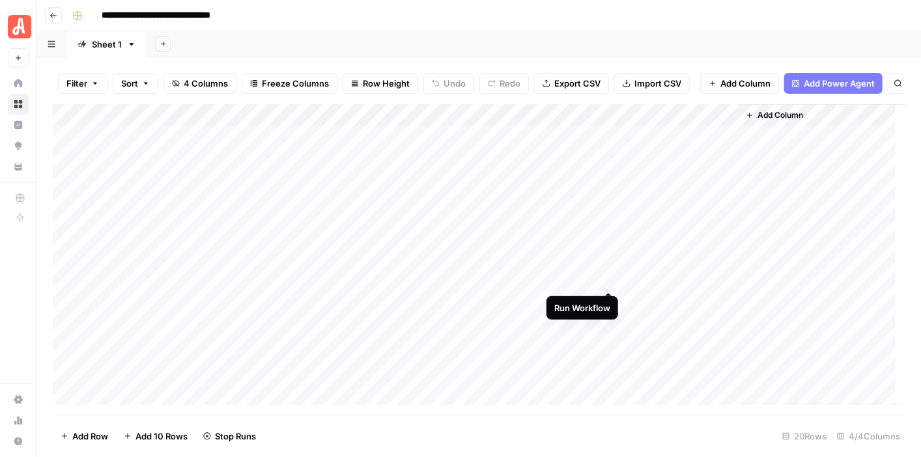
click at [605, 281] on div "Add Column" at bounding box center [479, 254] width 852 height 301
click at [607, 256] on div "Add Column" at bounding box center [479, 254] width 852 height 301
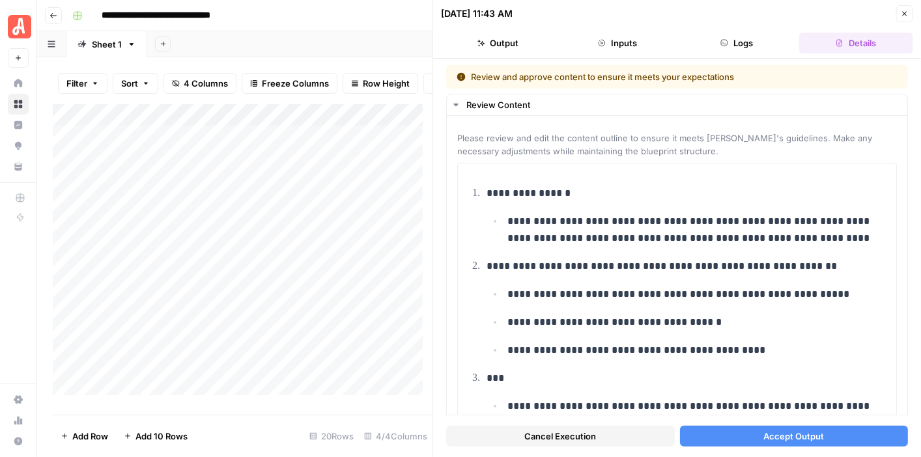
click at [784, 435] on span "Accept Output" at bounding box center [793, 436] width 61 height 13
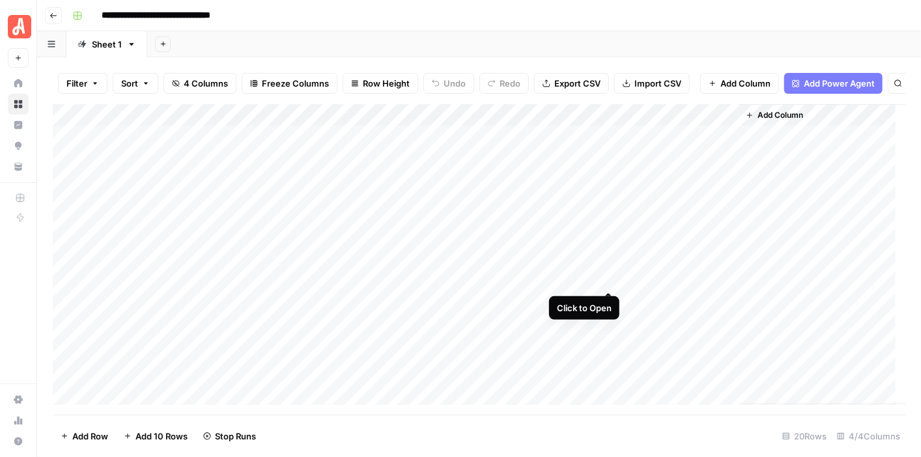
click at [607, 279] on div "Add Column" at bounding box center [479, 254] width 852 height 301
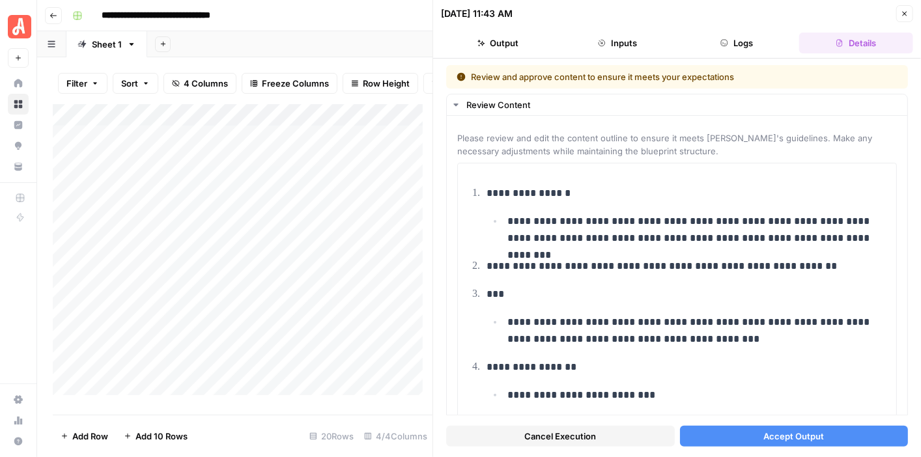
click at [776, 433] on span "Accept Output" at bounding box center [793, 436] width 61 height 13
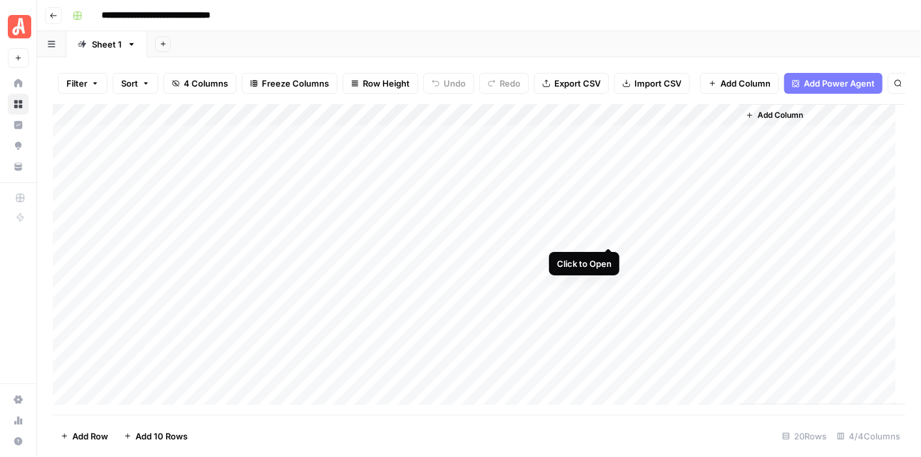
click at [608, 234] on div "Add Column" at bounding box center [479, 254] width 852 height 301
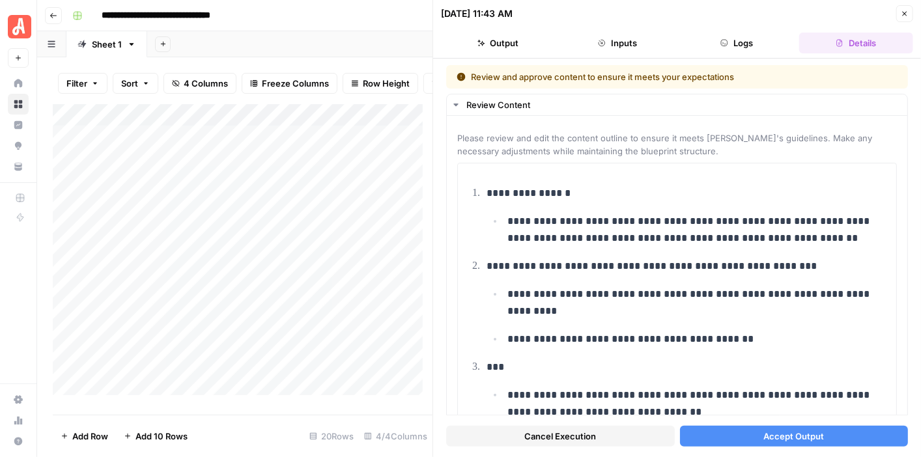
click at [838, 432] on button "Accept Output" at bounding box center [794, 436] width 229 height 21
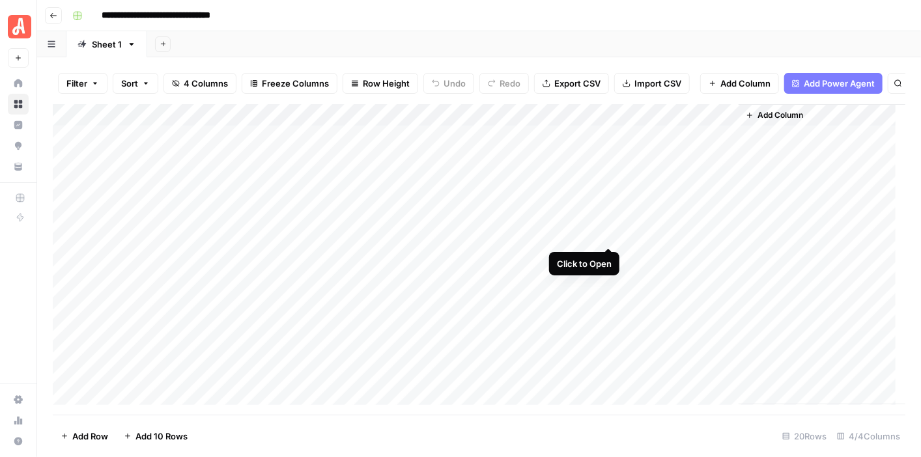
click at [607, 235] on div "Add Column" at bounding box center [479, 254] width 852 height 301
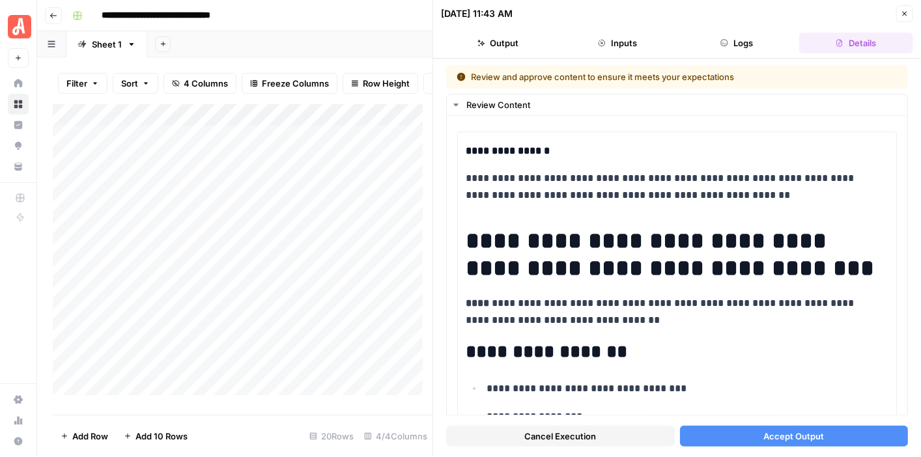
click at [792, 430] on span "Accept Output" at bounding box center [793, 436] width 61 height 13
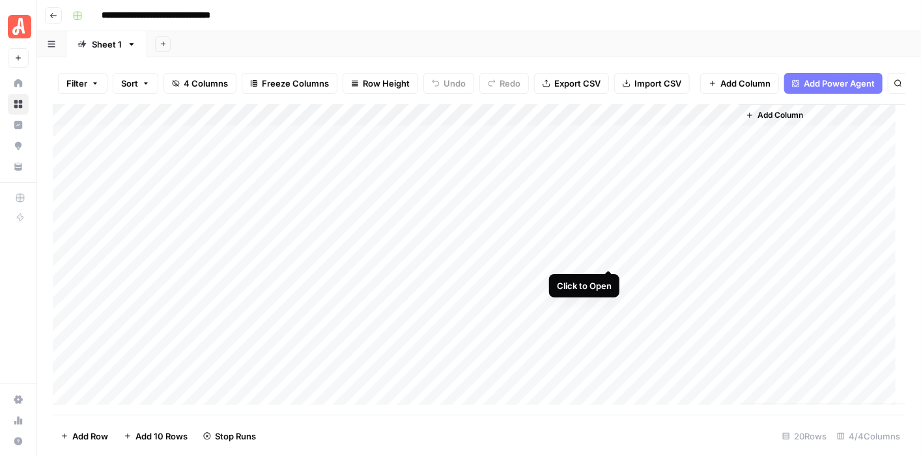
click at [604, 255] on div "Add Column" at bounding box center [479, 254] width 852 height 301
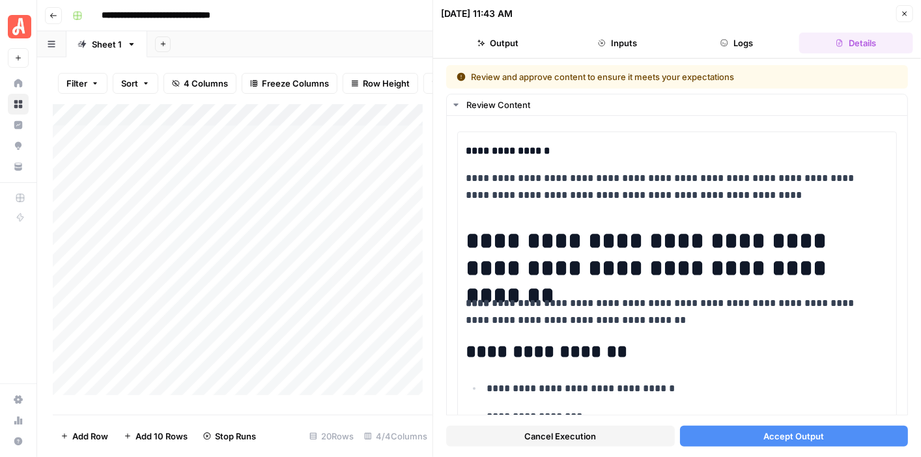
click at [770, 431] on span "Accept Output" at bounding box center [793, 436] width 61 height 13
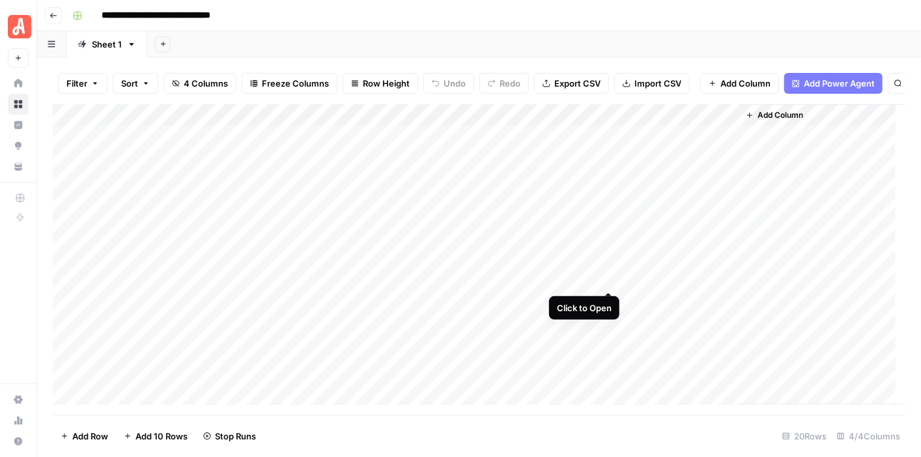
click at [609, 279] on div "Add Column" at bounding box center [479, 254] width 852 height 301
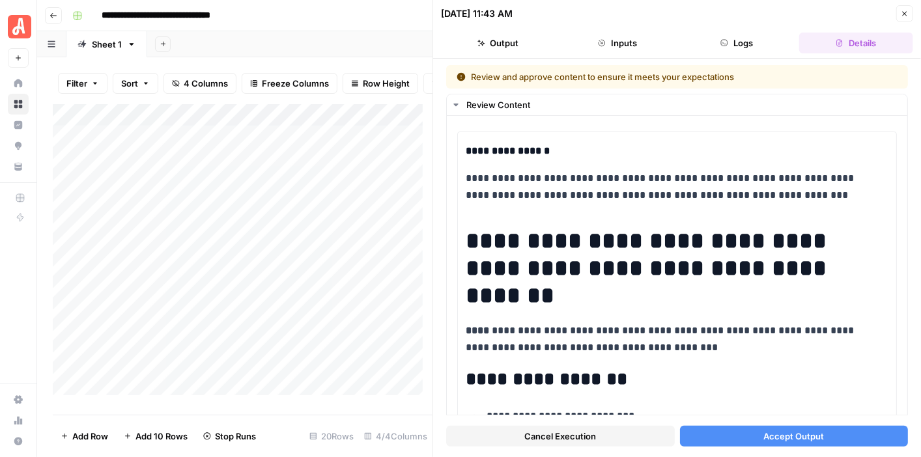
click at [807, 439] on span "Accept Output" at bounding box center [793, 436] width 61 height 13
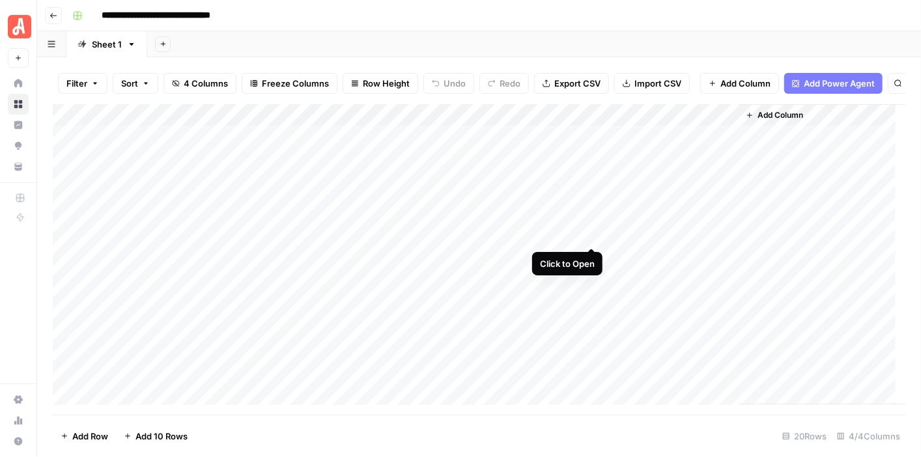
click at [588, 233] on div "Add Column" at bounding box center [479, 254] width 852 height 301
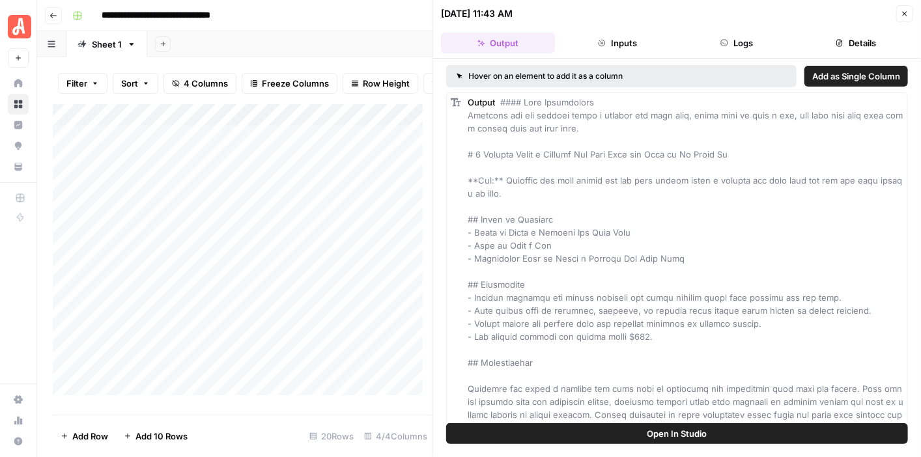
click at [758, 35] on button "Logs" at bounding box center [737, 43] width 114 height 21
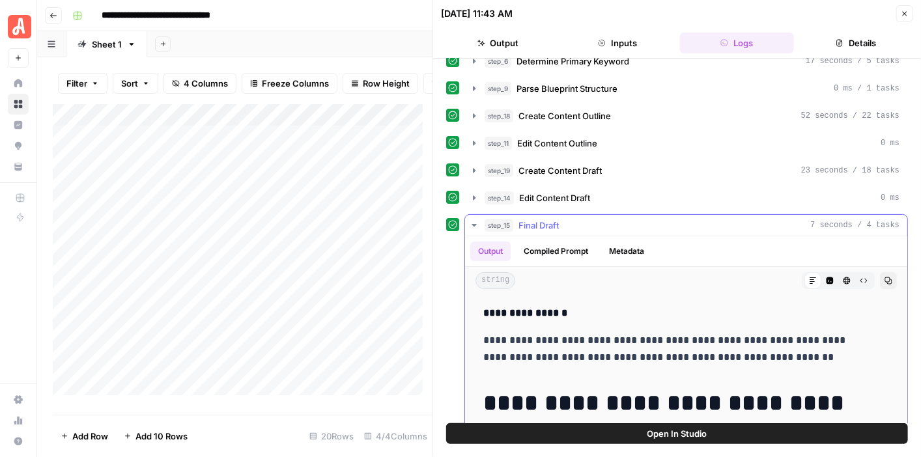
scroll to position [240, 0]
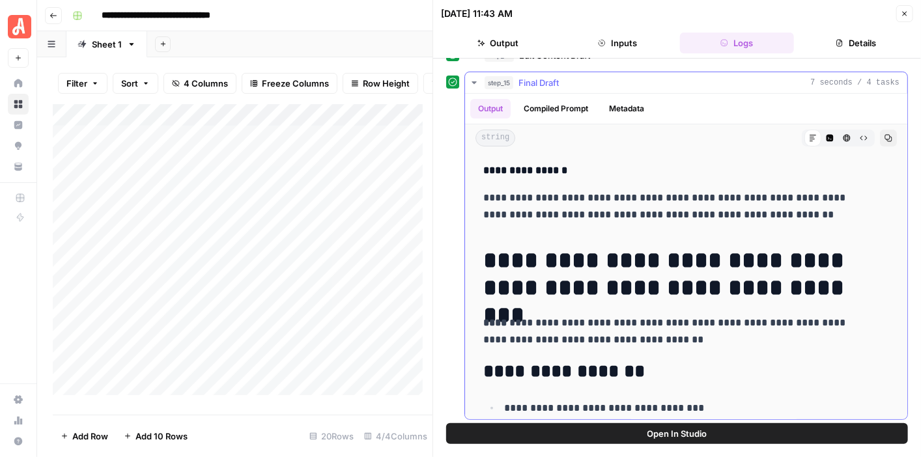
click at [470, 78] on icon "button" at bounding box center [474, 82] width 10 height 10
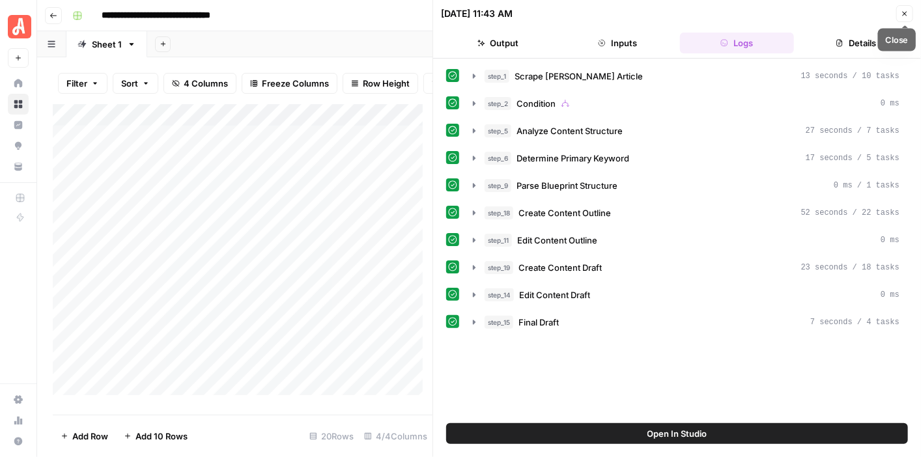
click at [907, 11] on icon "button" at bounding box center [904, 14] width 8 height 8
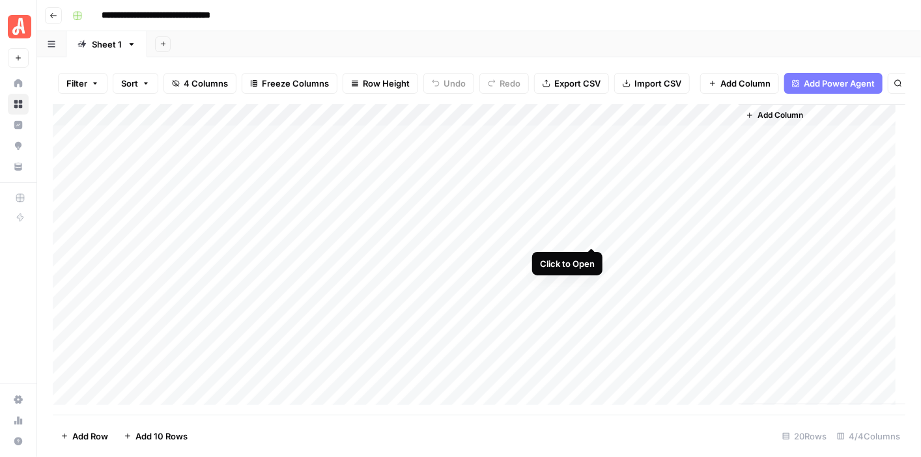
click at [589, 232] on div "Add Column" at bounding box center [479, 254] width 852 height 301
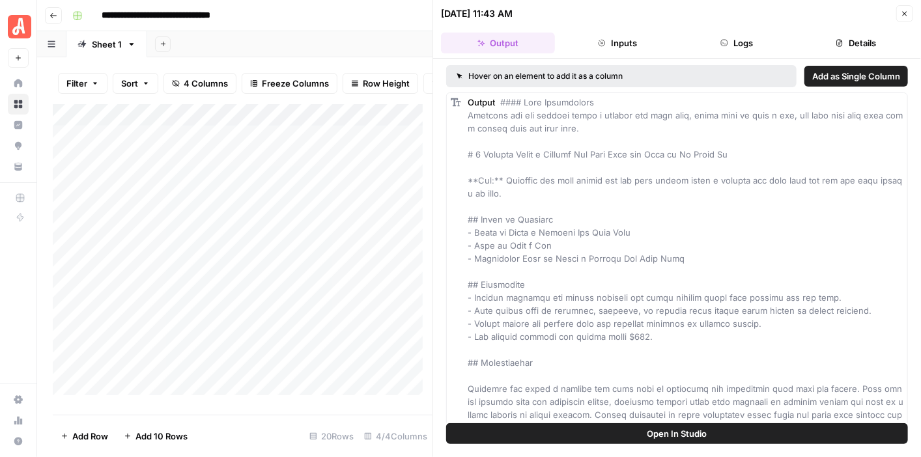
click at [857, 42] on button "Details" at bounding box center [856, 43] width 114 height 21
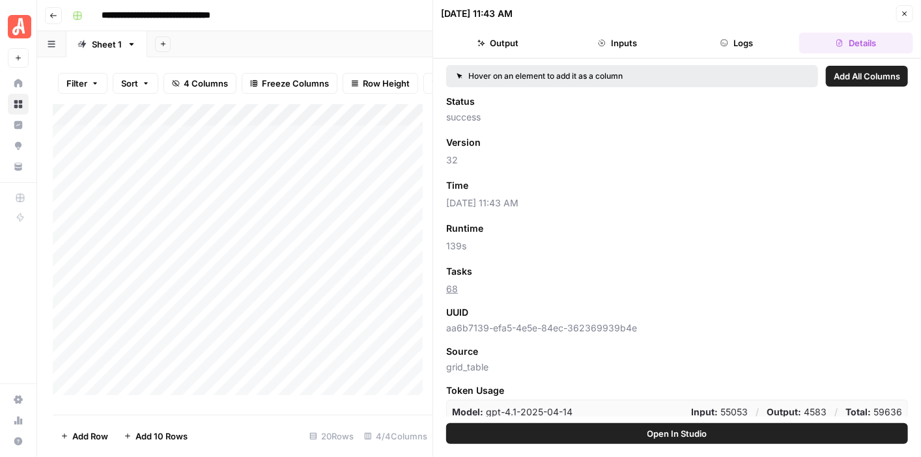
click at [747, 44] on button "Logs" at bounding box center [737, 43] width 114 height 21
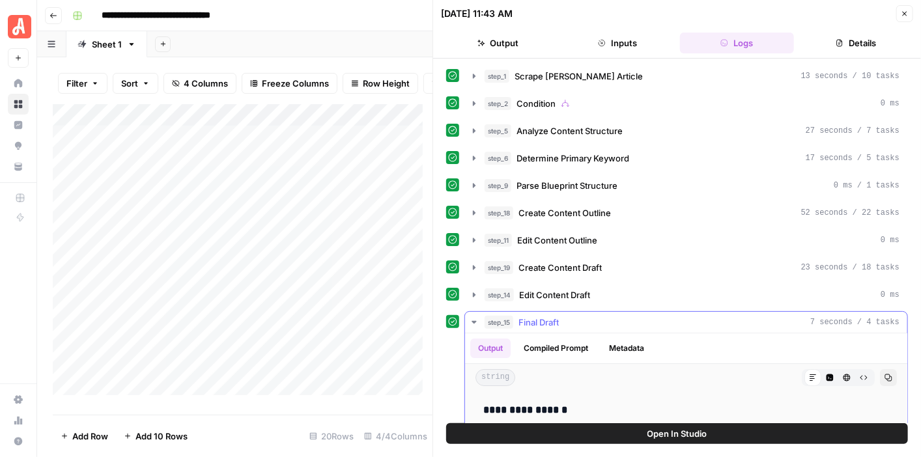
click at [471, 317] on icon "button" at bounding box center [474, 322] width 10 height 10
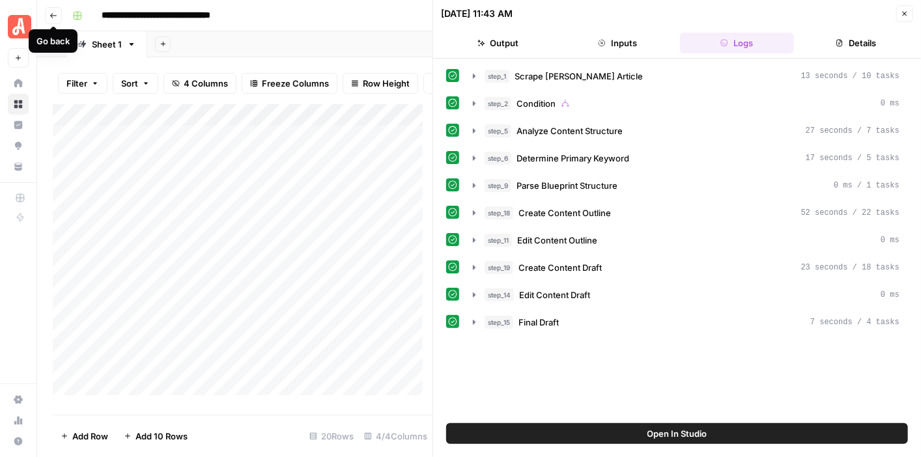
click at [52, 16] on icon "button" at bounding box center [53, 16] width 8 height 8
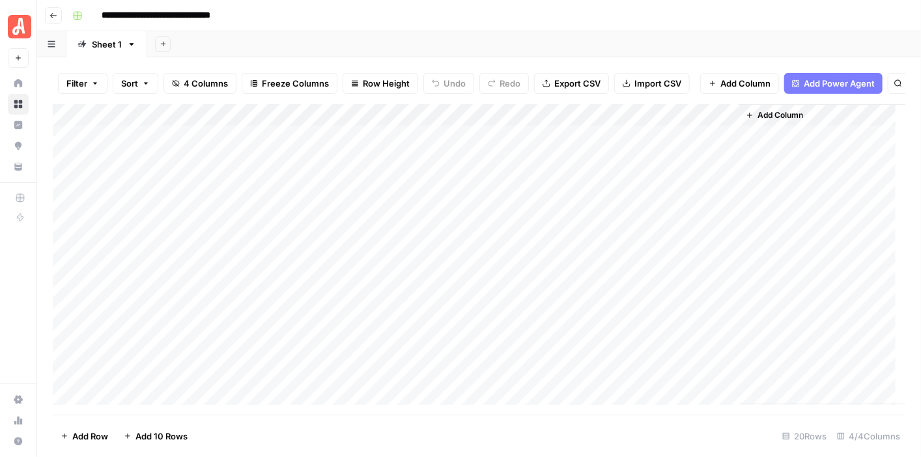
click at [53, 14] on icon "button" at bounding box center [53, 16] width 8 height 8
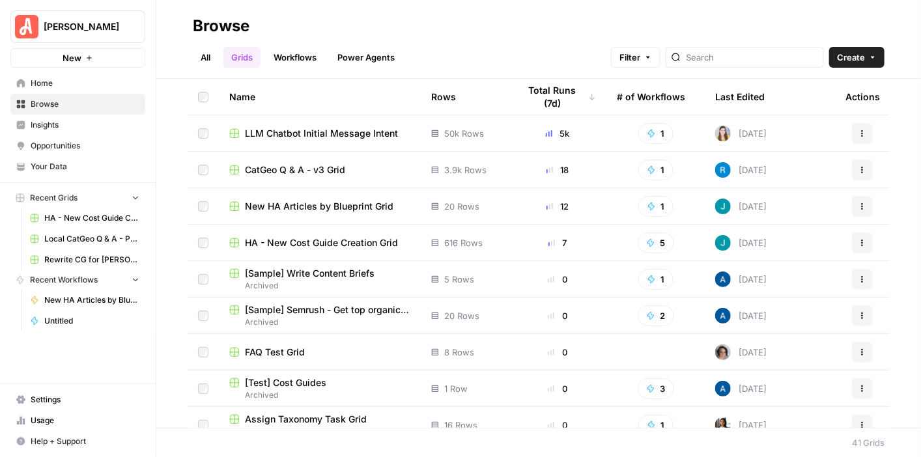
click at [331, 205] on span "New HA Articles by Blueprint Grid" at bounding box center [319, 206] width 148 height 13
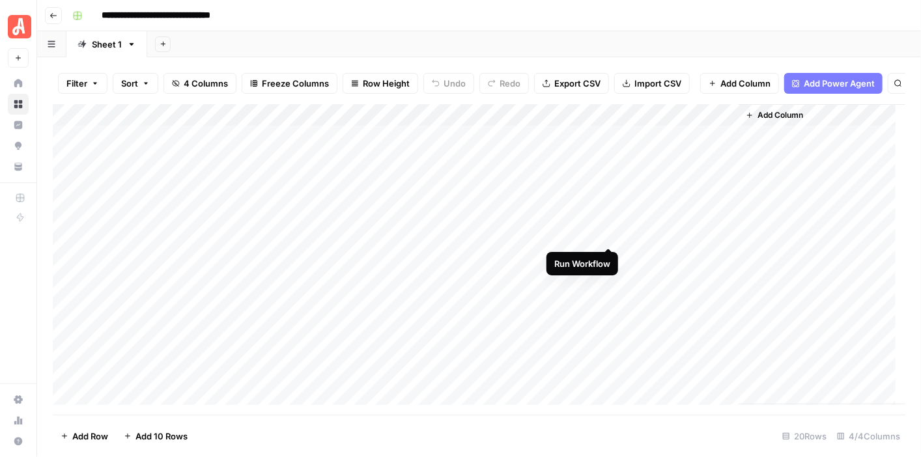
click at [607, 232] on div "Add Column" at bounding box center [479, 254] width 852 height 301
click at [605, 234] on div "Add Column" at bounding box center [479, 254] width 852 height 301
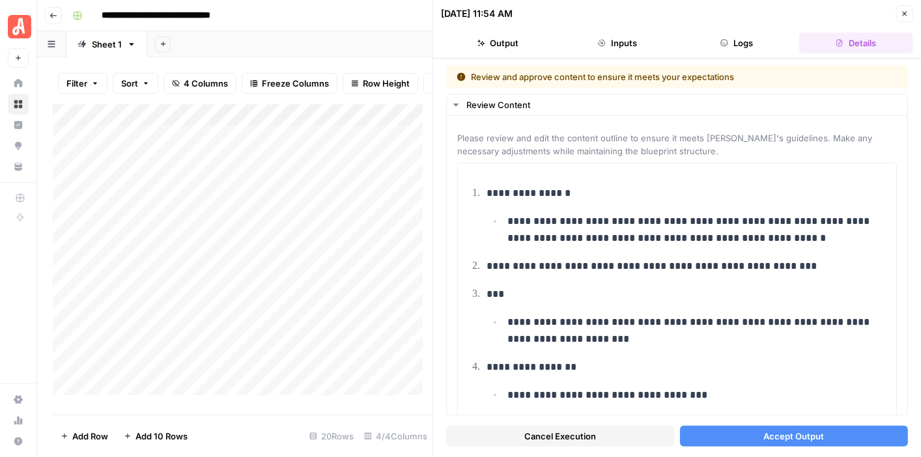
click at [803, 436] on span "Accept Output" at bounding box center [793, 436] width 61 height 13
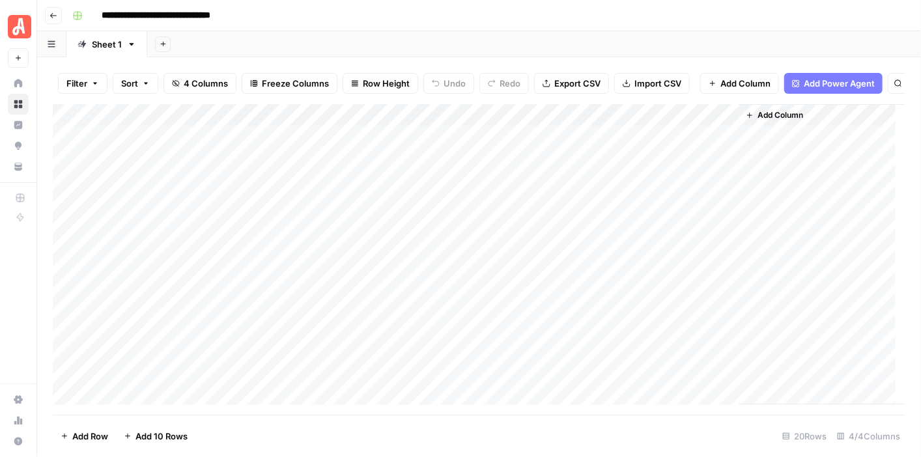
click at [608, 234] on div "Add Column" at bounding box center [479, 254] width 852 height 301
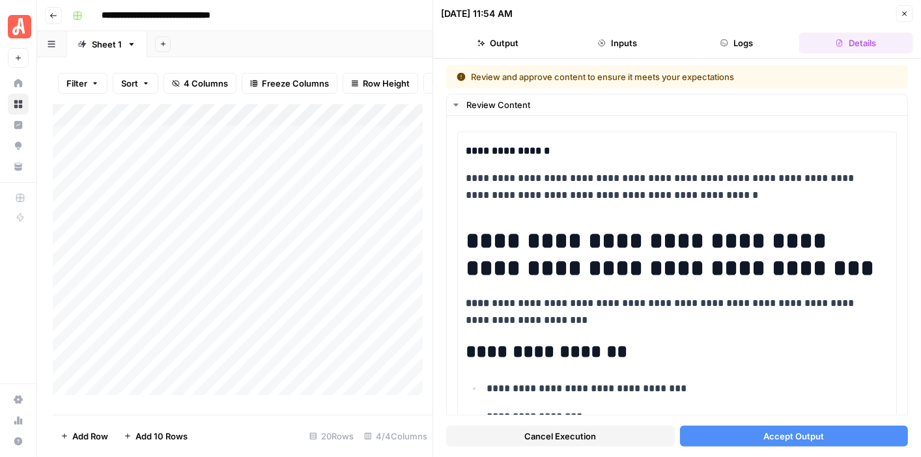
click at [787, 430] on span "Accept Output" at bounding box center [793, 436] width 61 height 13
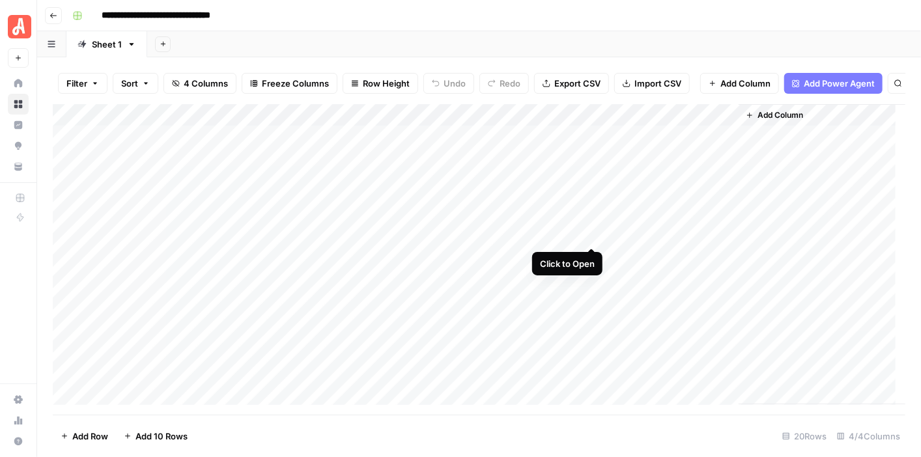
click at [589, 234] on div "Add Column" at bounding box center [479, 254] width 852 height 301
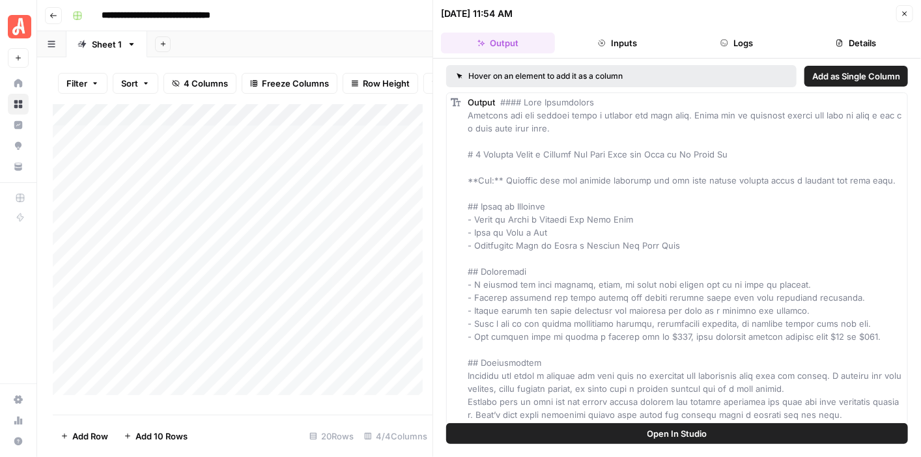
click at [731, 45] on button "Logs" at bounding box center [737, 43] width 114 height 21
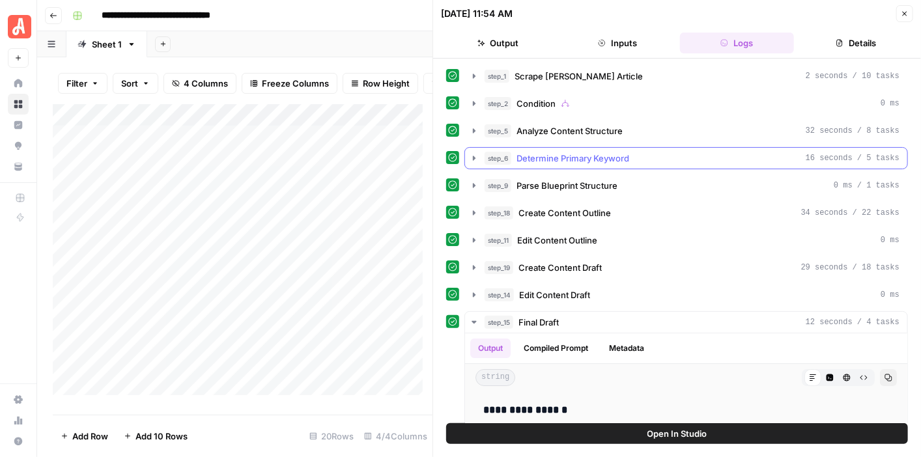
scroll to position [130, 0]
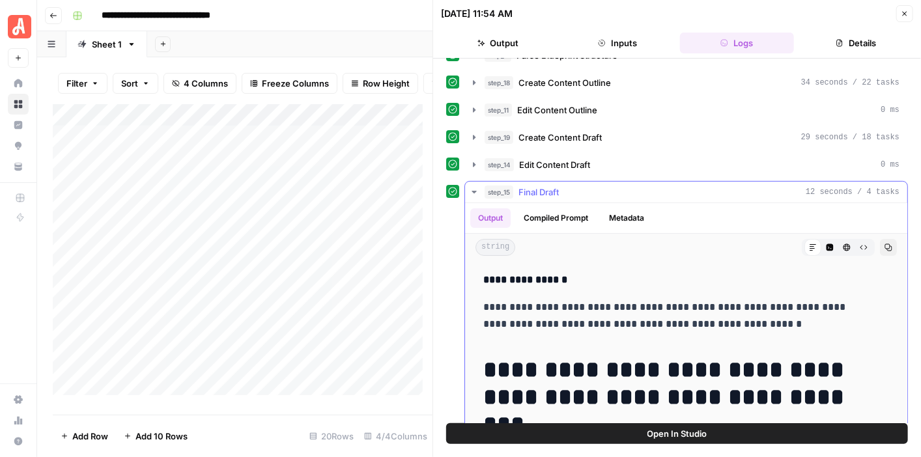
click at [477, 187] on icon "button" at bounding box center [474, 192] width 10 height 10
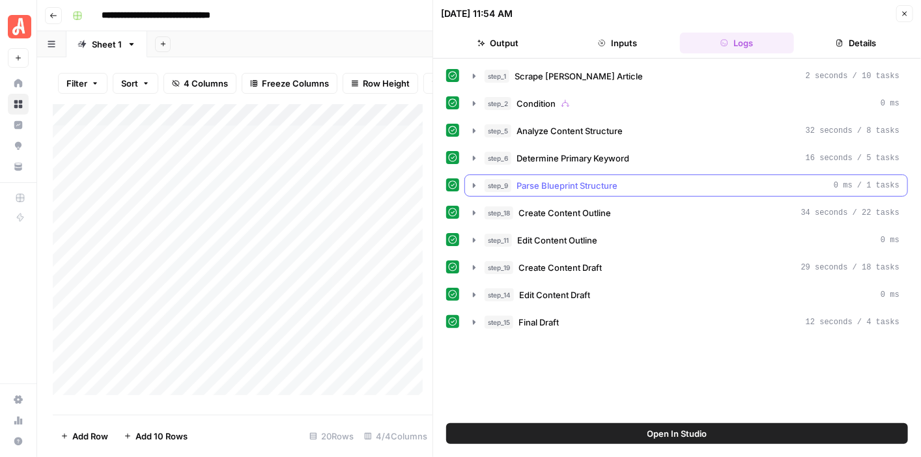
scroll to position [0, 0]
click at [901, 13] on icon "button" at bounding box center [904, 14] width 8 height 8
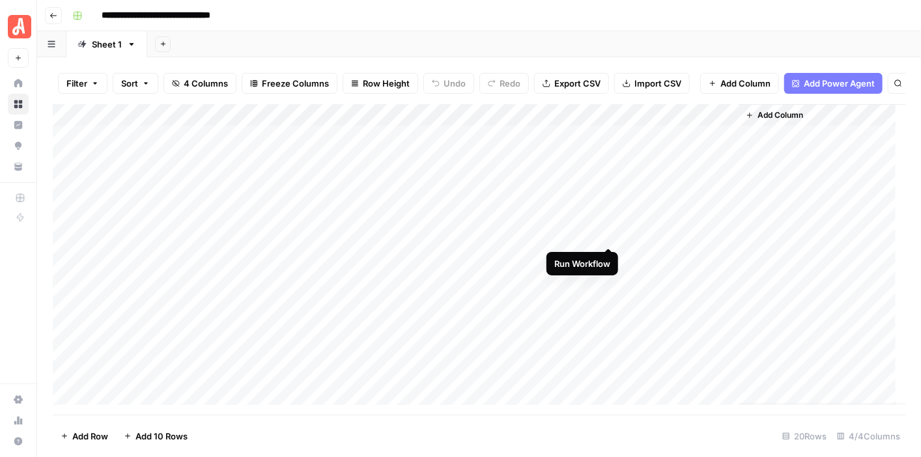
click at [608, 234] on div "Add Column" at bounding box center [479, 254] width 852 height 301
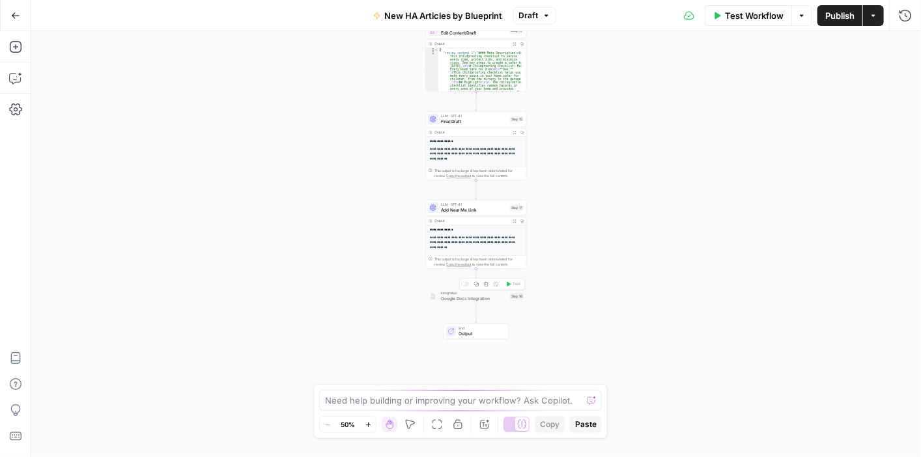
click at [465, 284] on div at bounding box center [465, 284] width 8 height 5
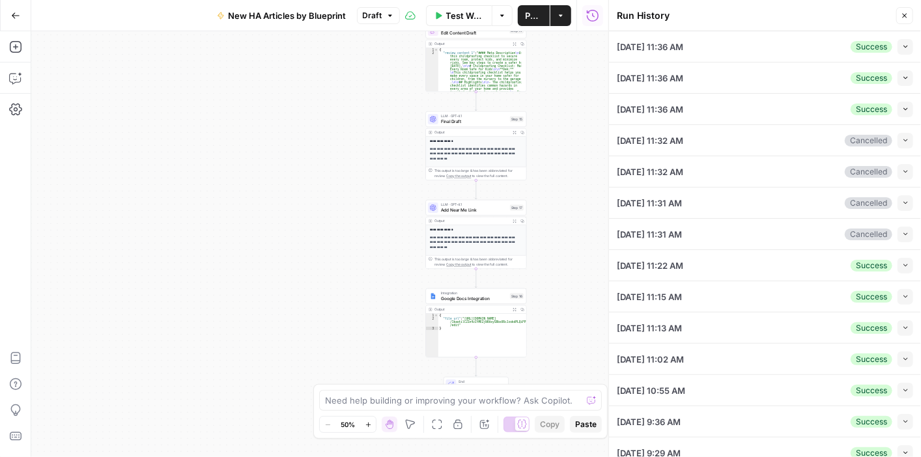
click at [902, 49] on icon "button" at bounding box center [905, 46] width 7 height 7
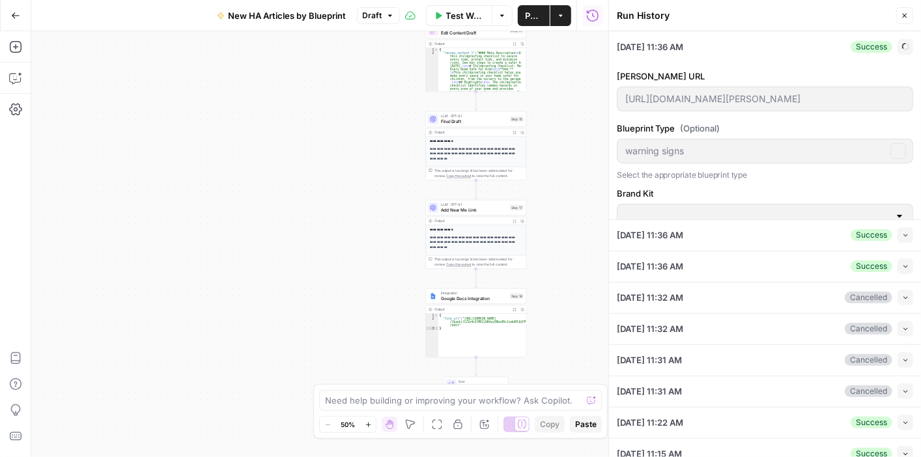
type input "HomeAdvisor"
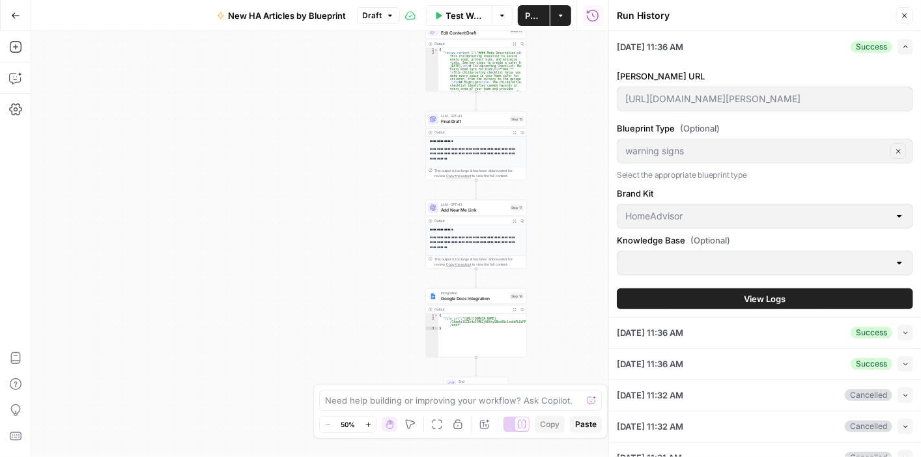
click at [806, 305] on button "View Logs" at bounding box center [765, 298] width 296 height 21
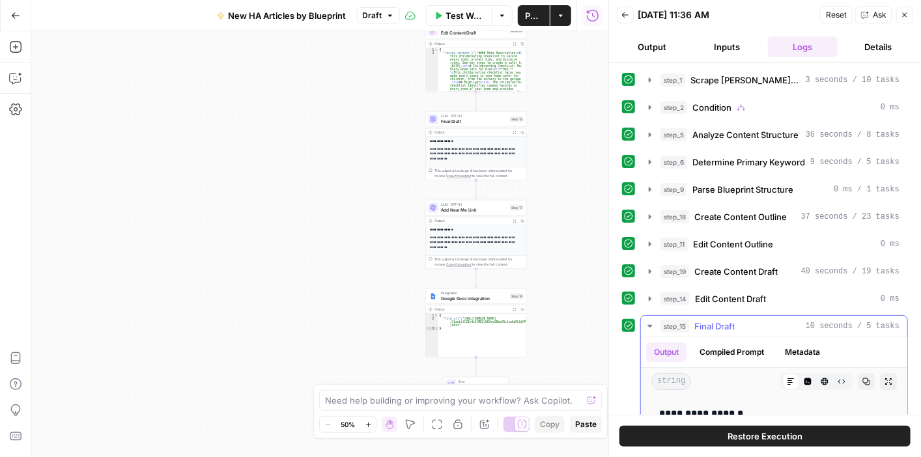
click at [645, 323] on icon "button" at bounding box center [650, 326] width 10 height 10
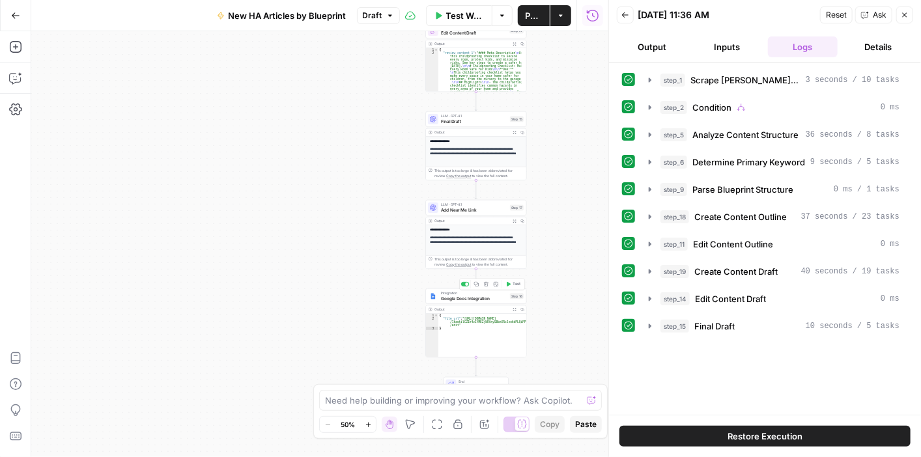
click at [512, 284] on button "Test" at bounding box center [513, 284] width 20 height 8
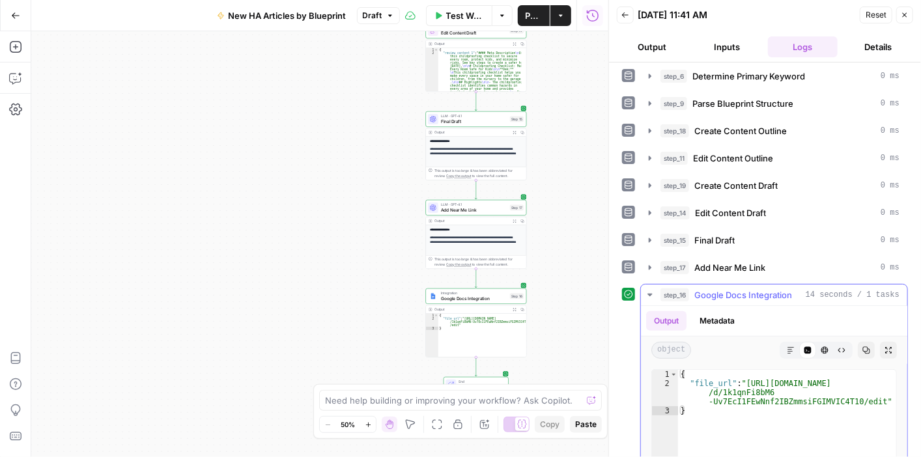
scroll to position [130, 0]
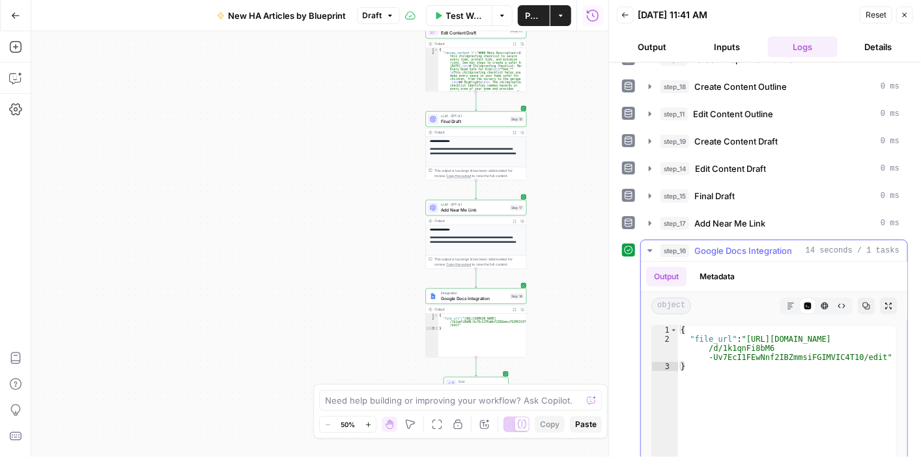
type textarea "**********"
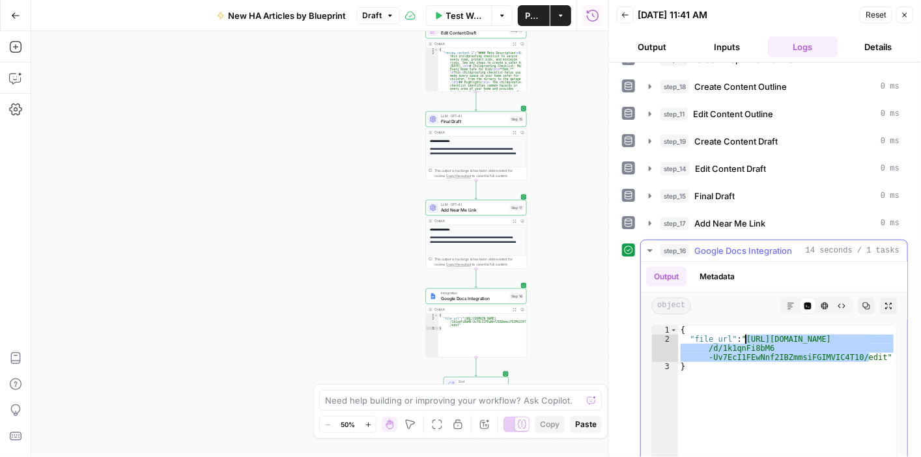
drag, startPoint x: 867, startPoint y: 354, endPoint x: 744, endPoint y: 338, distance: 124.0
click at [744, 338] on div "{ "file_url" : "https://docs.google.com/document /d/1k1qnFi8bM6 -Uv7EcI1FEwNnf2…" at bounding box center [787, 463] width 218 height 275
click at [905, 13] on icon "button" at bounding box center [904, 15] width 8 height 8
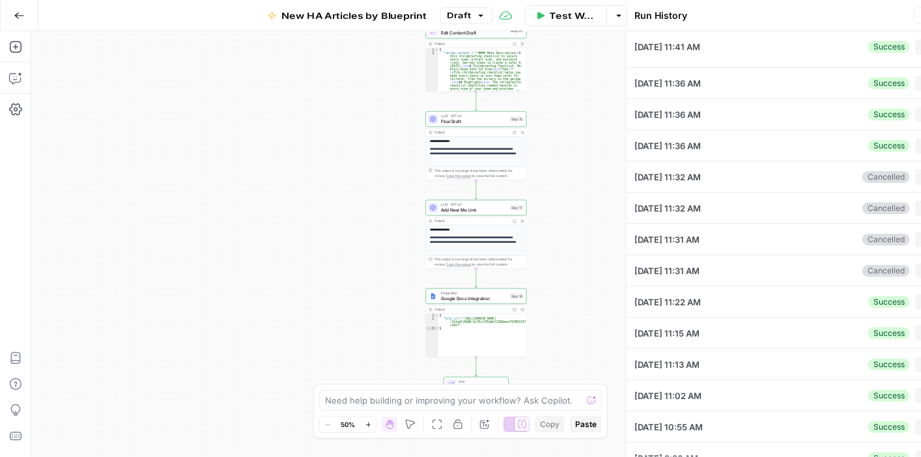
type input "https://www.angi.com/articles/childproofing-checklist.htm"
type input "checklist"
type input "HomeAdvisor"
type input "HA Near Me Sitemap"
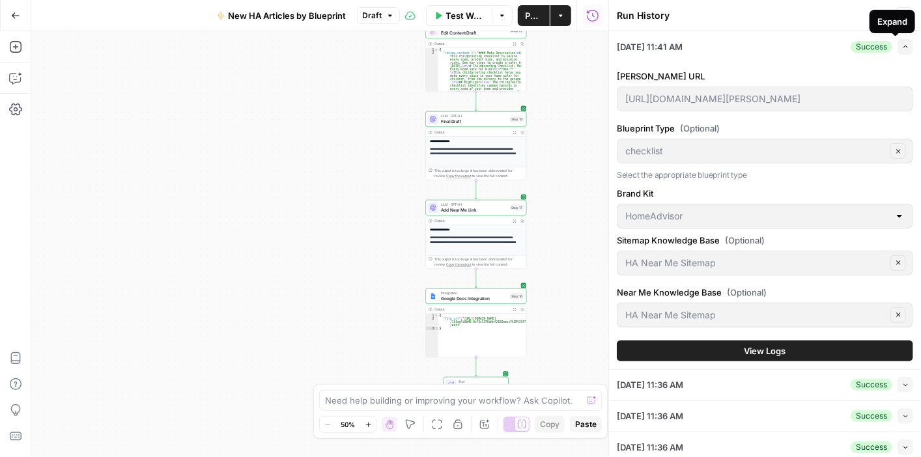
click at [902, 44] on icon "button" at bounding box center [905, 46] width 7 height 7
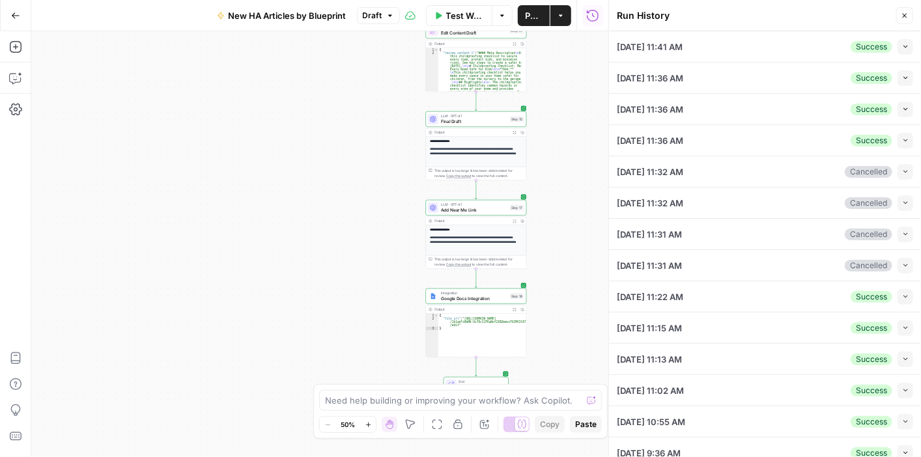
click at [902, 81] on span "button" at bounding box center [905, 77] width 7 height 7
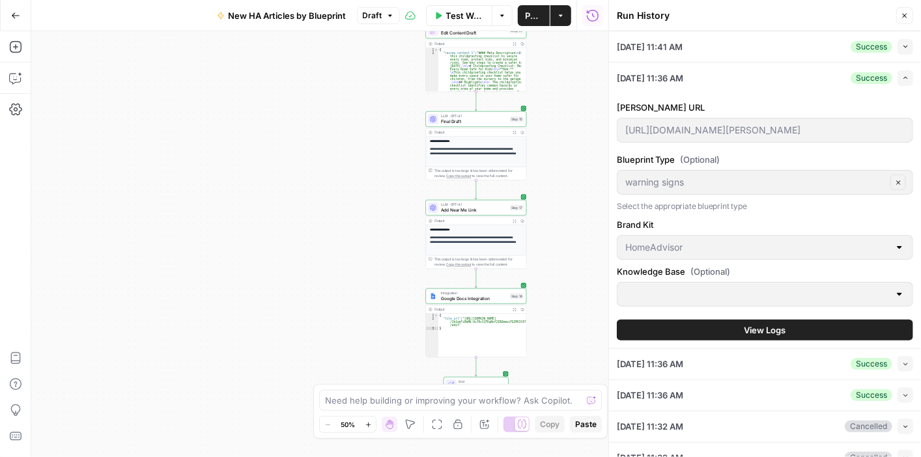
click at [902, 81] on icon "button" at bounding box center [905, 77] width 7 height 7
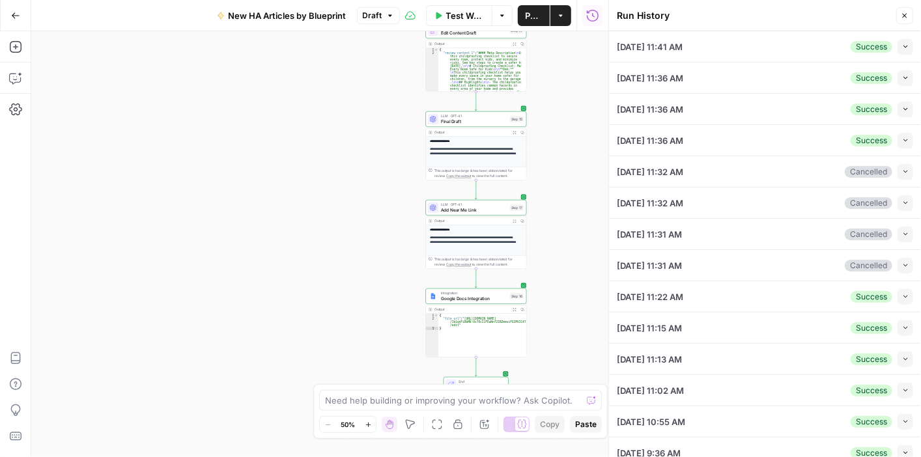
click at [899, 108] on button "Collapse" at bounding box center [905, 110] width 16 height 16
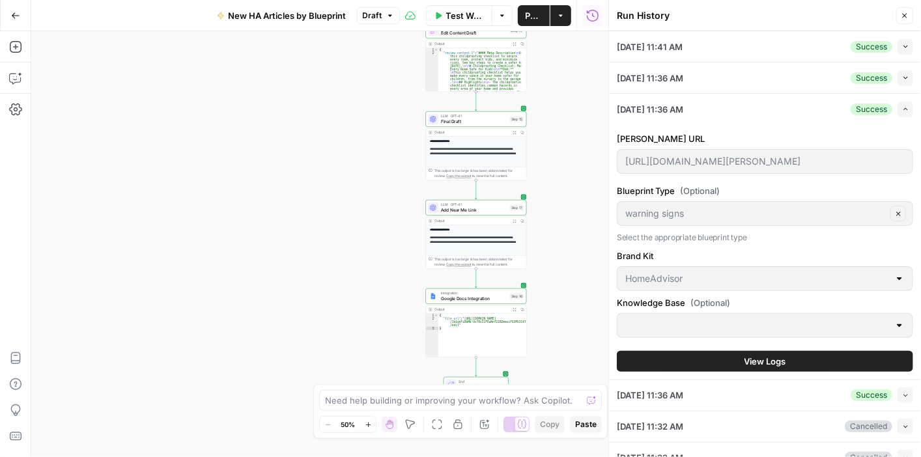
click at [902, 107] on icon "button" at bounding box center [905, 108] width 7 height 7
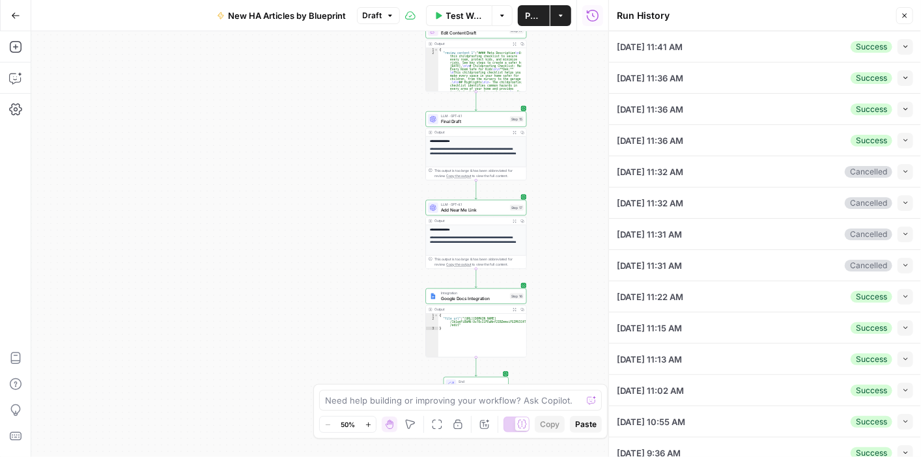
click at [902, 141] on icon "button" at bounding box center [905, 140] width 7 height 7
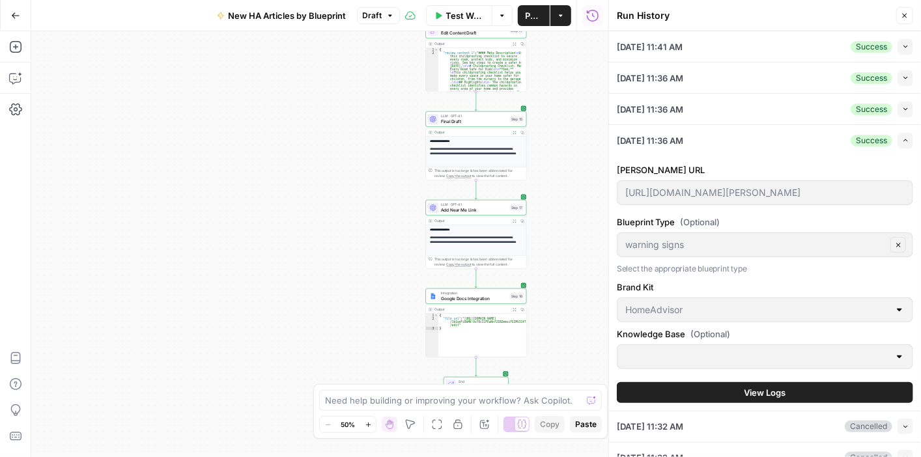
click at [902, 141] on icon "button" at bounding box center [905, 140] width 7 height 7
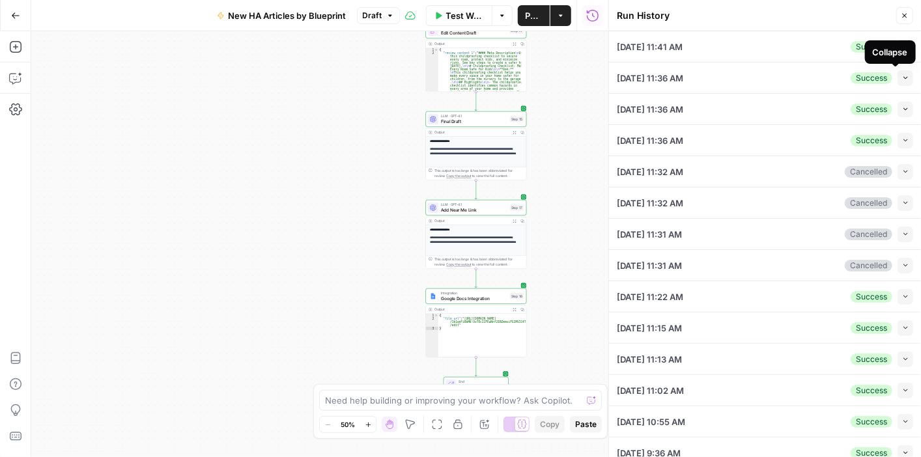
click at [902, 79] on icon "button" at bounding box center [905, 77] width 7 height 7
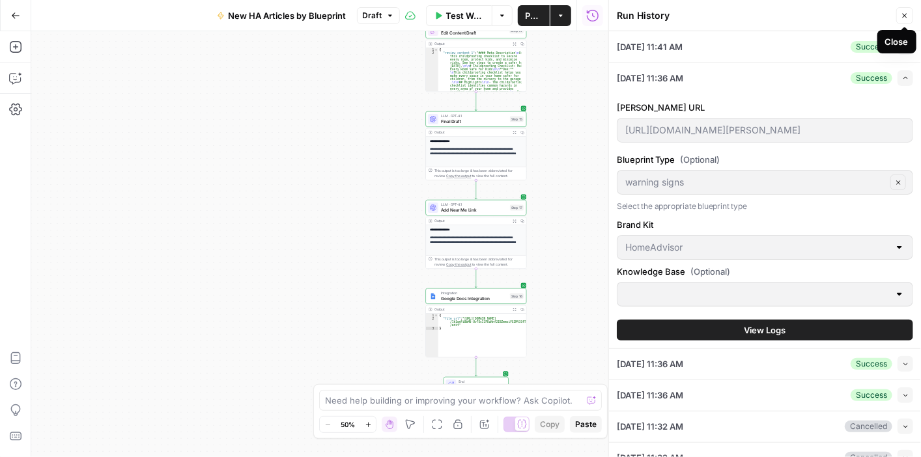
click at [904, 16] on icon "button" at bounding box center [904, 16] width 5 height 5
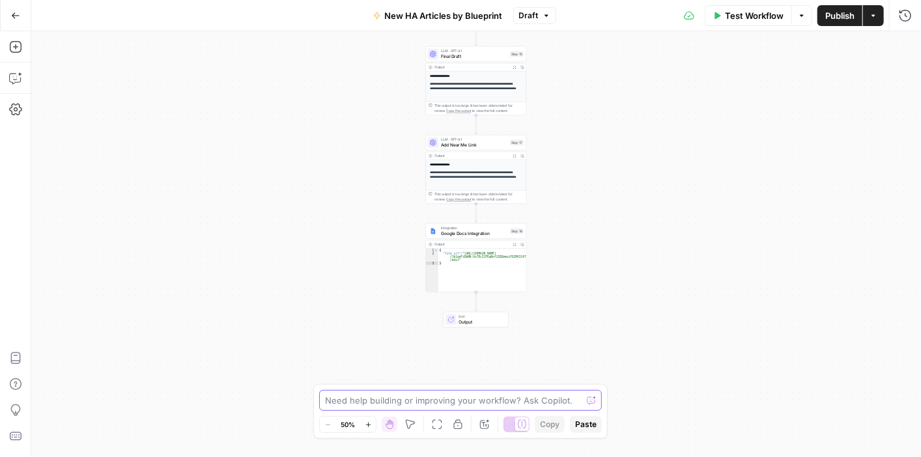
click at [467, 398] on textarea at bounding box center [453, 400] width 257 height 13
type textarea "why is the google doc not outputing to the grid?"
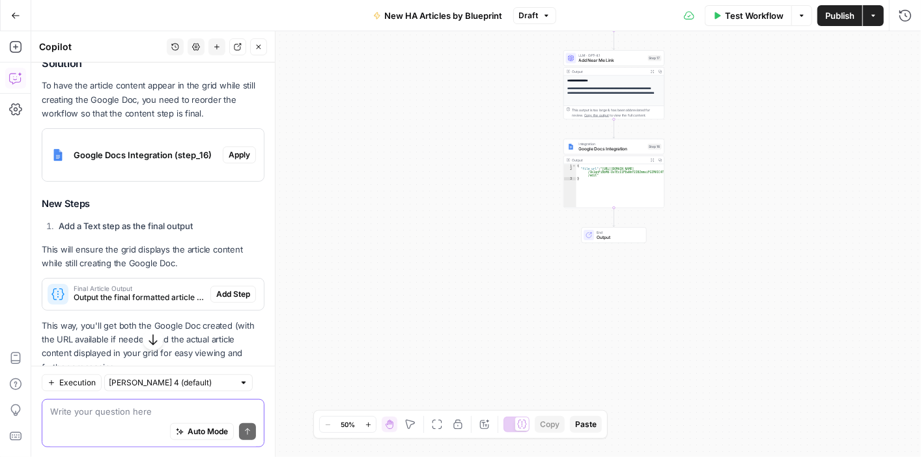
scroll to position [343, 0]
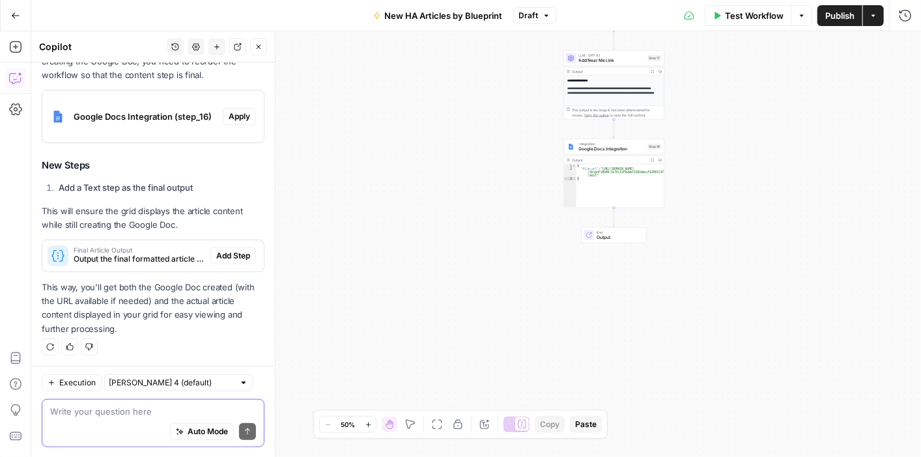
click at [163, 412] on textarea at bounding box center [153, 410] width 206 height 13
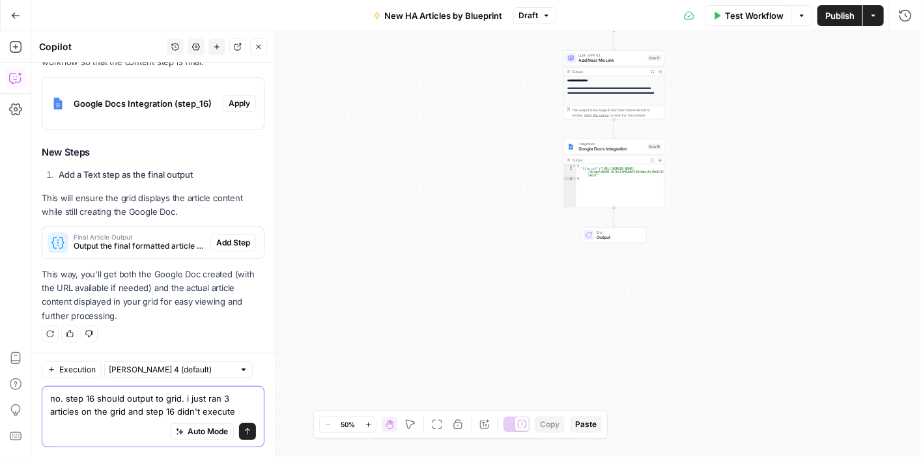
type textarea "no. step 16 should output to grid. i just ran 3 articles on the grid and step 1…"
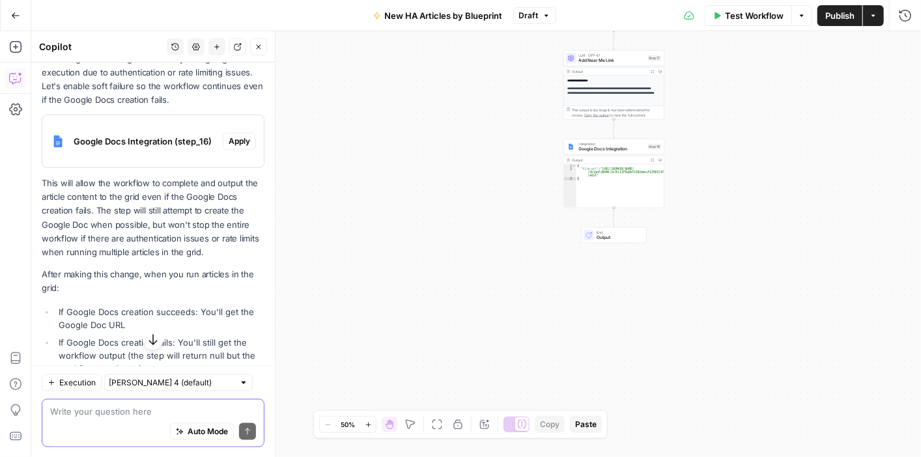
scroll to position [779, 0]
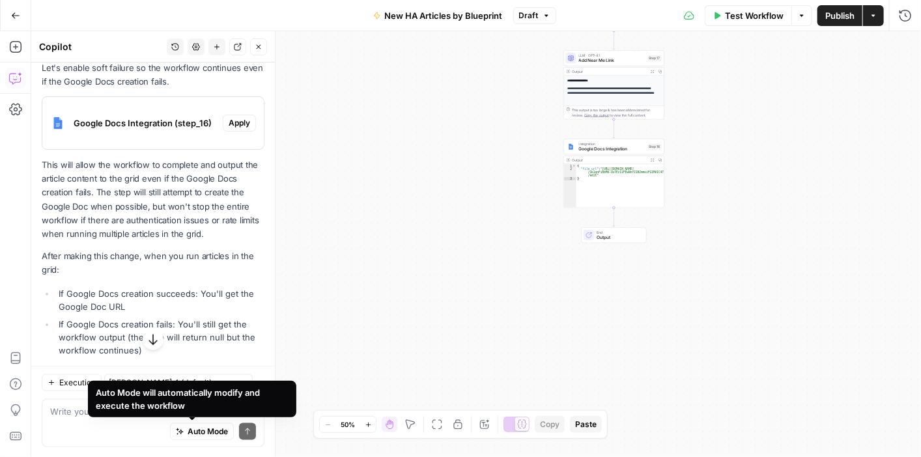
click at [174, 409] on div "Auto Mode will automatically modify and execute the workflow" at bounding box center [192, 399] width 193 height 26
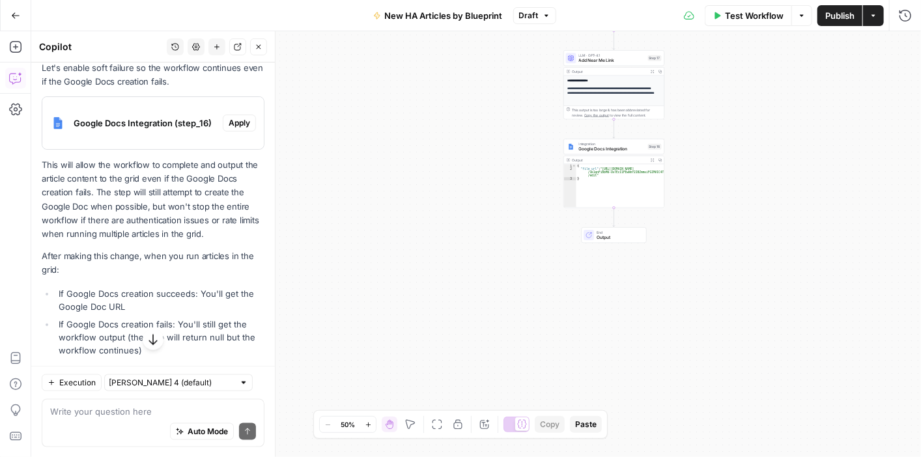
click at [81, 424] on div "Auto Mode Send" at bounding box center [153, 431] width 206 height 29
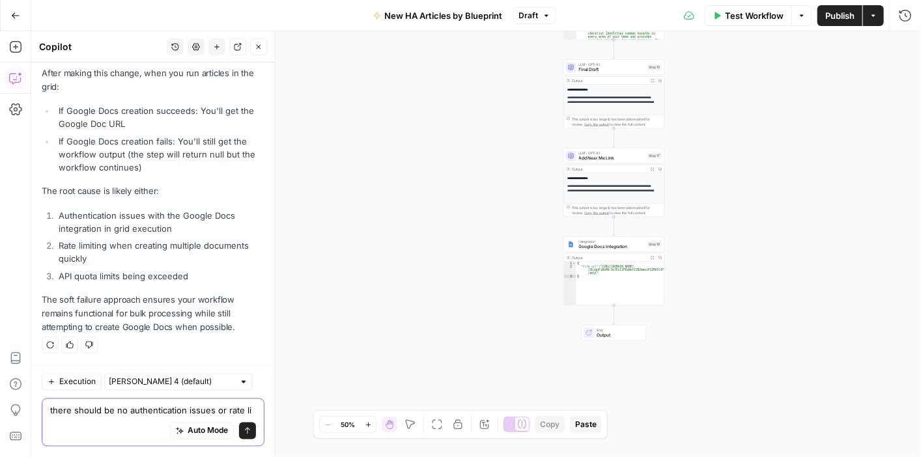
scroll to position [987, 0]
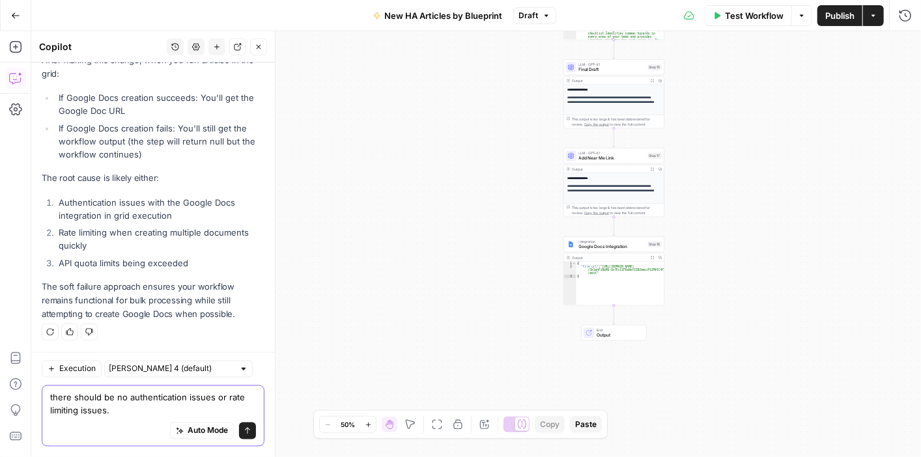
drag, startPoint x: 120, startPoint y: 414, endPoint x: 49, endPoint y: 395, distance: 73.6
click at [49, 395] on div "there should be no authentication issues or rate limiting issues. there should …" at bounding box center [153, 415] width 223 height 61
click at [130, 417] on div "Auto Mode Send" at bounding box center [153, 431] width 206 height 29
click at [141, 417] on div "Auto Mode Send" at bounding box center [153, 431] width 206 height 29
click at [137, 407] on textarea "there should be no authentication issues or rate limiting issues." at bounding box center [153, 404] width 206 height 26
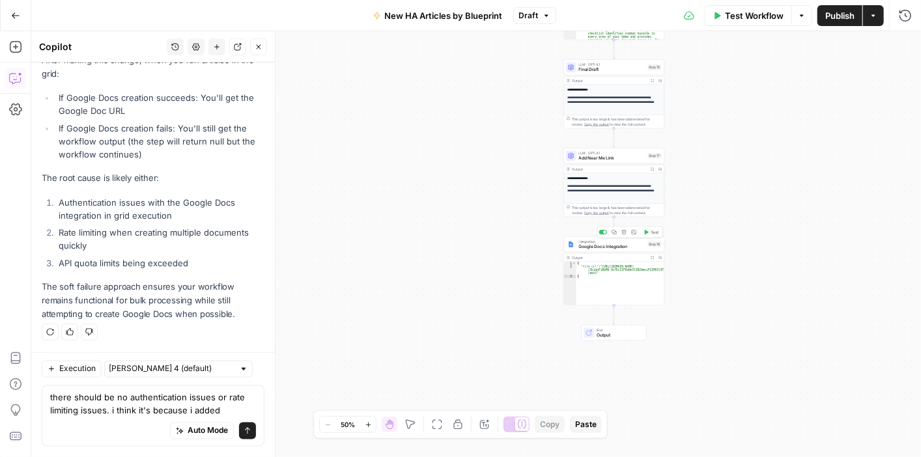
click at [632, 246] on span "Google Docs Integration" at bounding box center [612, 246] width 66 height 7
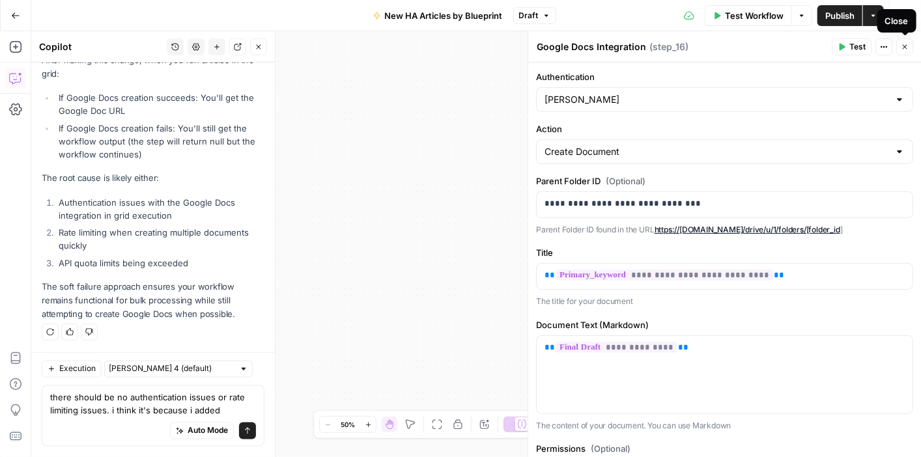
drag, startPoint x: 906, startPoint y: 46, endPoint x: 898, endPoint y: 48, distance: 8.1
click at [906, 46] on icon "button" at bounding box center [904, 47] width 5 height 5
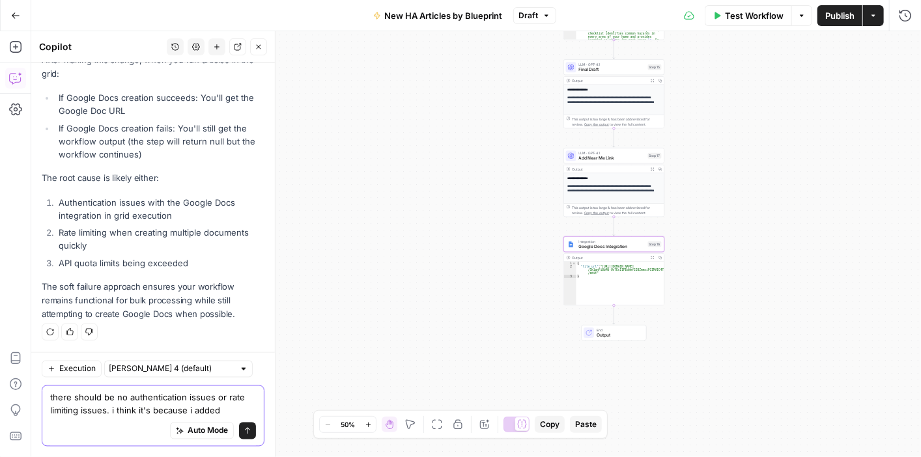
click at [232, 406] on textarea "there should be no authentication issues or rate limiting issues. i think it's …" at bounding box center [153, 404] width 206 height 26
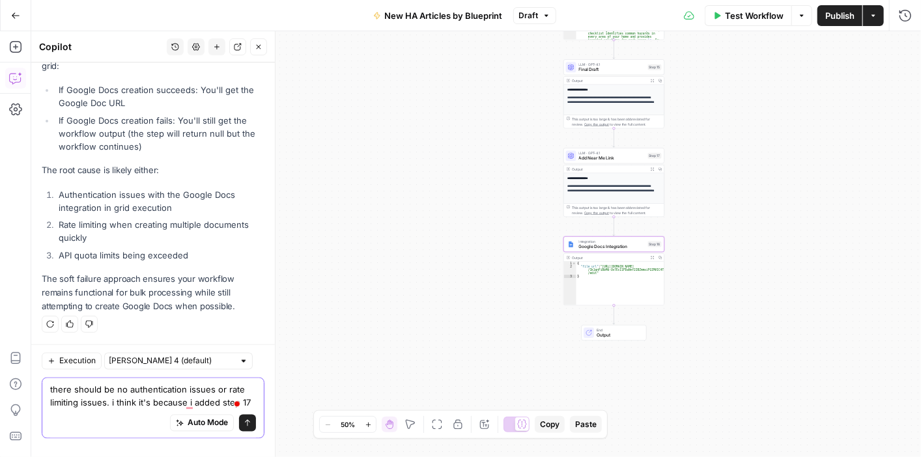
scroll to position [1008, 0]
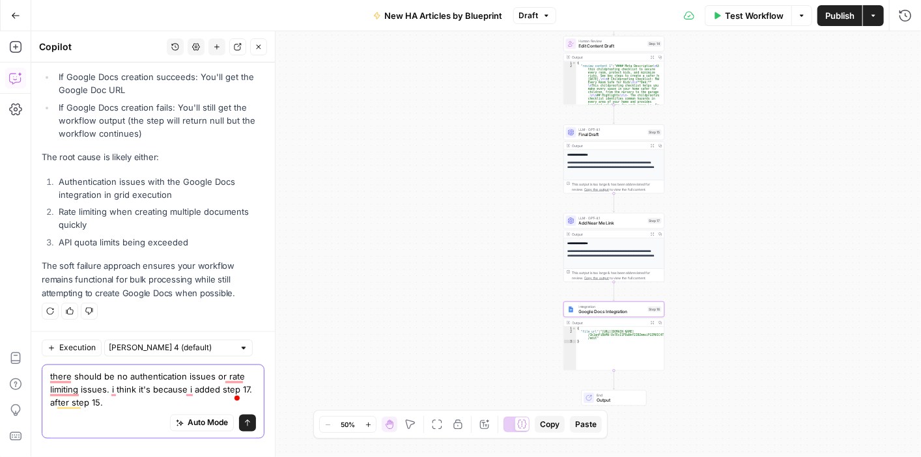
type textarea "there should be no authentication issues or rate limiting issues. i think it's …"
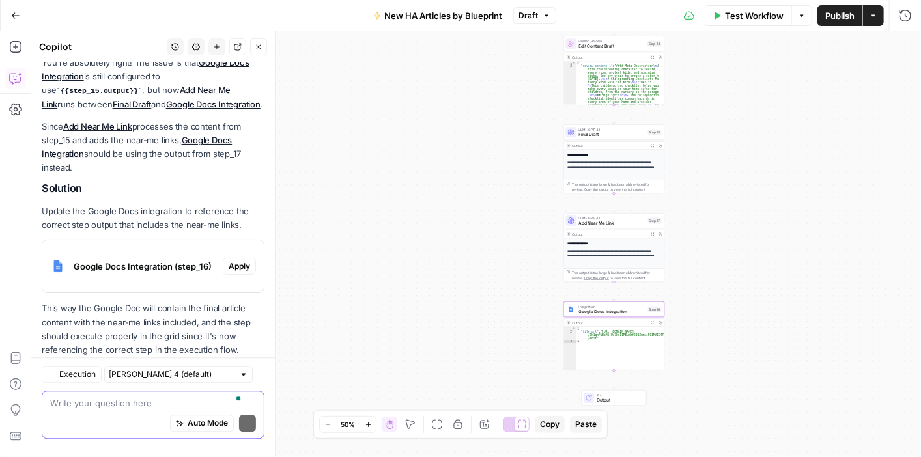
scroll to position [1357, 0]
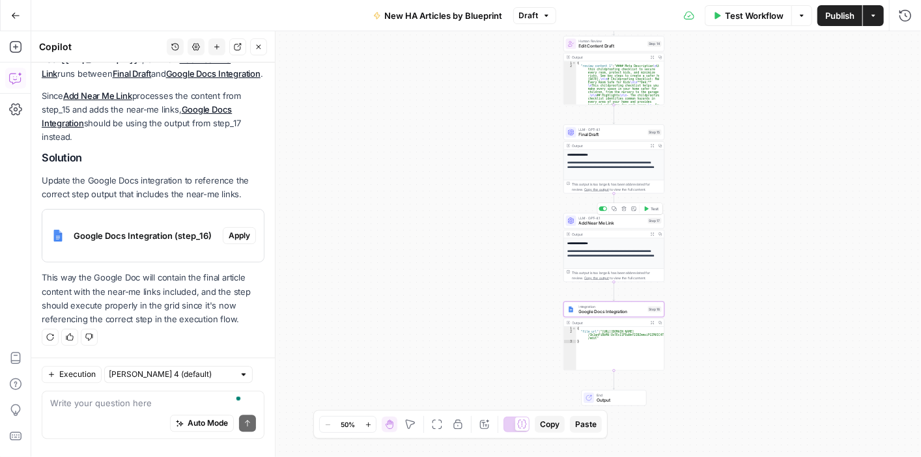
click at [599, 223] on span "Add Near Me Link" at bounding box center [612, 223] width 66 height 7
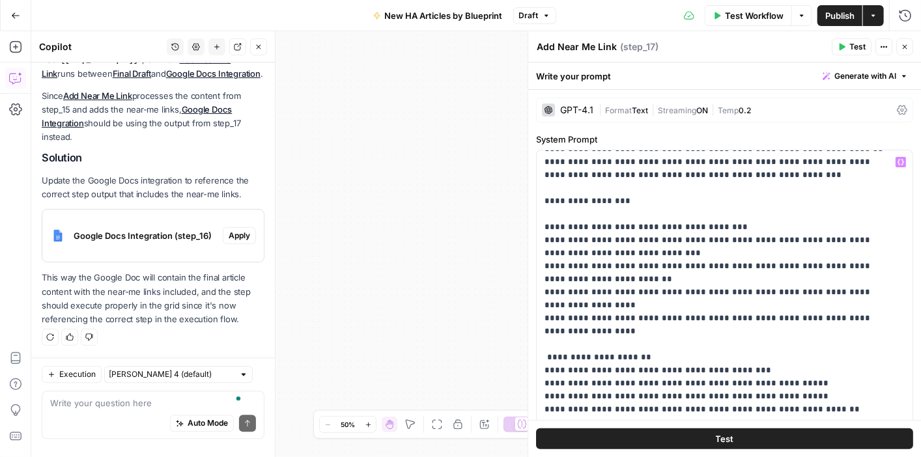
scroll to position [665, 0]
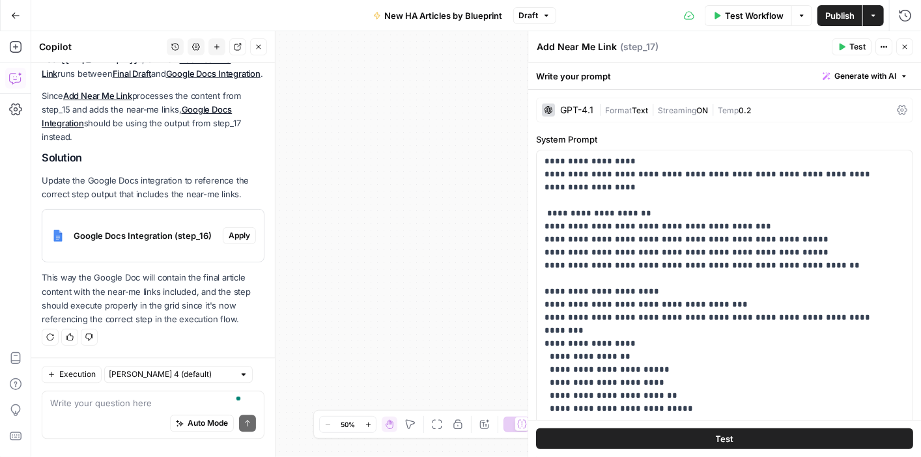
click at [904, 44] on icon "button" at bounding box center [904, 47] width 8 height 8
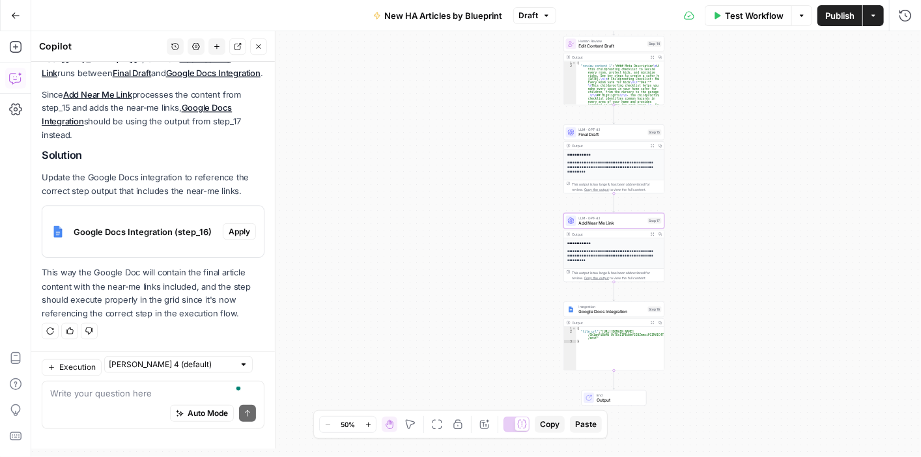
scroll to position [1357, 0]
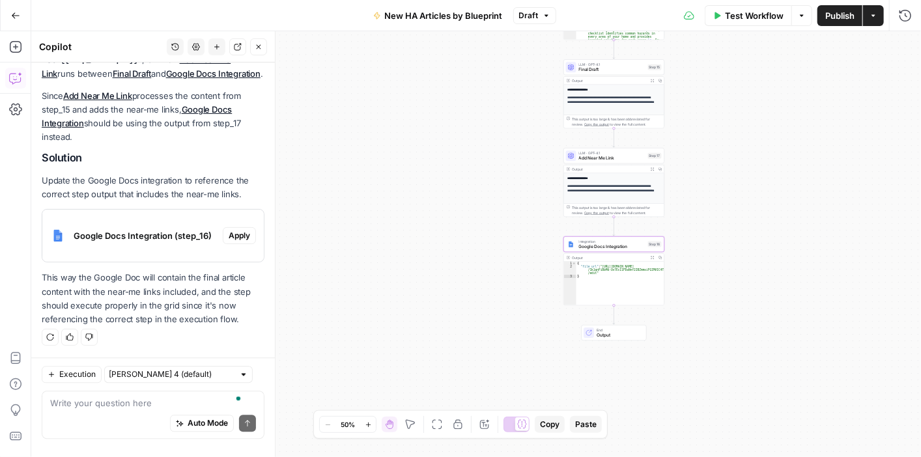
click at [229, 233] on span "Apply" at bounding box center [239, 236] width 21 height 12
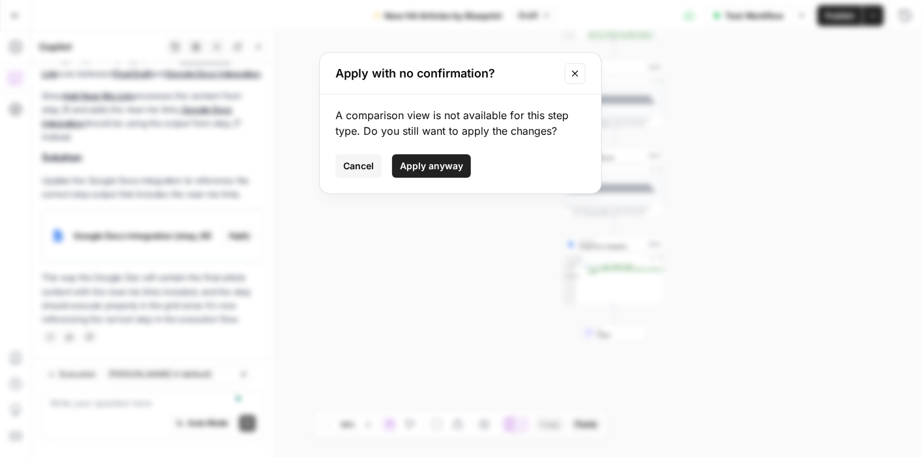
click at [352, 167] on span "Cancel" at bounding box center [358, 166] width 31 height 13
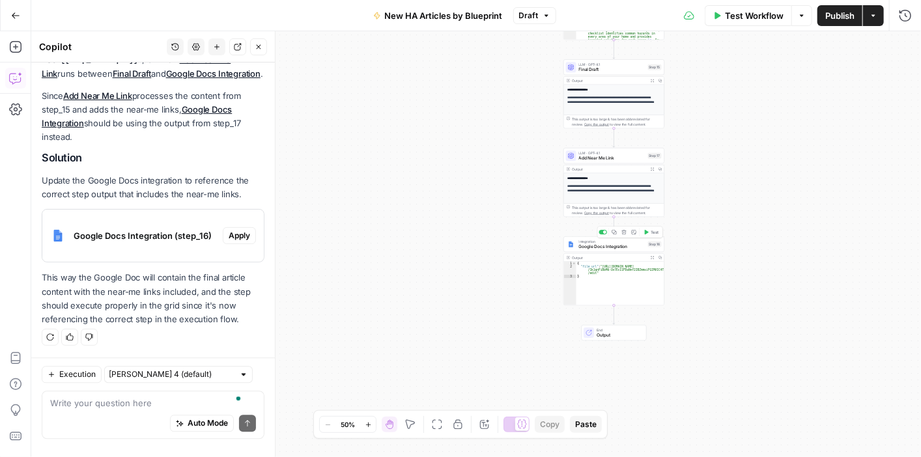
click at [628, 245] on span "Google Docs Integration" at bounding box center [612, 246] width 66 height 7
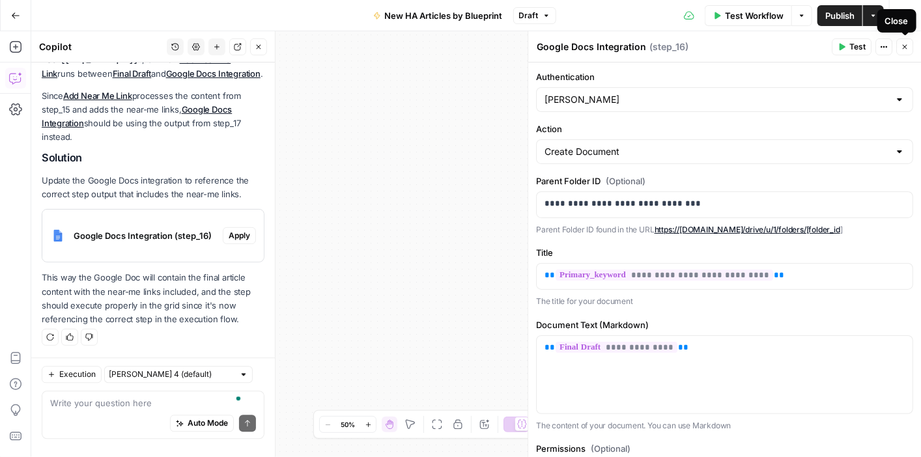
click at [905, 50] on icon "button" at bounding box center [904, 47] width 8 height 8
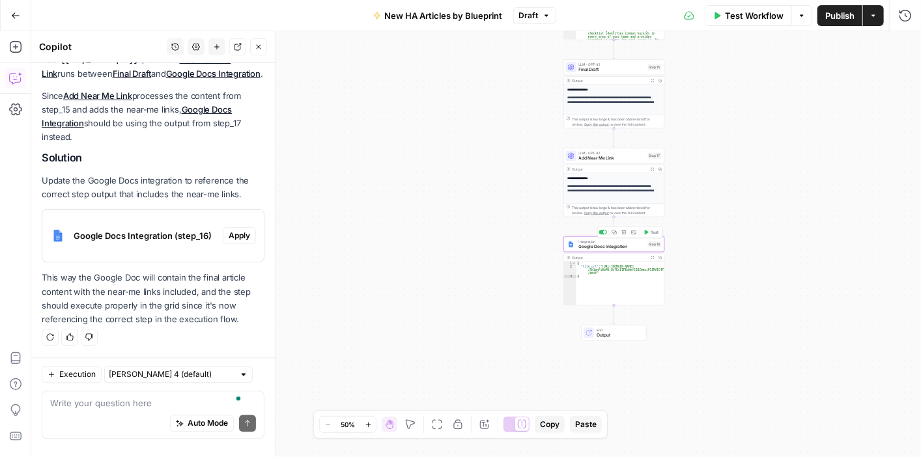
click at [630, 245] on span "Google Docs Integration" at bounding box center [612, 246] width 66 height 7
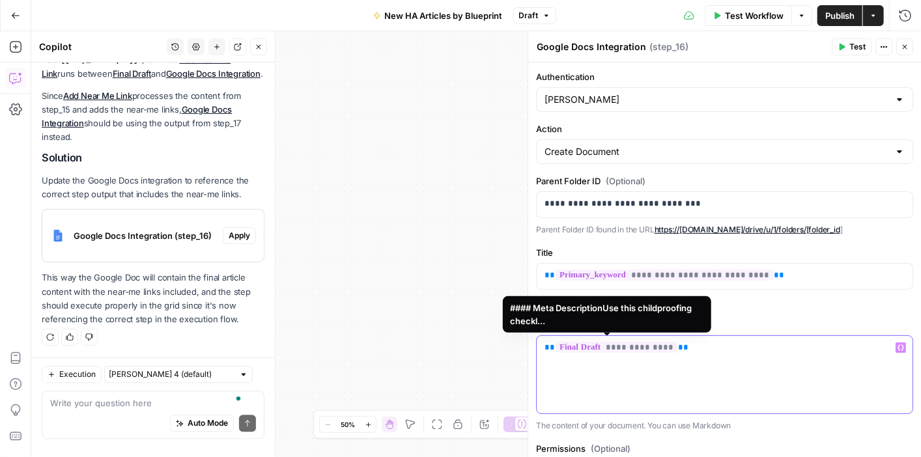
click at [630, 342] on span "**********" at bounding box center [616, 347] width 122 height 11
click at [678, 346] on p "**********" at bounding box center [724, 347] width 360 height 13
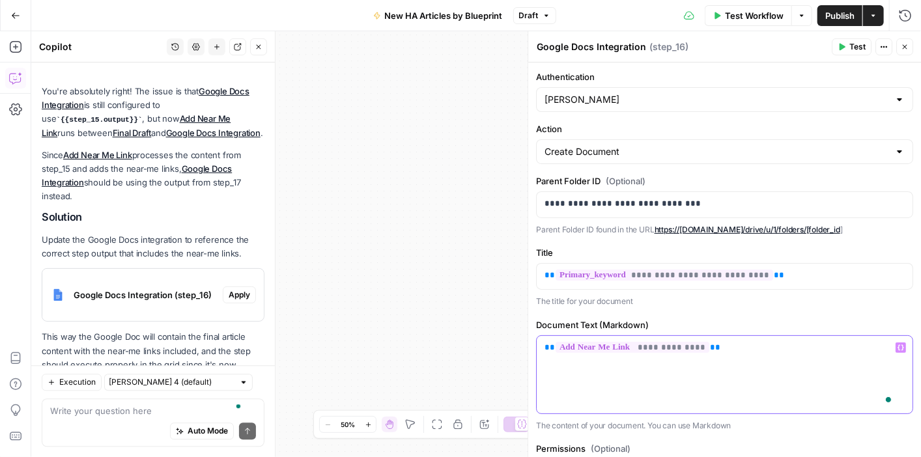
scroll to position [1411, 0]
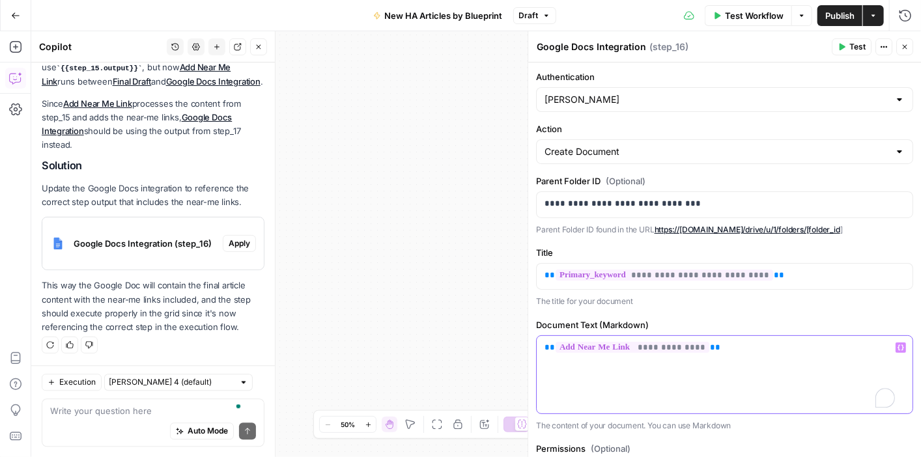
click at [737, 354] on div "**********" at bounding box center [724, 374] width 376 height 77
click at [828, 14] on span "Publish" at bounding box center [839, 15] width 29 height 13
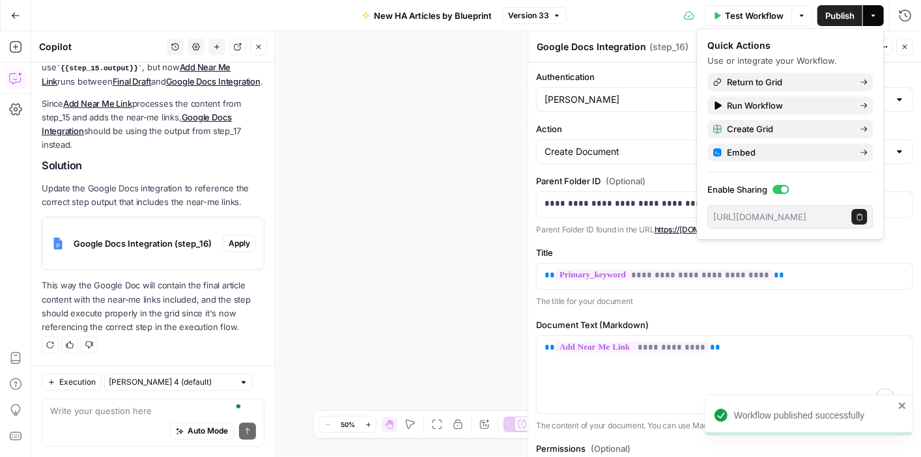
click at [607, 19] on div "Test Workflow Options Publish Actions Run History" at bounding box center [743, 15] width 354 height 31
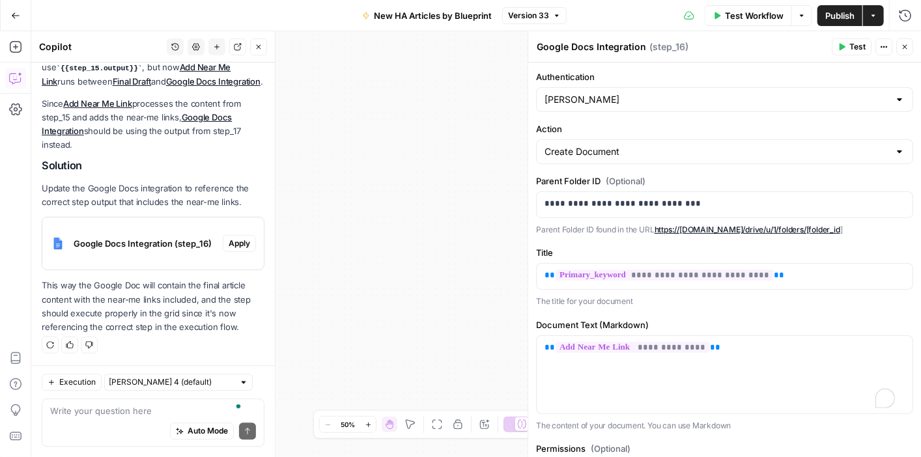
click at [853, 46] on span "Test" at bounding box center [857, 47] width 16 height 12
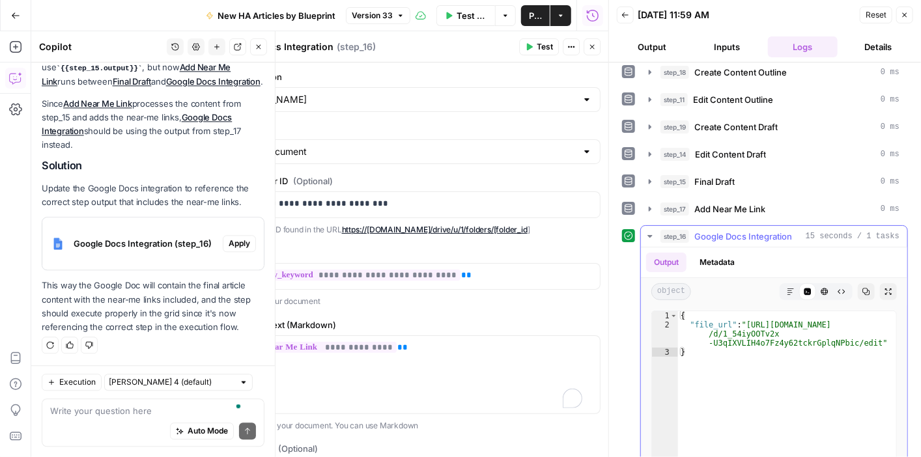
scroll to position [195, 0]
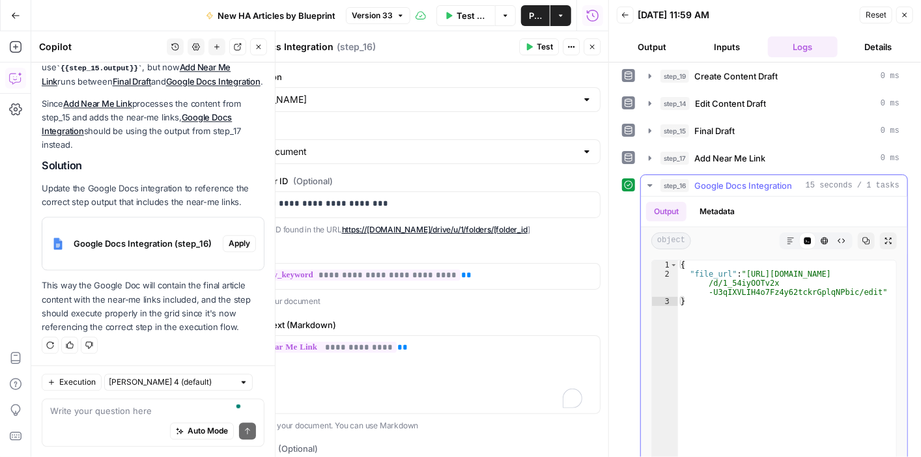
type textarea "**********"
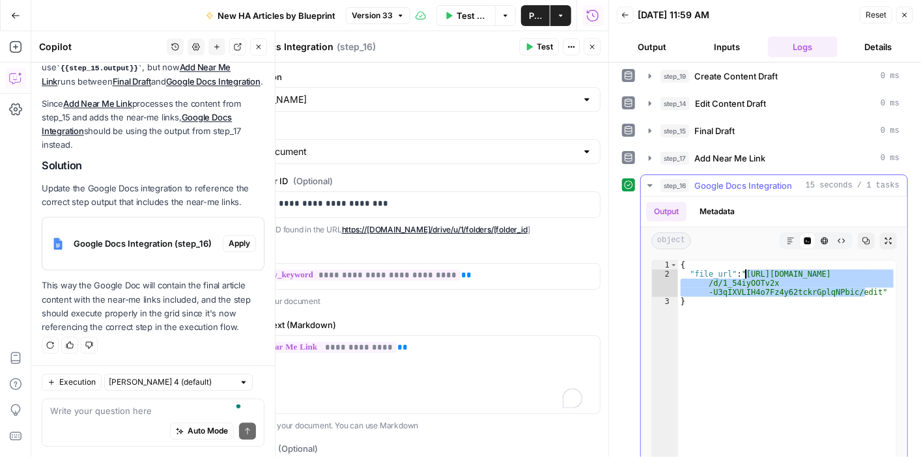
drag, startPoint x: 867, startPoint y: 289, endPoint x: 755, endPoint y: 274, distance: 112.3
click at [747, 271] on div "{ "file_url" : "https://docs.google.com/document /d/1_54iyOOTv2x -U3qIXVLIH4o7F…" at bounding box center [787, 397] width 218 height 275
click at [748, 270] on div "{ "file_url" : "https://docs.google.com/document /d/1_54iyOOTv2x -U3qIXVLIH4o7F…" at bounding box center [787, 388] width 218 height 256
drag, startPoint x: 743, startPoint y: 273, endPoint x: 865, endPoint y: 287, distance: 121.9
click at [865, 287] on div "{ "file_url" : "https://docs.google.com/document /d/1_54iyOOTv2x -U3qIXVLIH4o7F…" at bounding box center [787, 397] width 218 height 275
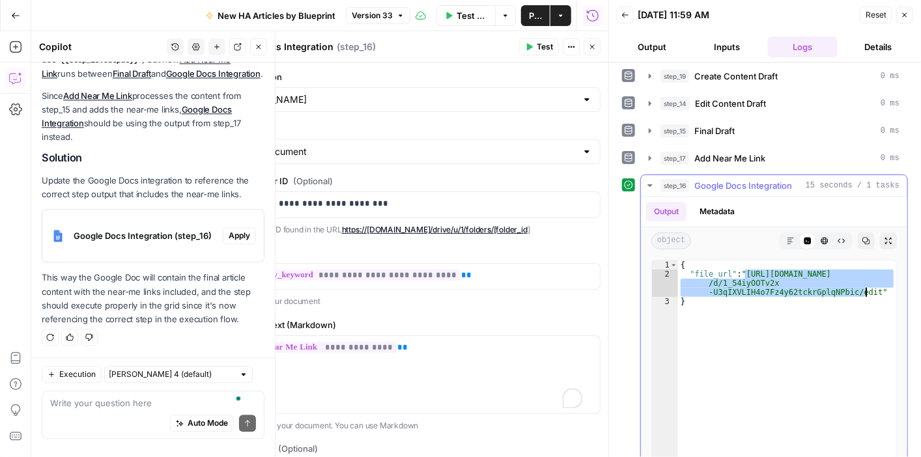
scroll to position [1419, 0]
click at [908, 14] on button "Close" at bounding box center [904, 15] width 17 height 17
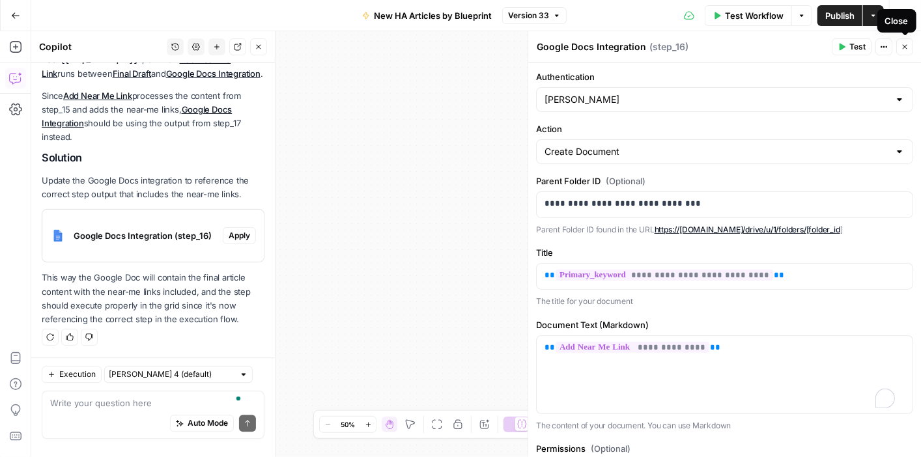
click at [907, 44] on icon "button" at bounding box center [904, 47] width 8 height 8
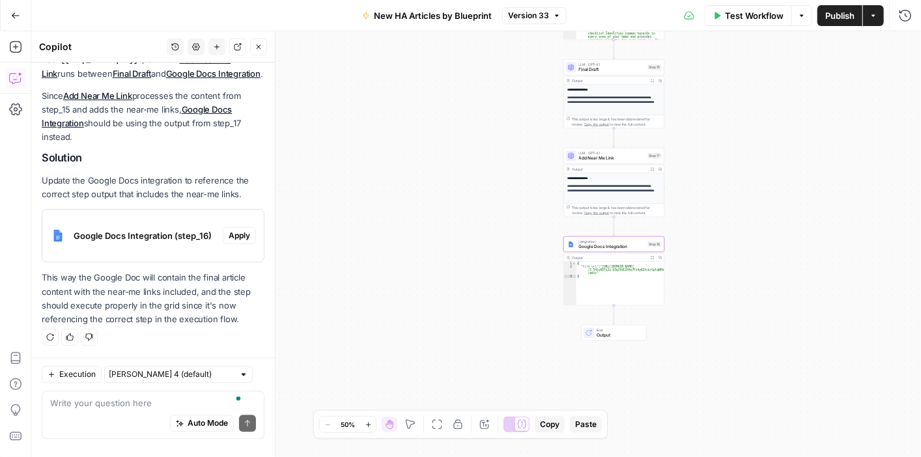
click at [17, 8] on button "Go Back" at bounding box center [15, 15] width 23 height 23
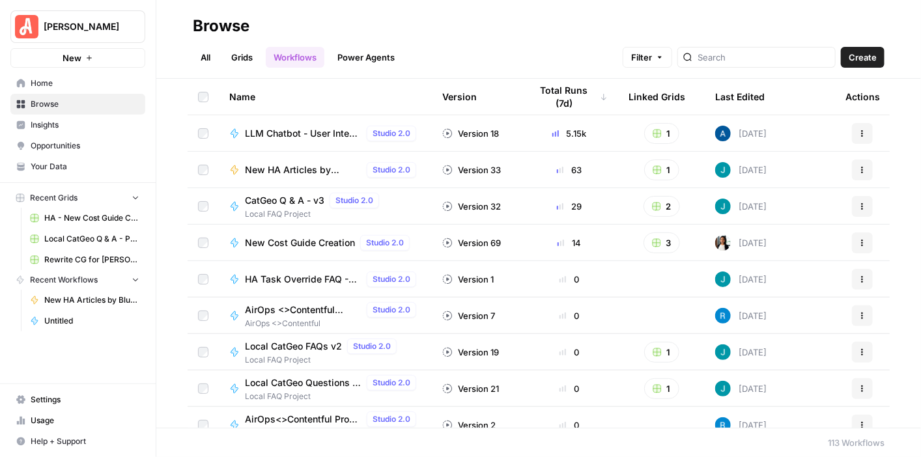
click at [73, 24] on span "[PERSON_NAME]" at bounding box center [83, 26] width 79 height 13
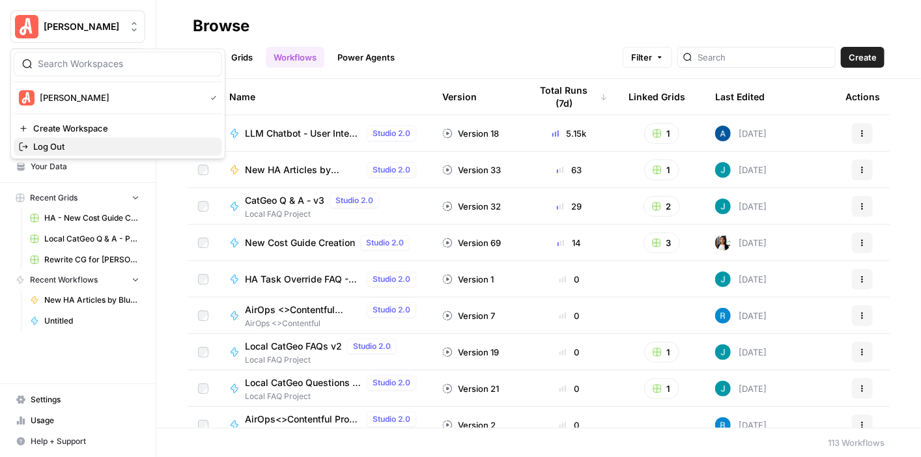
click at [74, 142] on span "Log Out" at bounding box center [122, 146] width 178 height 13
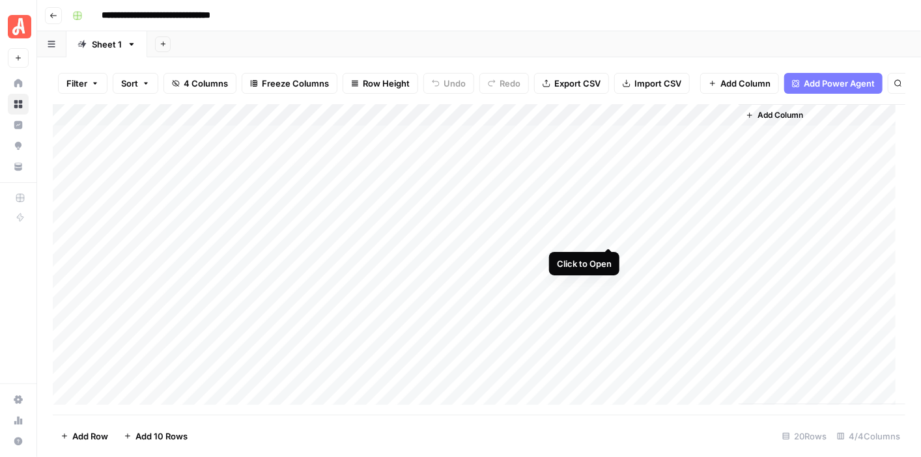
click at [606, 234] on div "Add Column" at bounding box center [479, 254] width 852 height 301
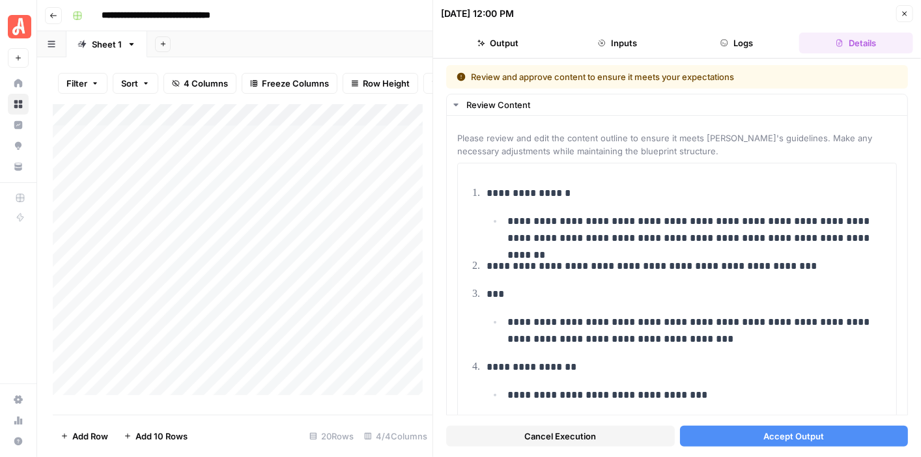
click at [784, 437] on span "Accept Output" at bounding box center [793, 436] width 61 height 13
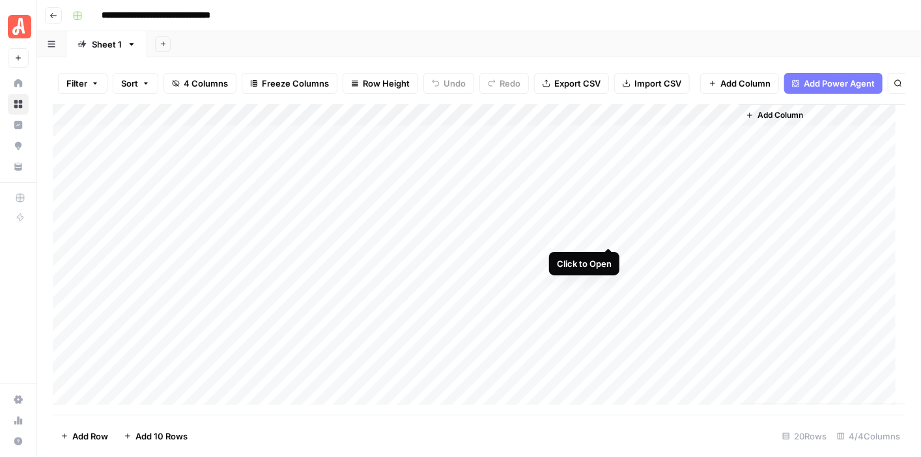
click at [604, 236] on div "Add Column" at bounding box center [479, 254] width 852 height 301
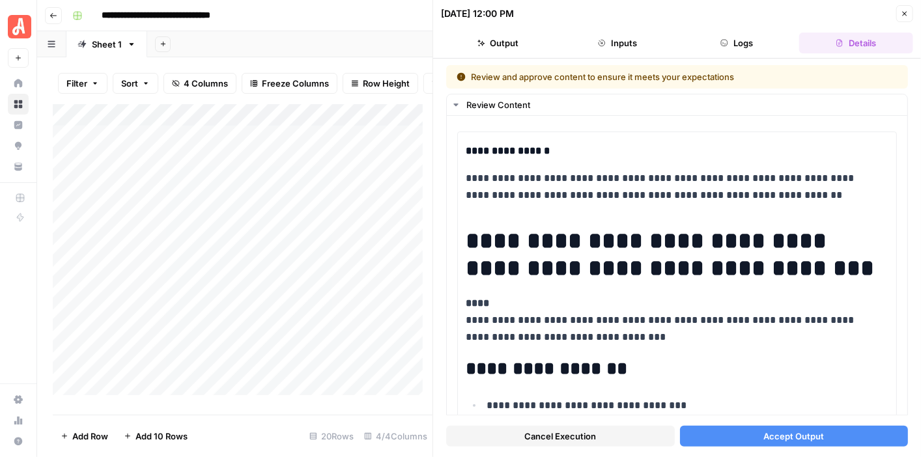
click at [812, 441] on span "Accept Output" at bounding box center [793, 436] width 61 height 13
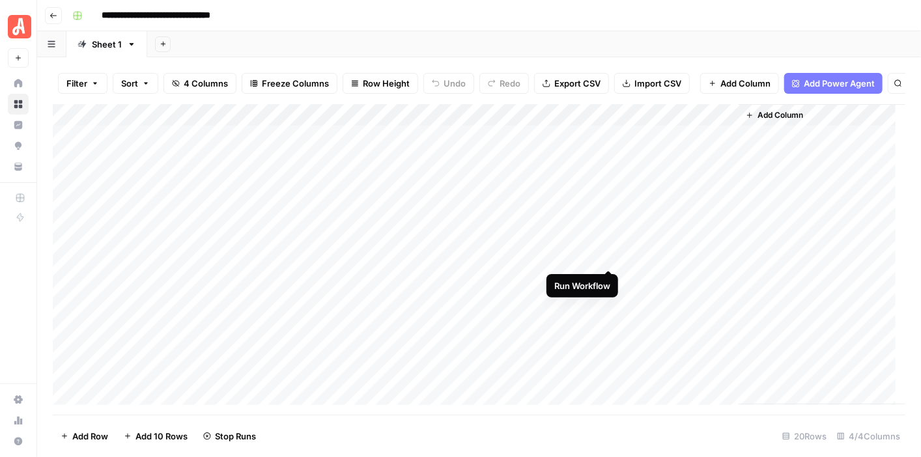
click at [610, 258] on div "Add Column" at bounding box center [479, 254] width 852 height 301
click at [608, 283] on div "Add Column" at bounding box center [479, 254] width 852 height 301
click at [607, 262] on div "Add Column" at bounding box center [479, 254] width 852 height 301
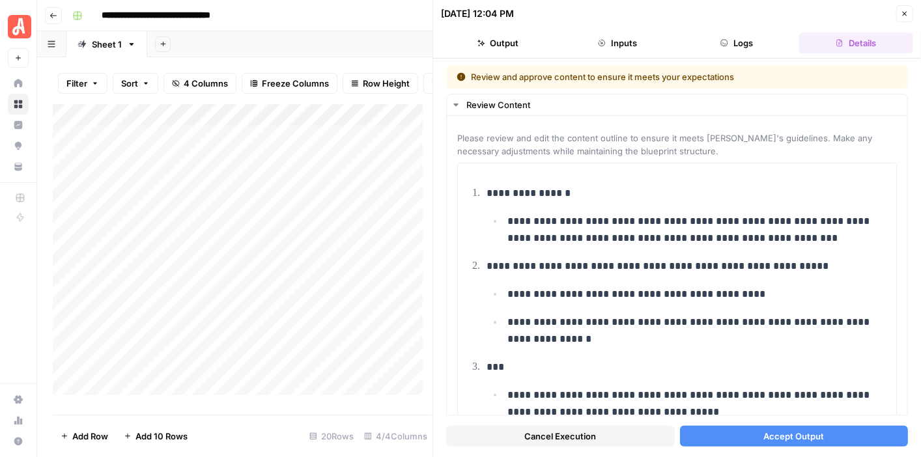
click at [799, 428] on button "Accept Output" at bounding box center [794, 436] width 229 height 21
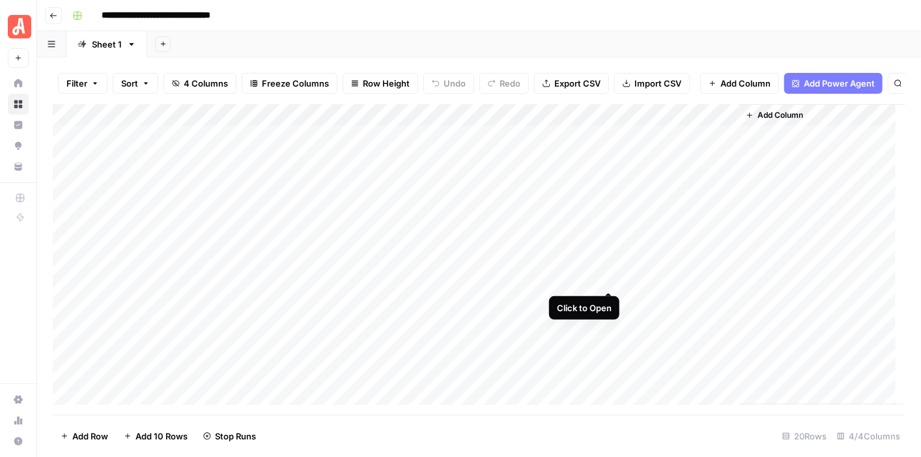
click at [609, 275] on div "Add Column" at bounding box center [479, 254] width 852 height 301
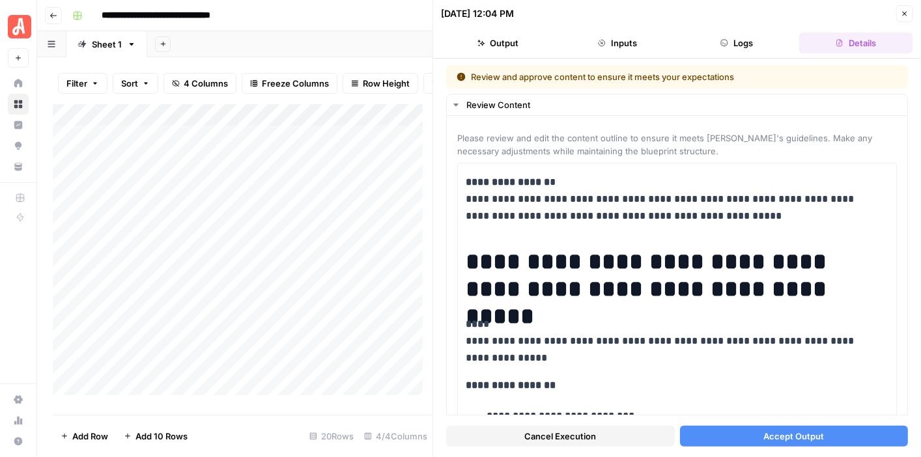
click at [795, 431] on span "Accept Output" at bounding box center [793, 436] width 61 height 13
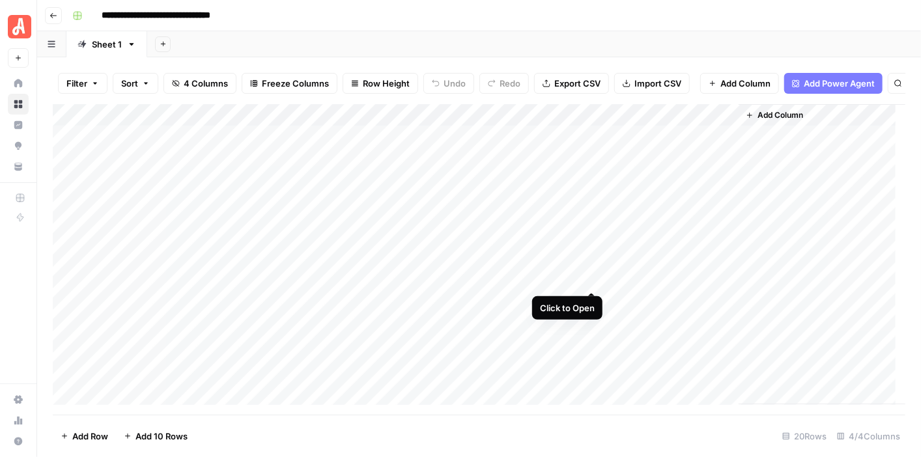
click at [590, 278] on div "Add Column" at bounding box center [479, 254] width 852 height 301
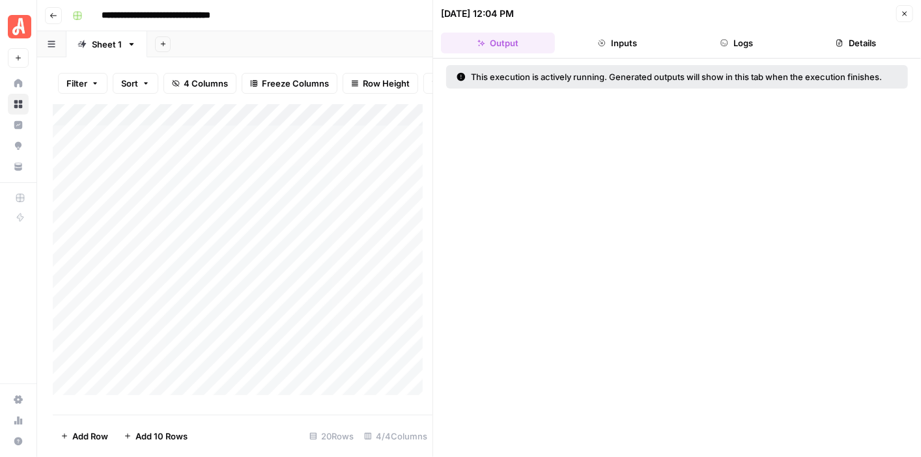
click at [860, 44] on button "Details" at bounding box center [856, 43] width 114 height 21
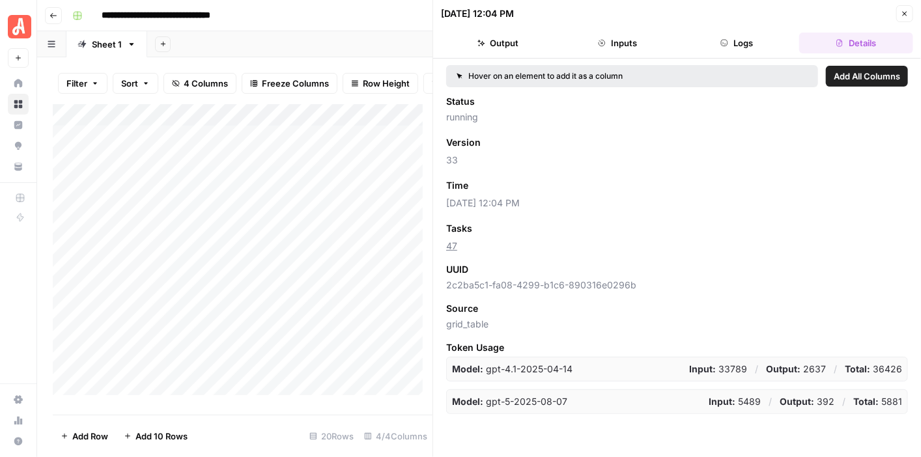
click at [749, 42] on button "Logs" at bounding box center [737, 43] width 114 height 21
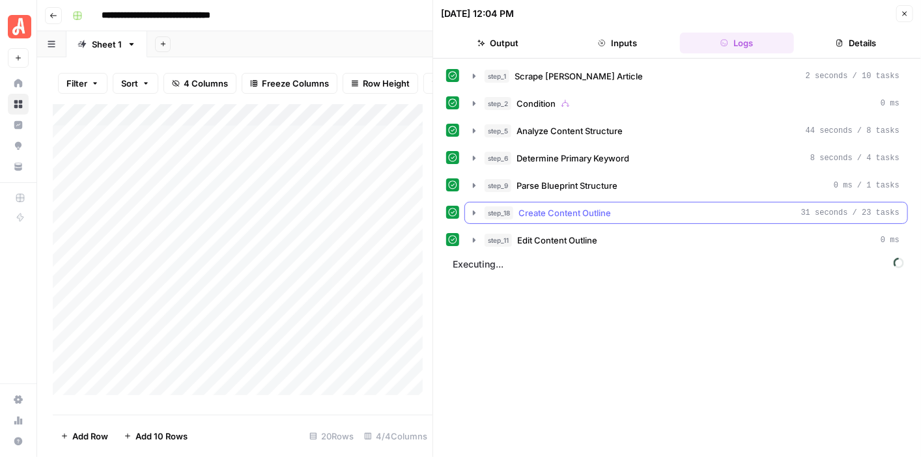
click at [473, 210] on icon "button" at bounding box center [474, 212] width 3 height 5
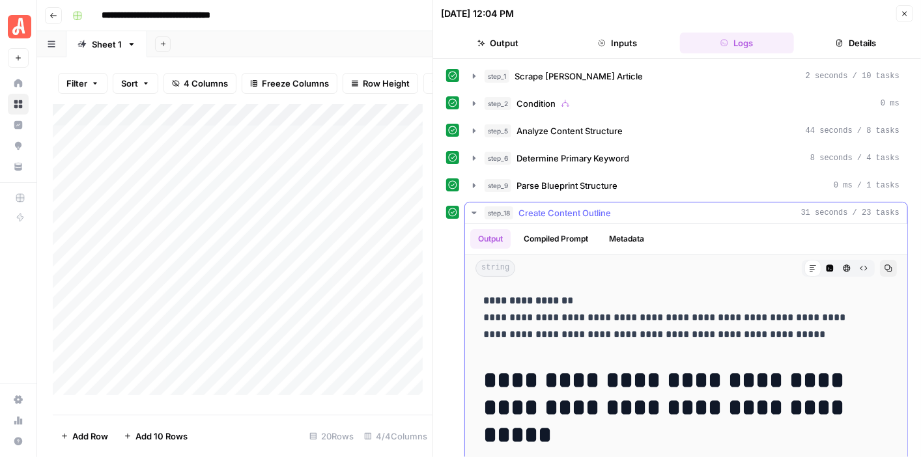
click at [473, 212] on icon "button" at bounding box center [473, 213] width 5 height 3
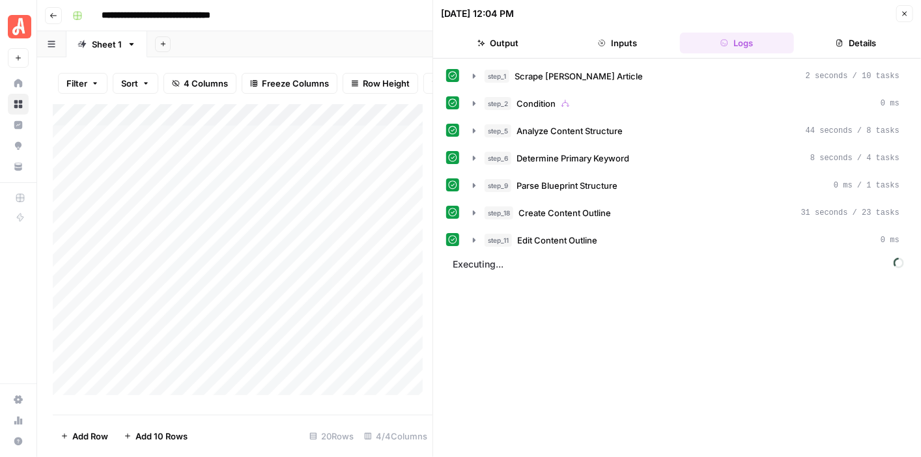
click at [906, 12] on icon "button" at bounding box center [904, 14] width 5 height 5
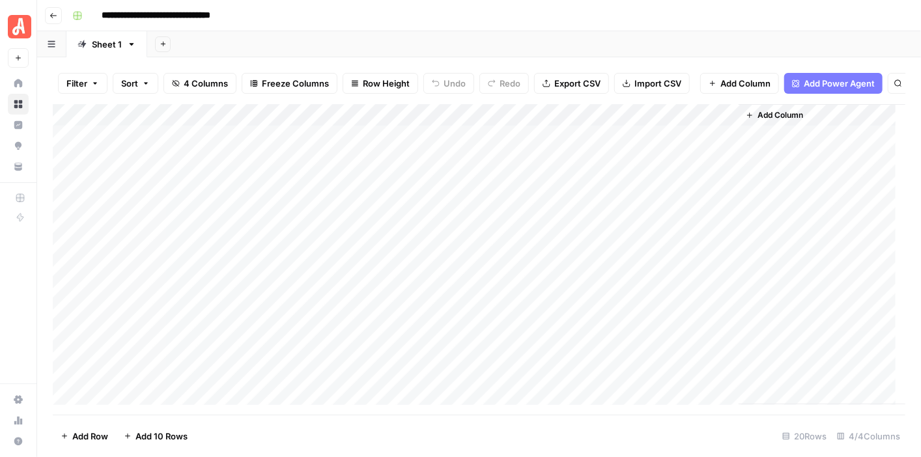
click at [609, 259] on div "Add Column" at bounding box center [479, 254] width 852 height 301
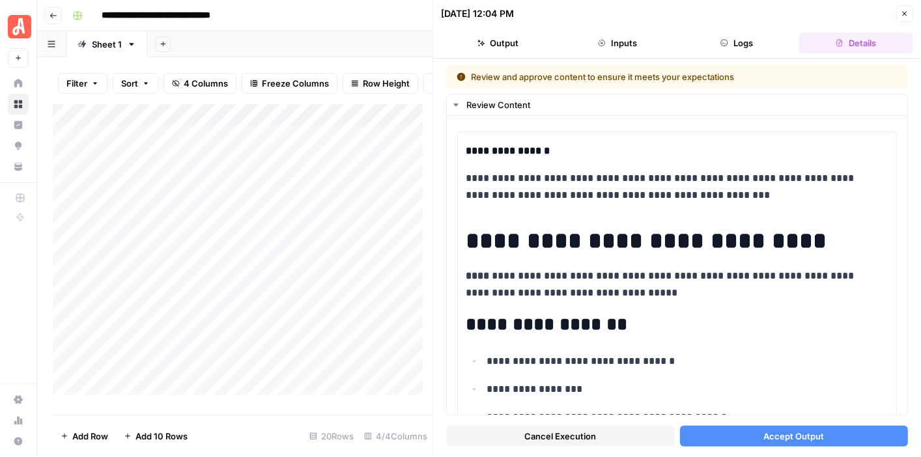
click at [802, 436] on span "Accept Output" at bounding box center [793, 436] width 61 height 13
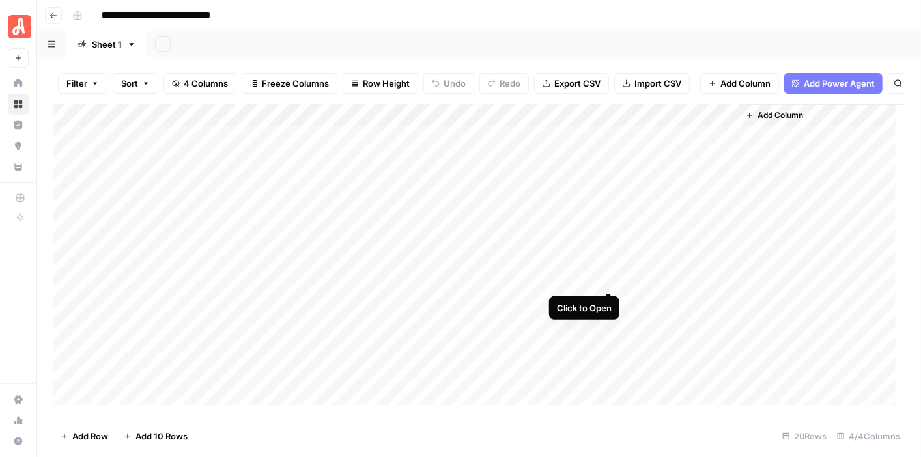
click at [607, 281] on div "Add Column" at bounding box center [479, 254] width 852 height 301
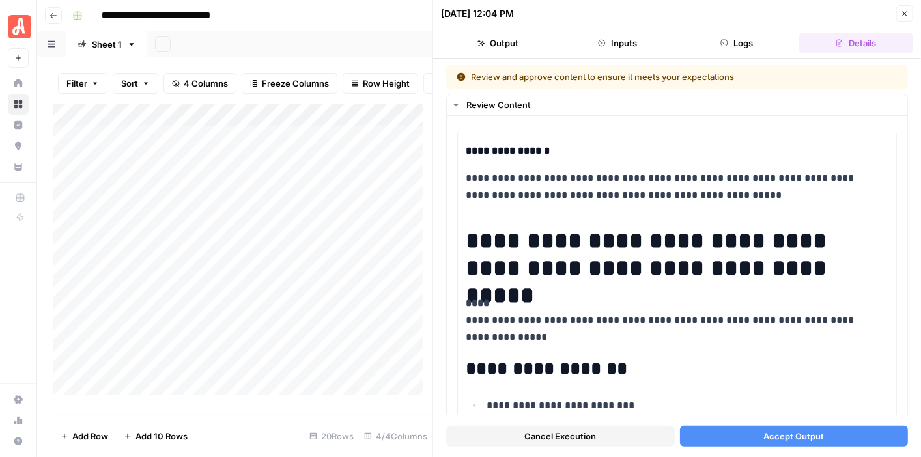
click at [793, 439] on span "Accept Output" at bounding box center [793, 436] width 61 height 13
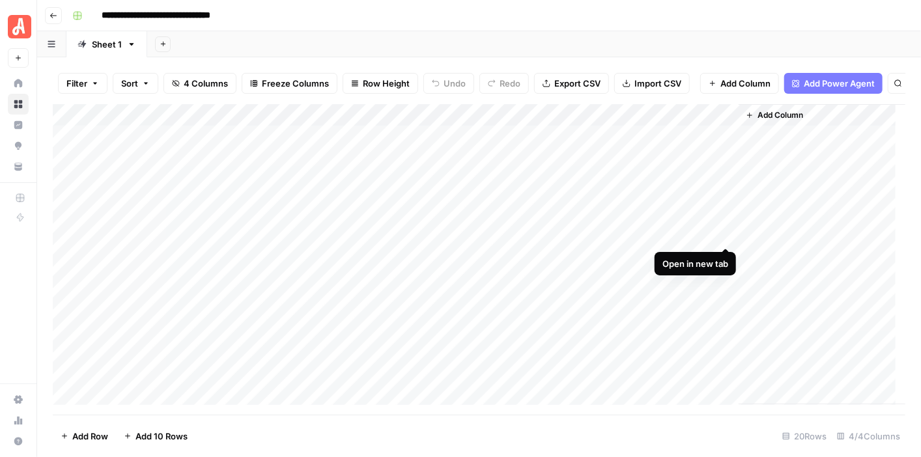
click at [724, 235] on div "Add Column" at bounding box center [479, 254] width 852 height 301
click at [725, 256] on div "Add Column" at bounding box center [479, 254] width 852 height 301
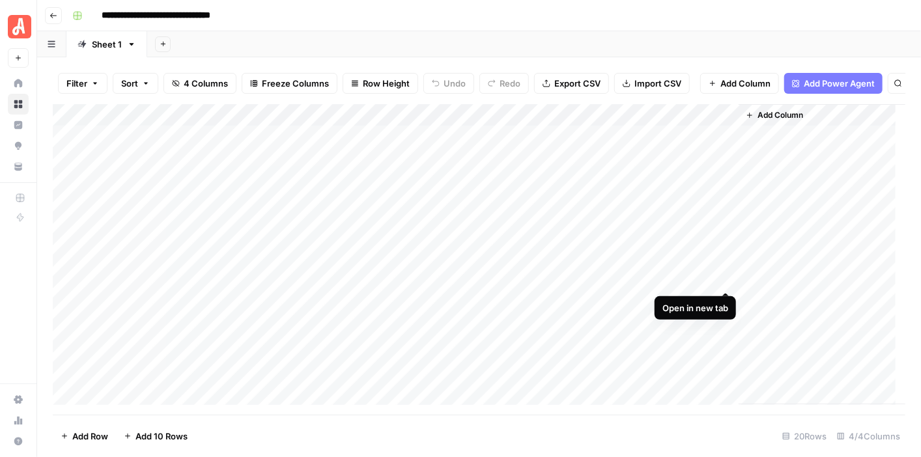
click at [726, 279] on div "Add Column" at bounding box center [479, 254] width 852 height 301
